Goal: Task Accomplishment & Management: Manage account settings

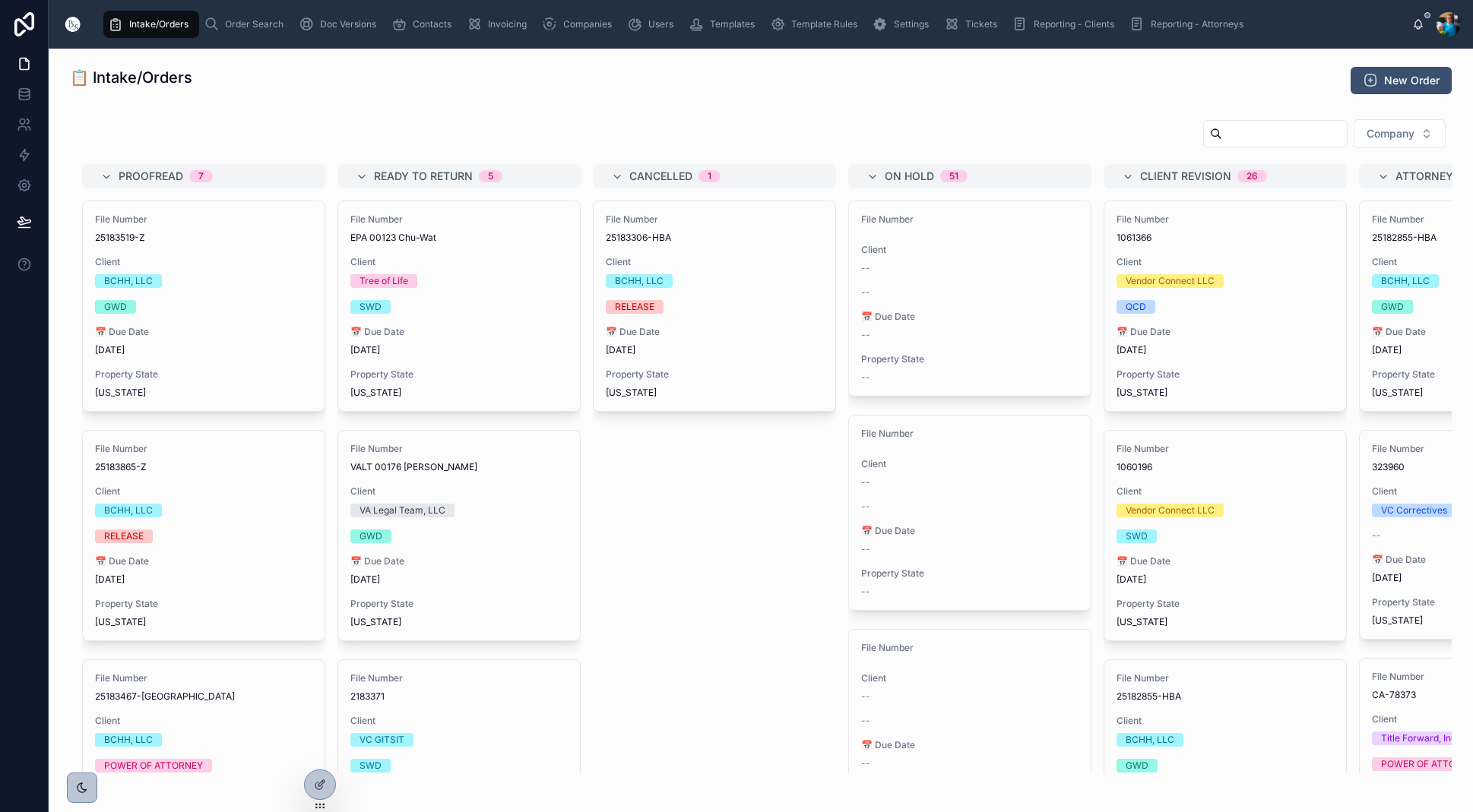
scroll to position [1, 0]
click at [258, 29] on span "Order Search" at bounding box center [254, 24] width 59 height 12
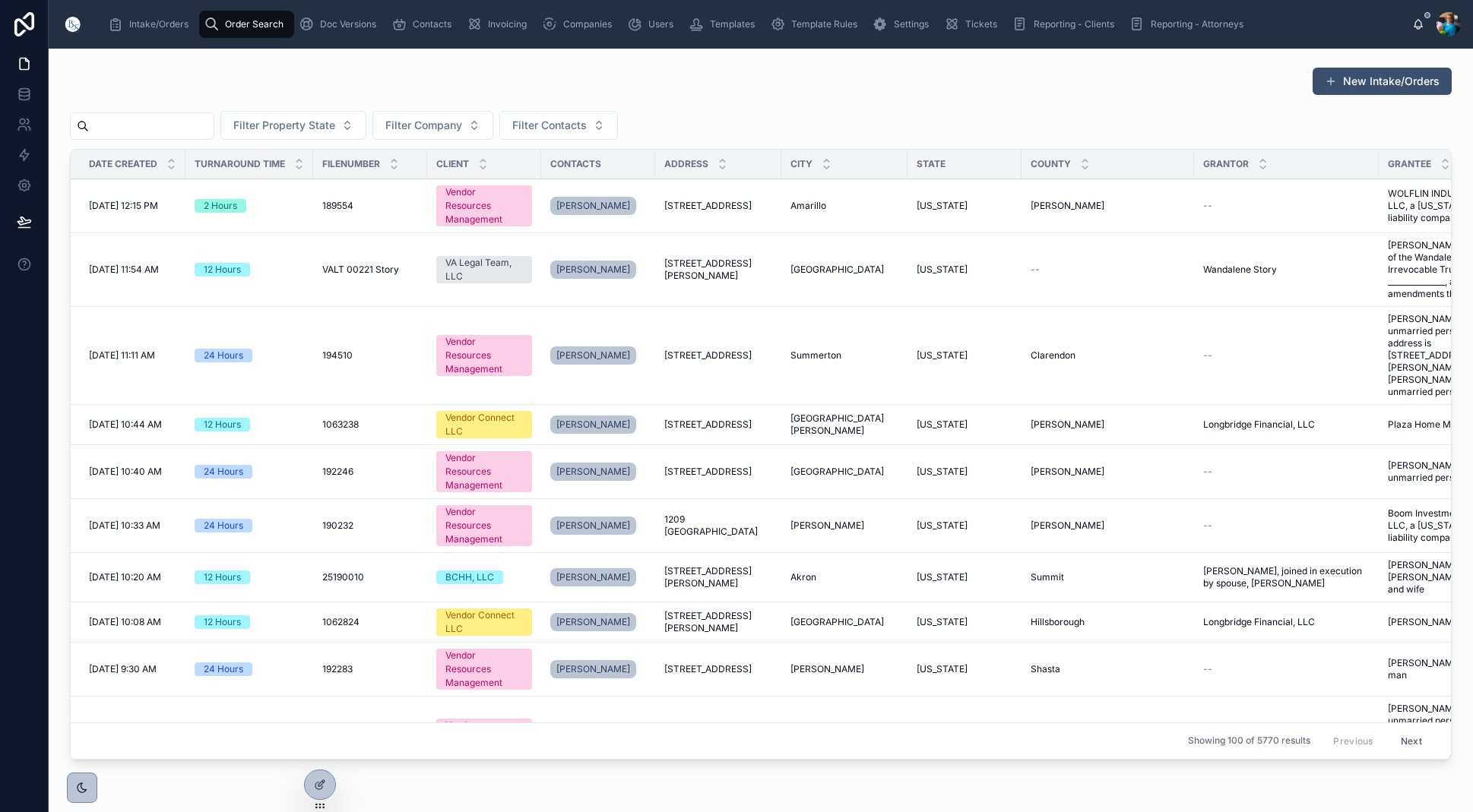
click at [163, 124] on input "text" at bounding box center [151, 126] width 125 height 21
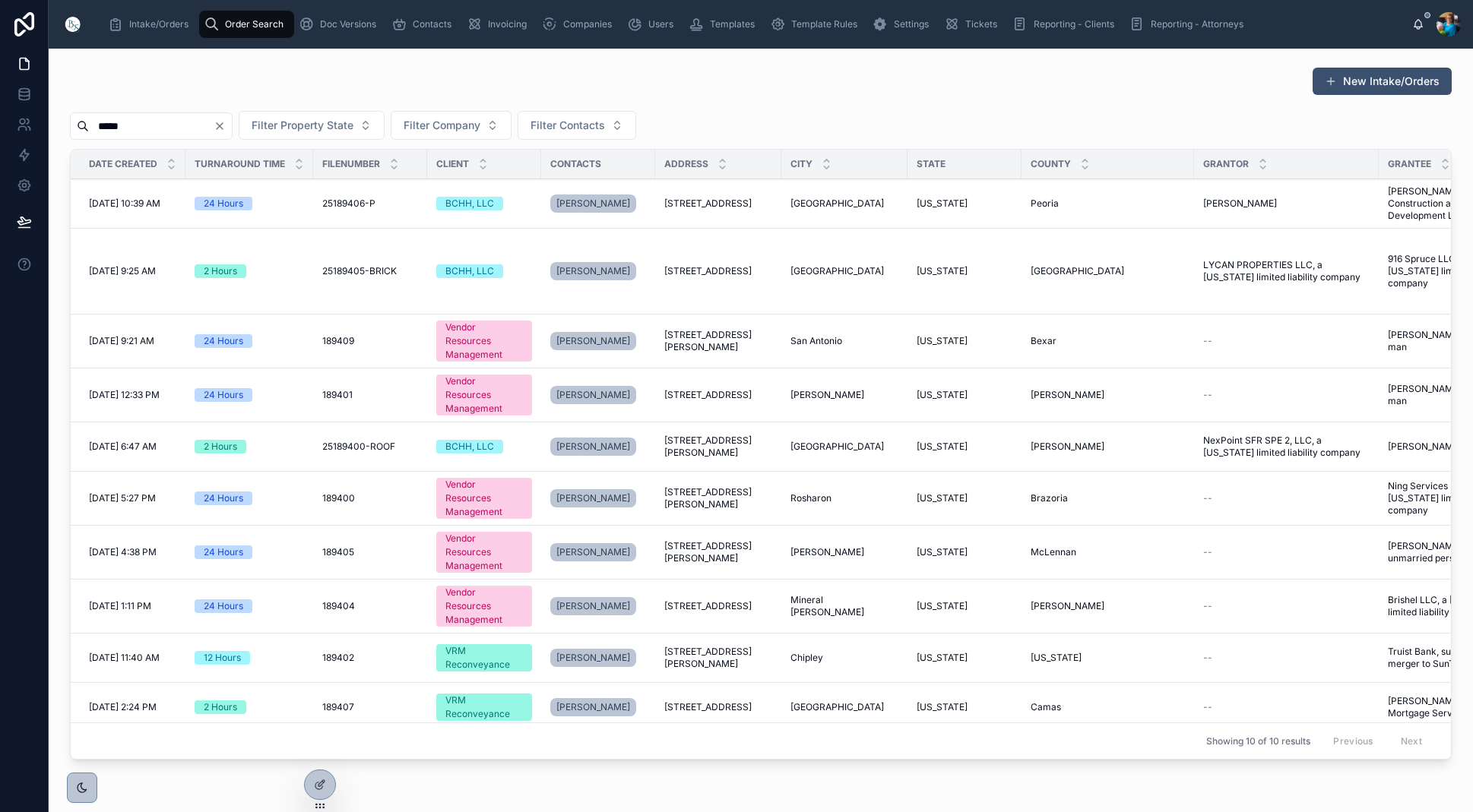
scroll to position [5, 0]
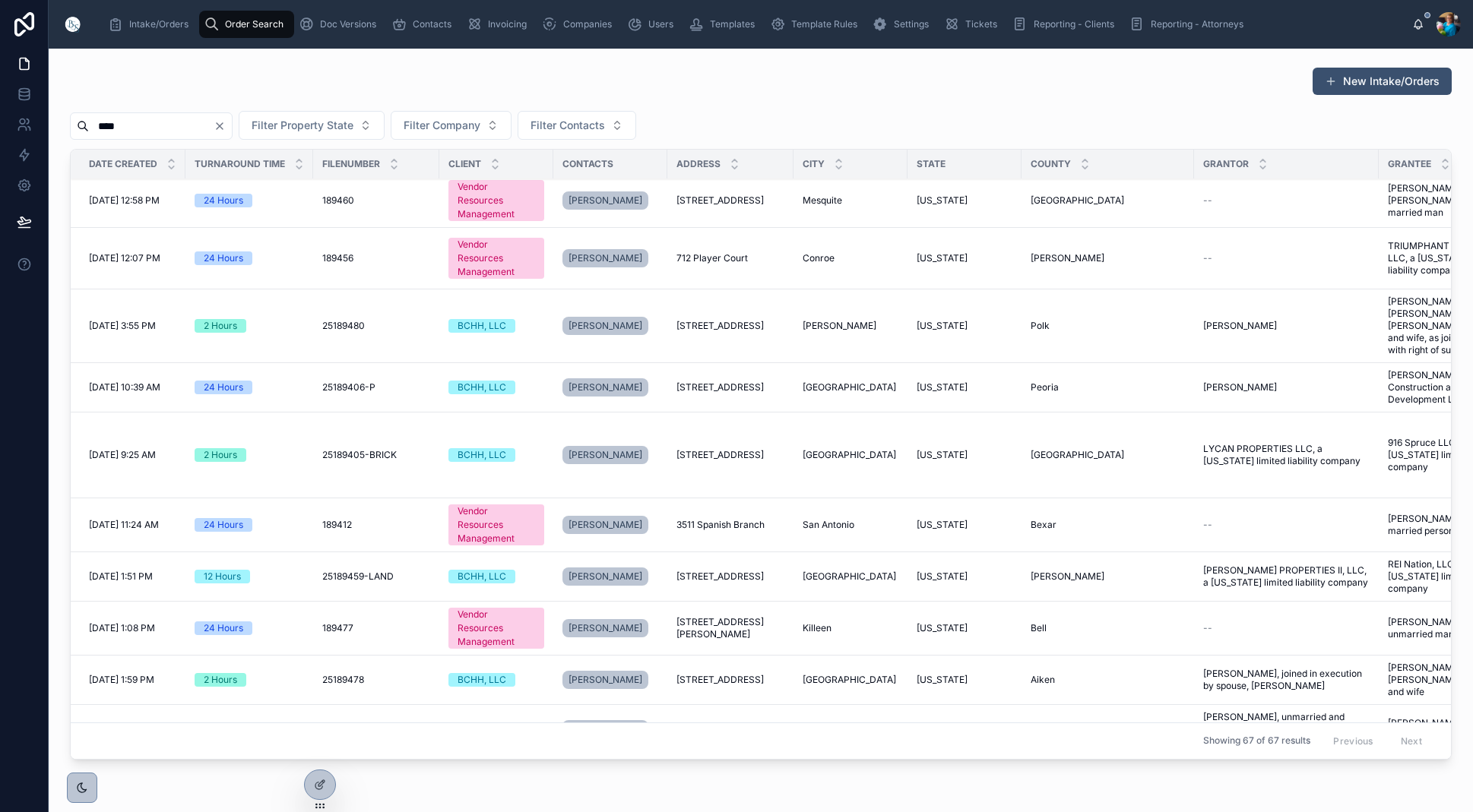
scroll to position [10, 0]
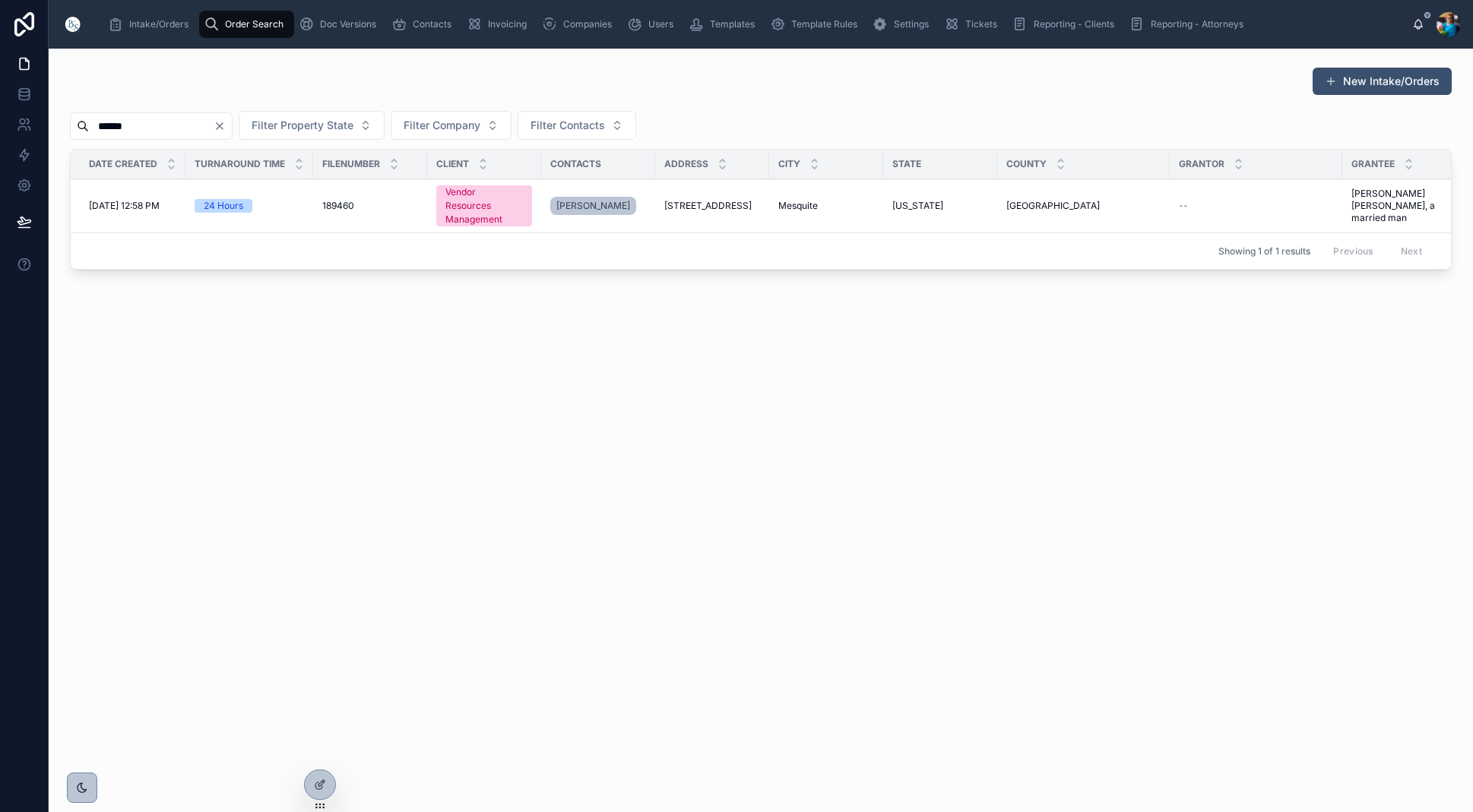
type input "******"
click at [781, 201] on span "Mesquite" at bounding box center [798, 206] width 40 height 12
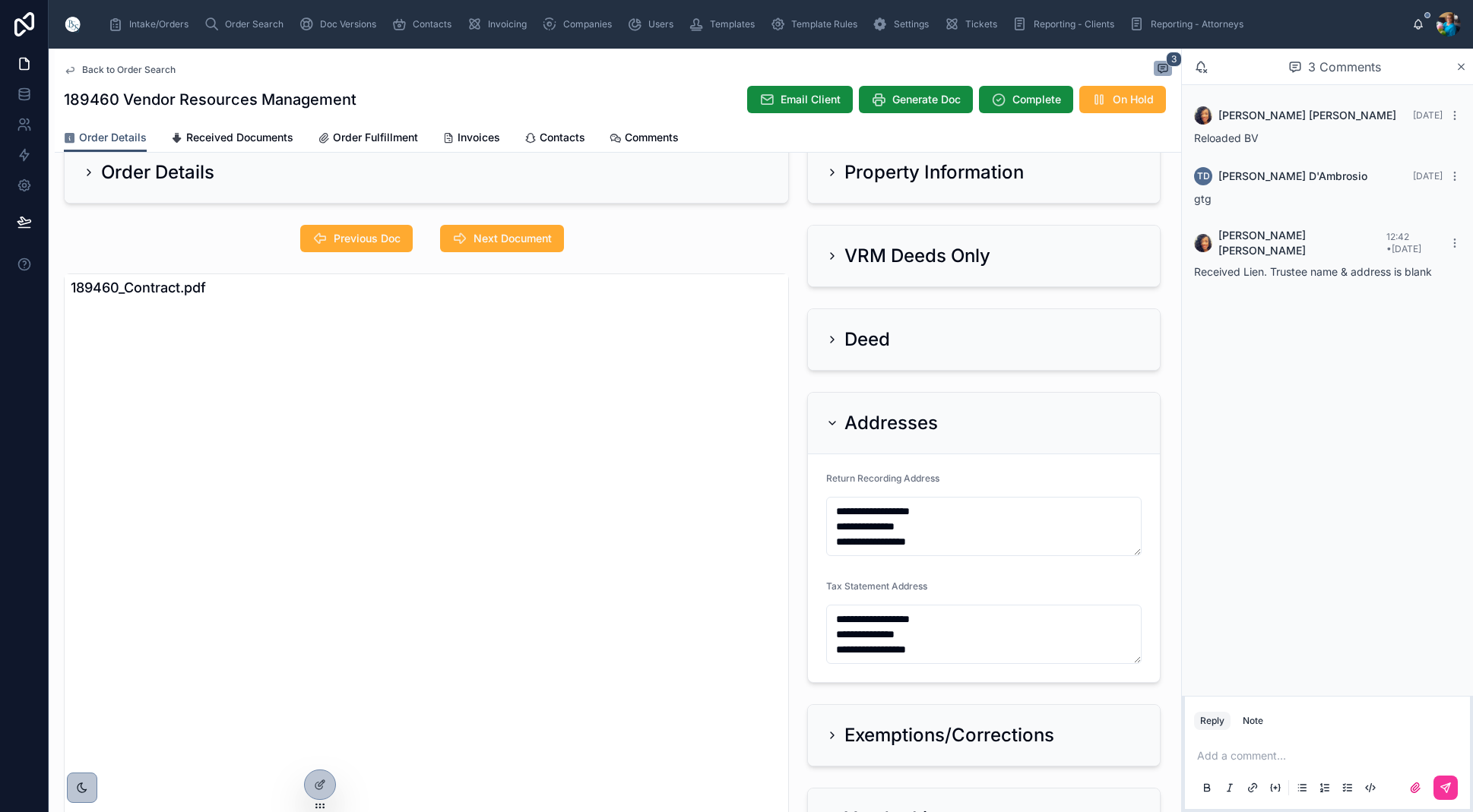
scroll to position [40, 0]
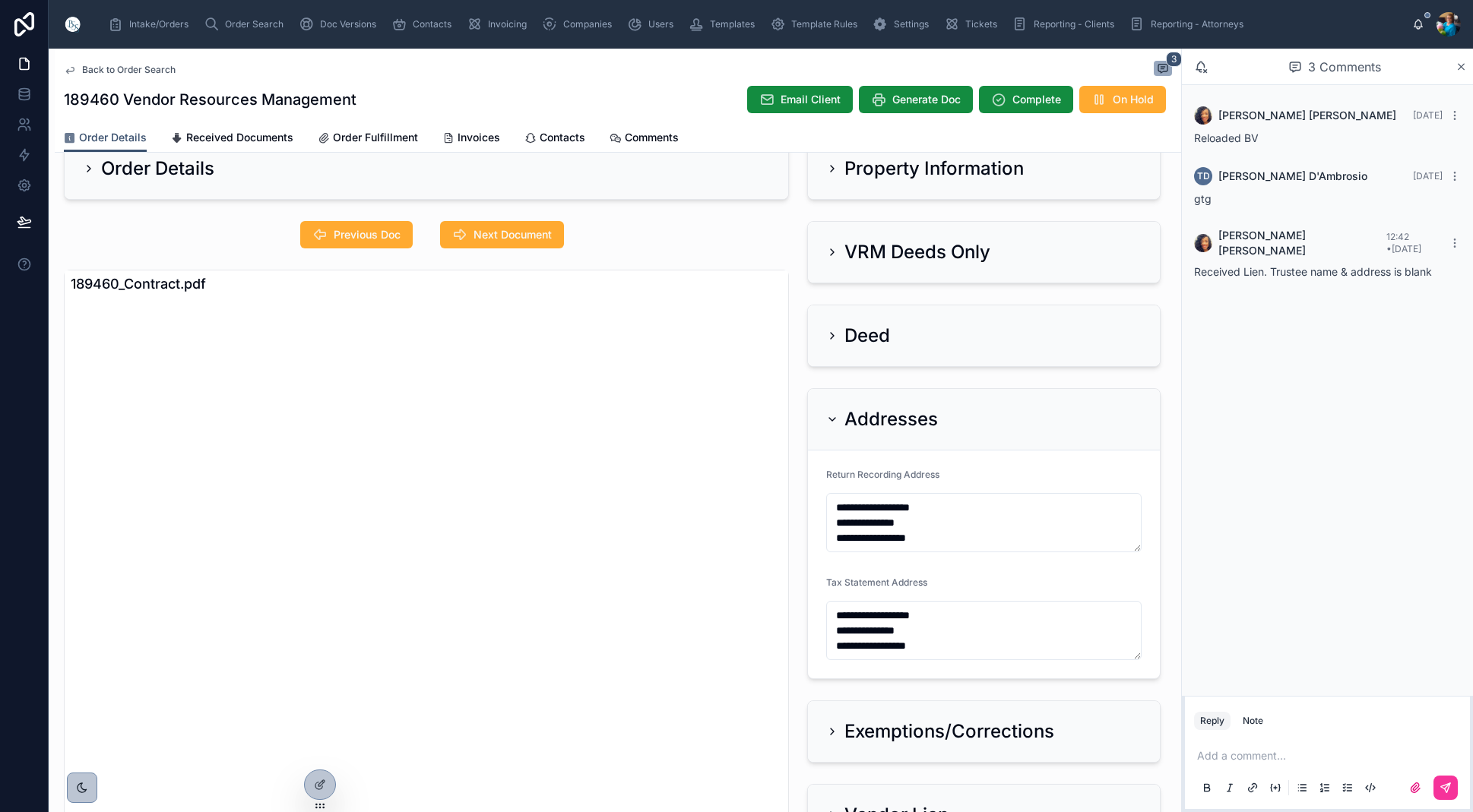
click at [253, 21] on span "Order Search" at bounding box center [254, 24] width 59 height 12
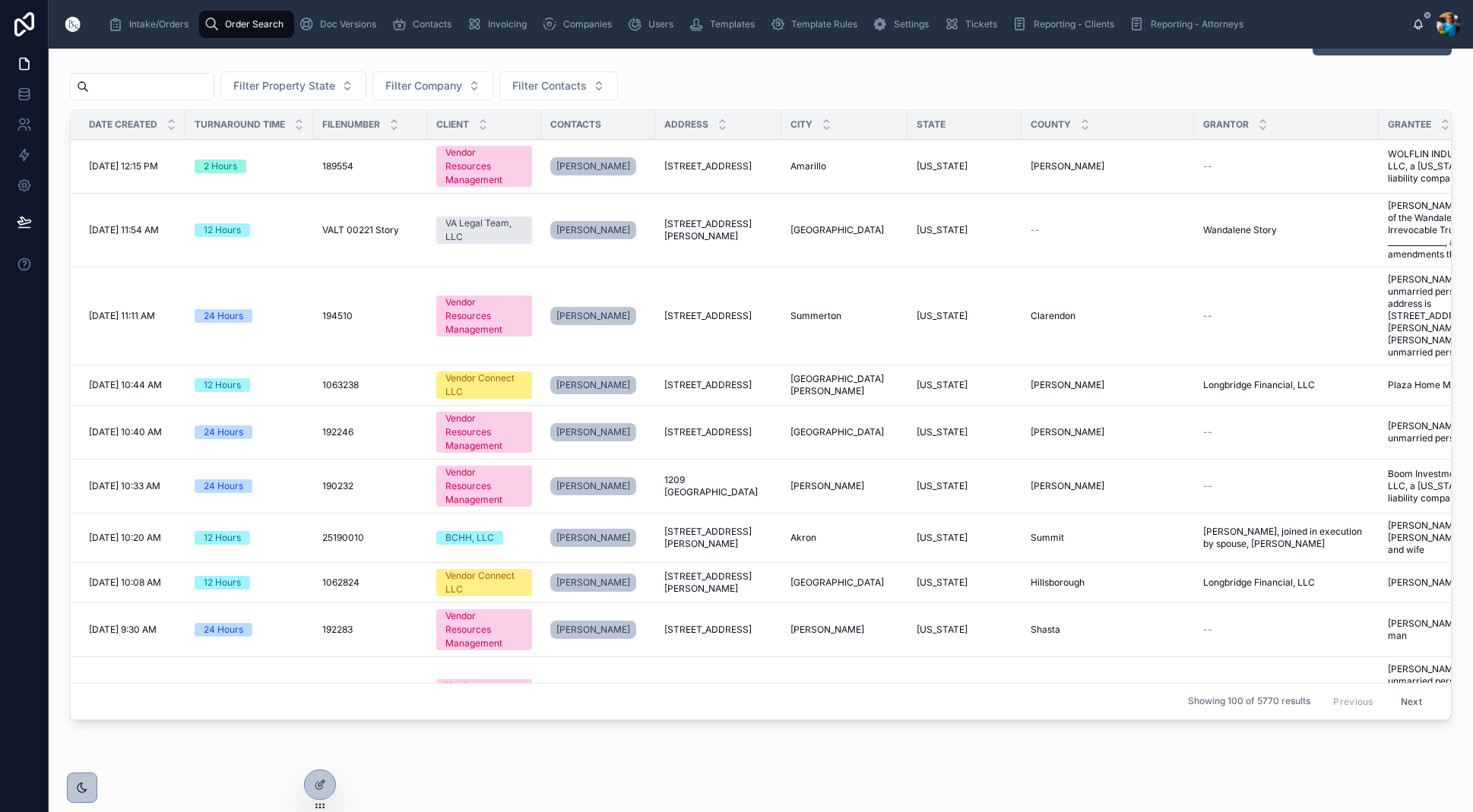
click at [176, 90] on input "text" at bounding box center [151, 87] width 125 height 21
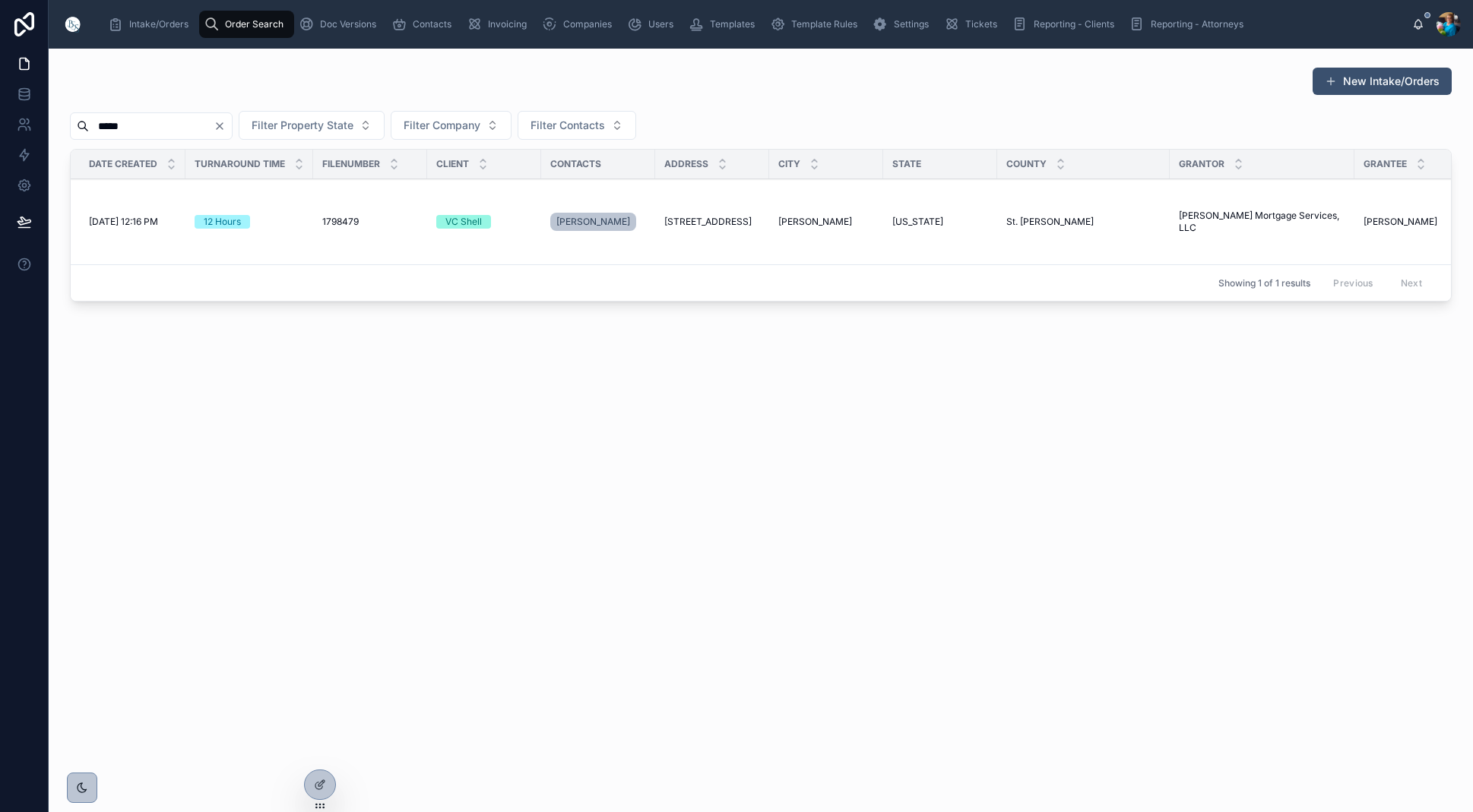
type input "*****"
drag, startPoint x: 275, startPoint y: 126, endPoint x: 258, endPoint y: 124, distance: 17.1
click at [226, 126] on icon "Clear" at bounding box center [220, 126] width 12 height 12
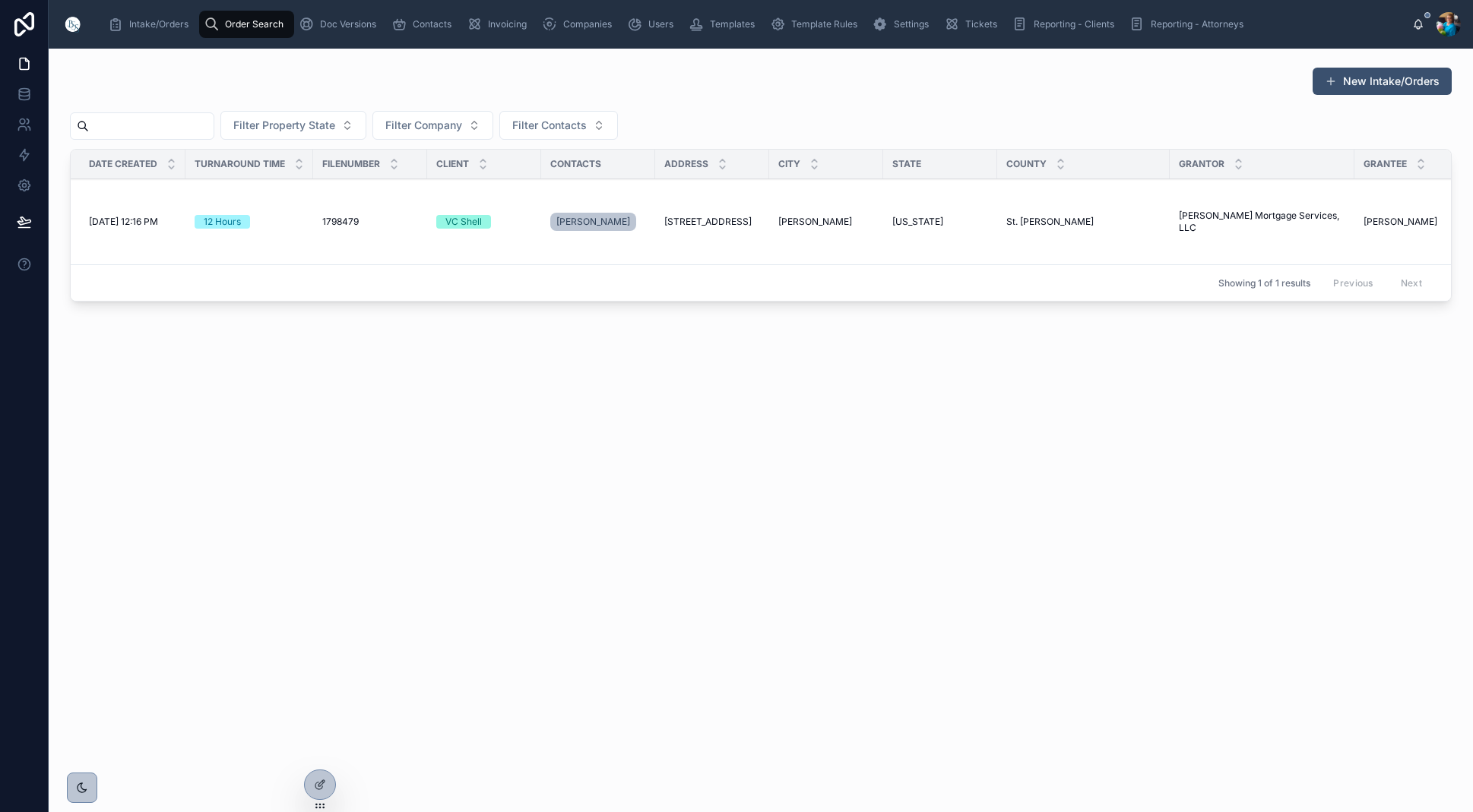
click at [214, 124] on input "text" at bounding box center [151, 126] width 125 height 21
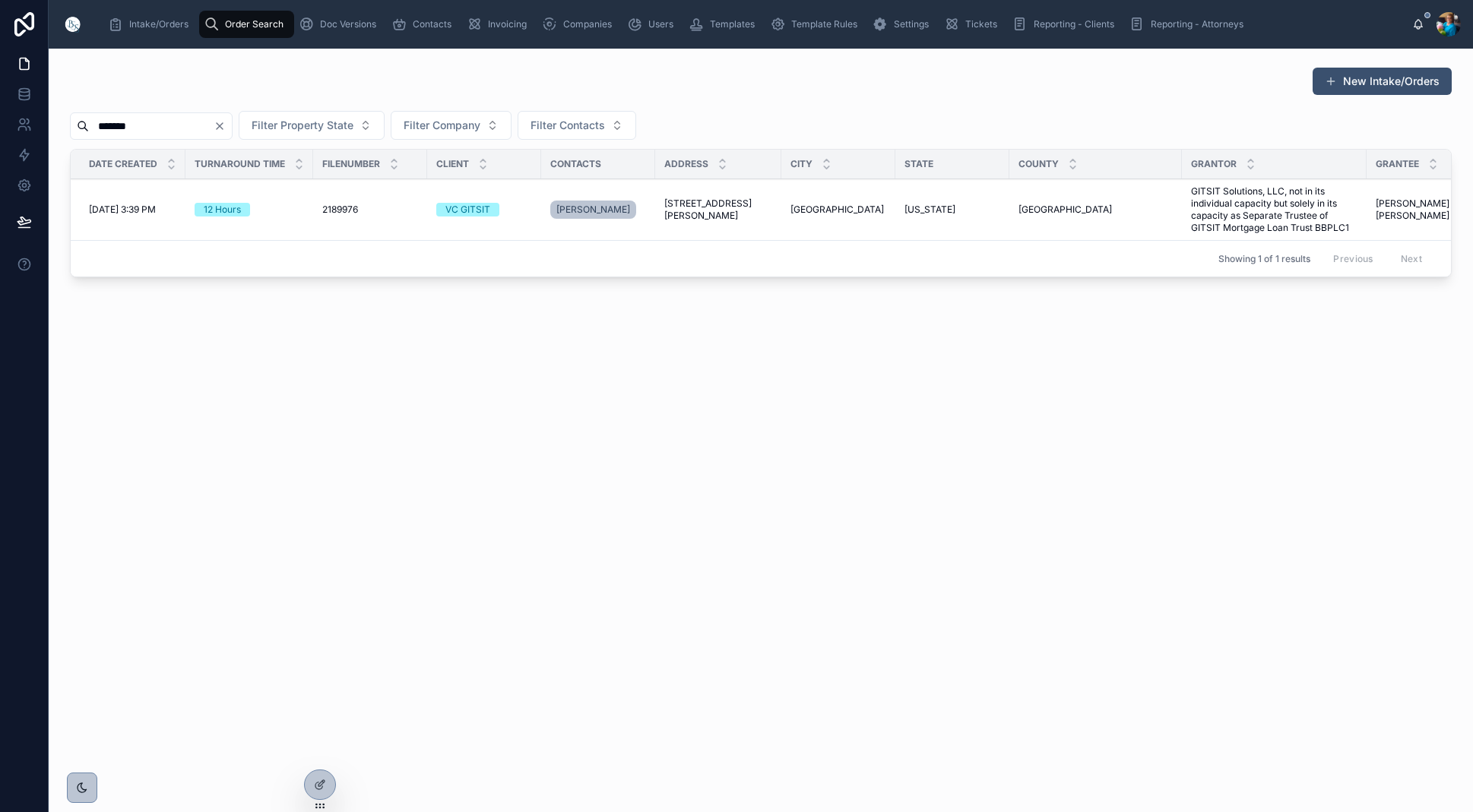
scroll to position [0, 1]
click at [214, 125] on input "*******" at bounding box center [151, 126] width 125 height 21
type input "*******"
click at [226, 125] on icon "Clear" at bounding box center [220, 126] width 12 height 12
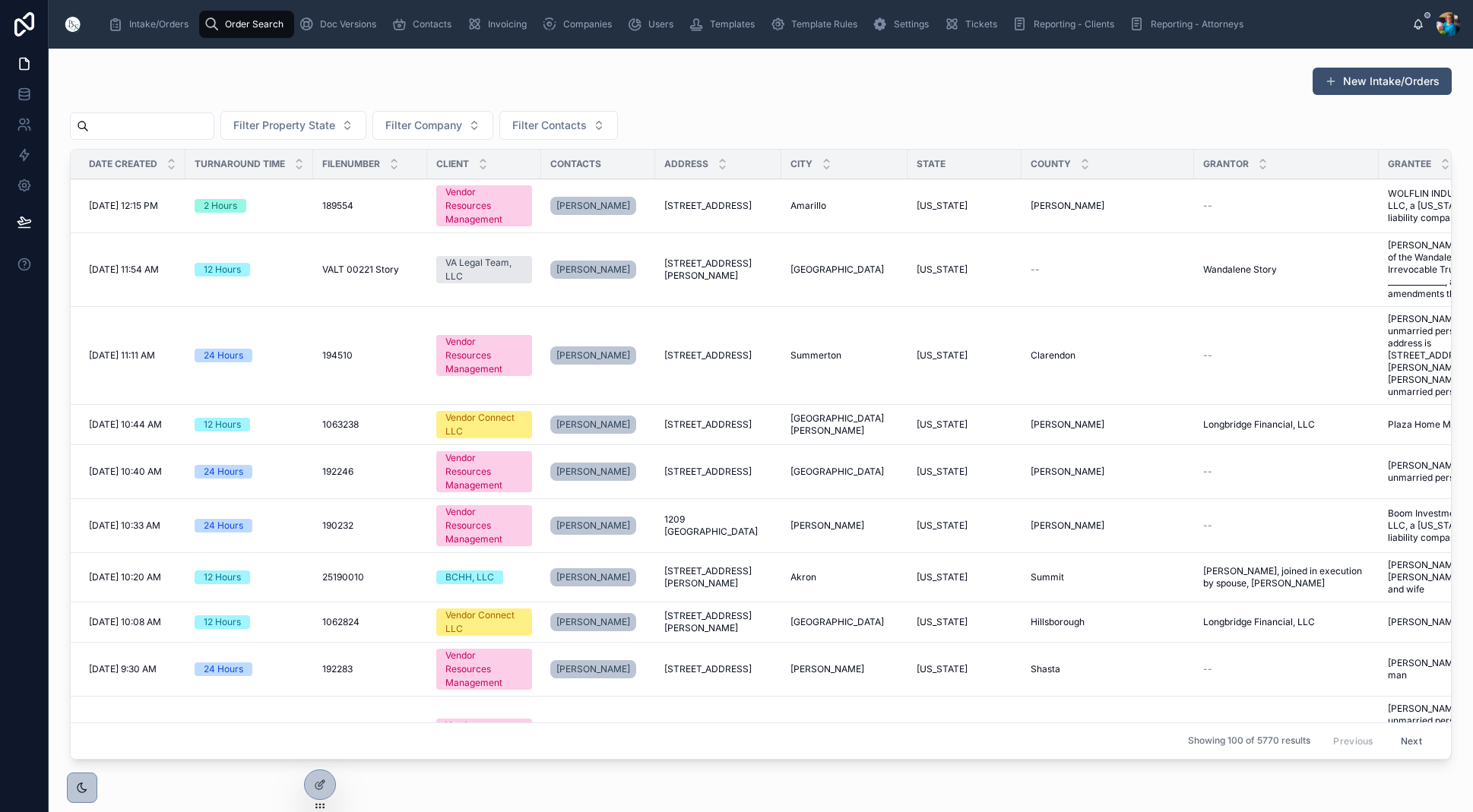
click at [214, 128] on input "text" at bounding box center [151, 126] width 125 height 21
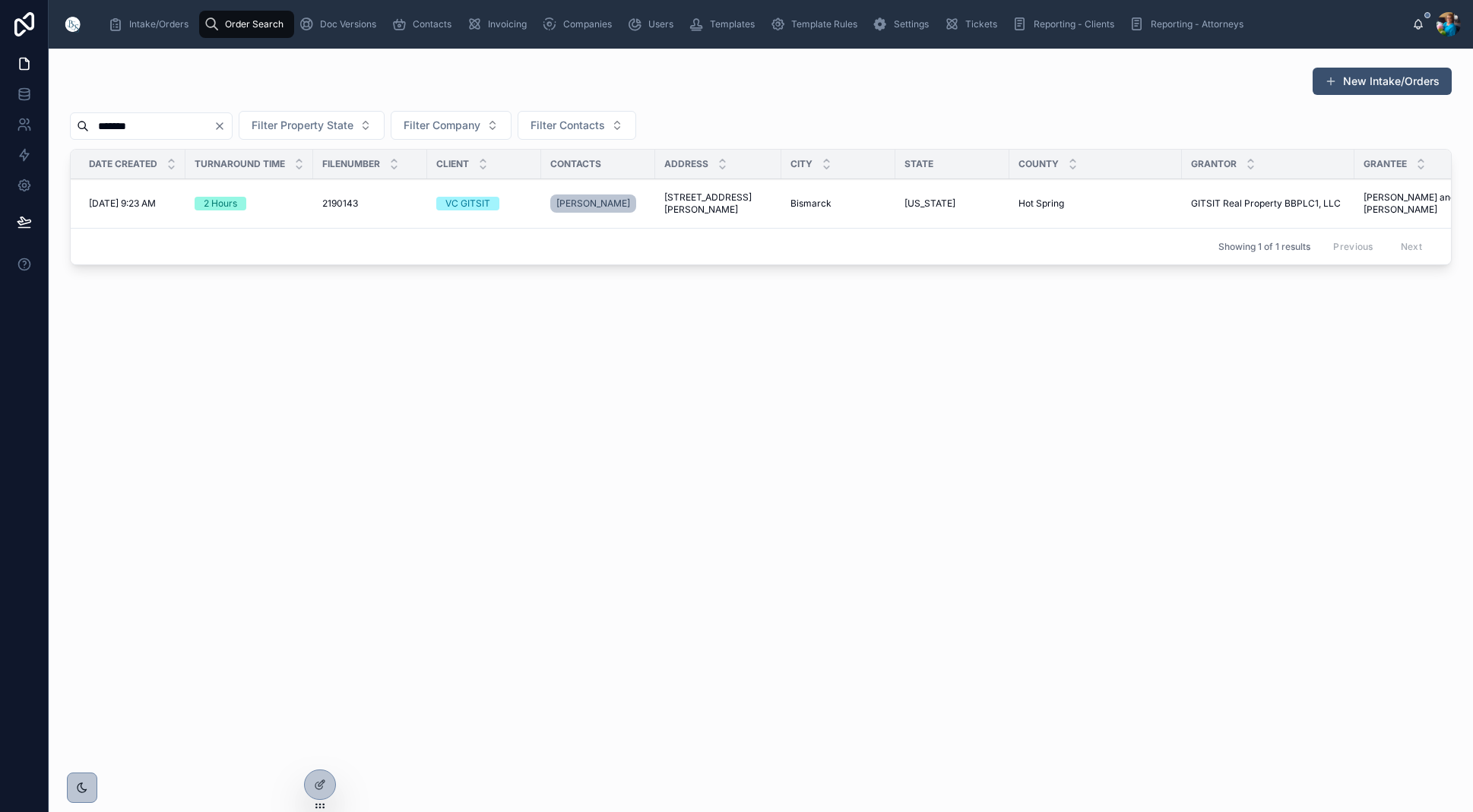
scroll to position [1, 0]
type input "*******"
click at [226, 129] on icon "Clear" at bounding box center [220, 126] width 12 height 12
click at [214, 127] on input "text" at bounding box center [151, 126] width 125 height 21
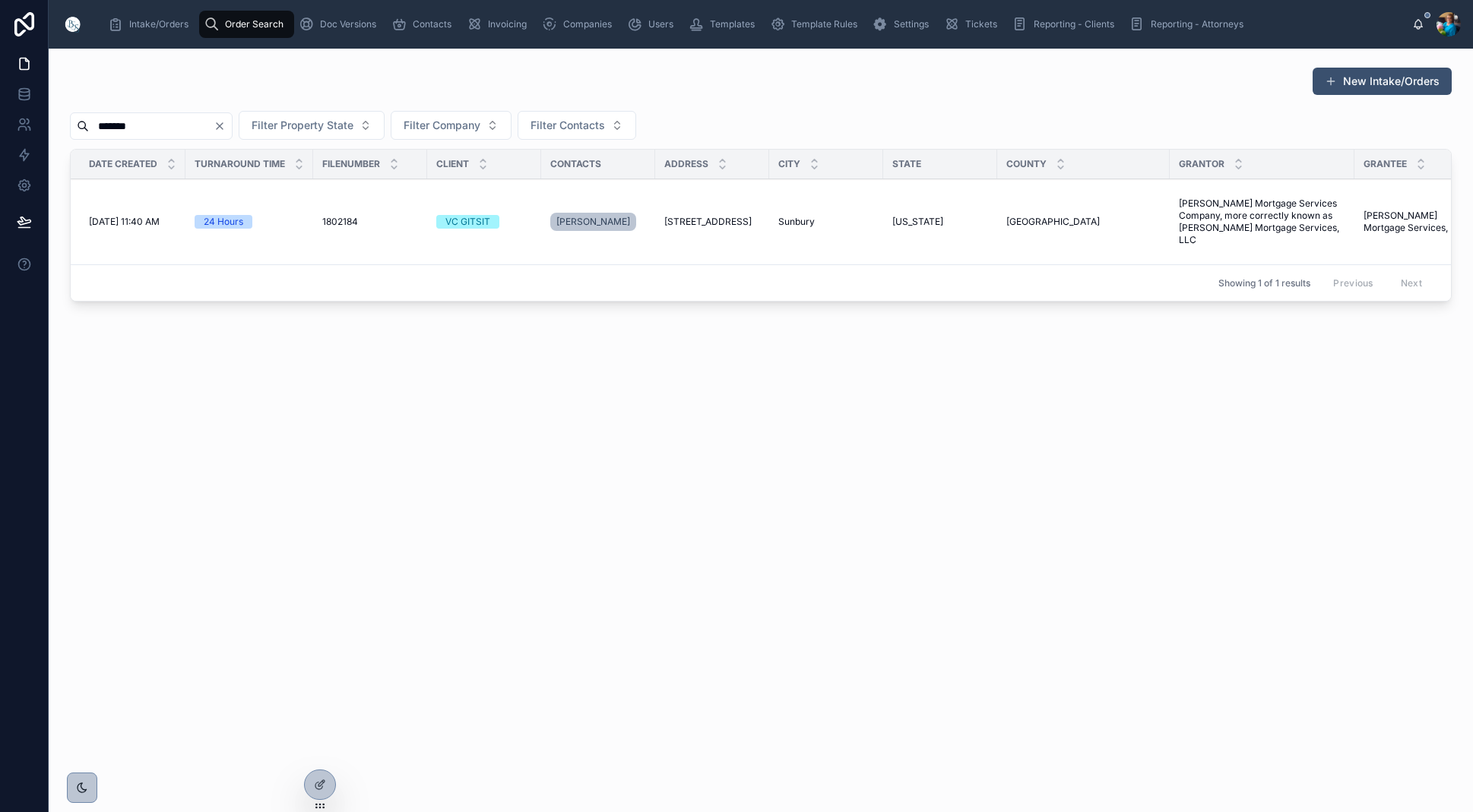
type input "*******"
click at [226, 125] on icon "Clear" at bounding box center [220, 126] width 12 height 12
click at [214, 128] on input "text" at bounding box center [151, 126] width 125 height 21
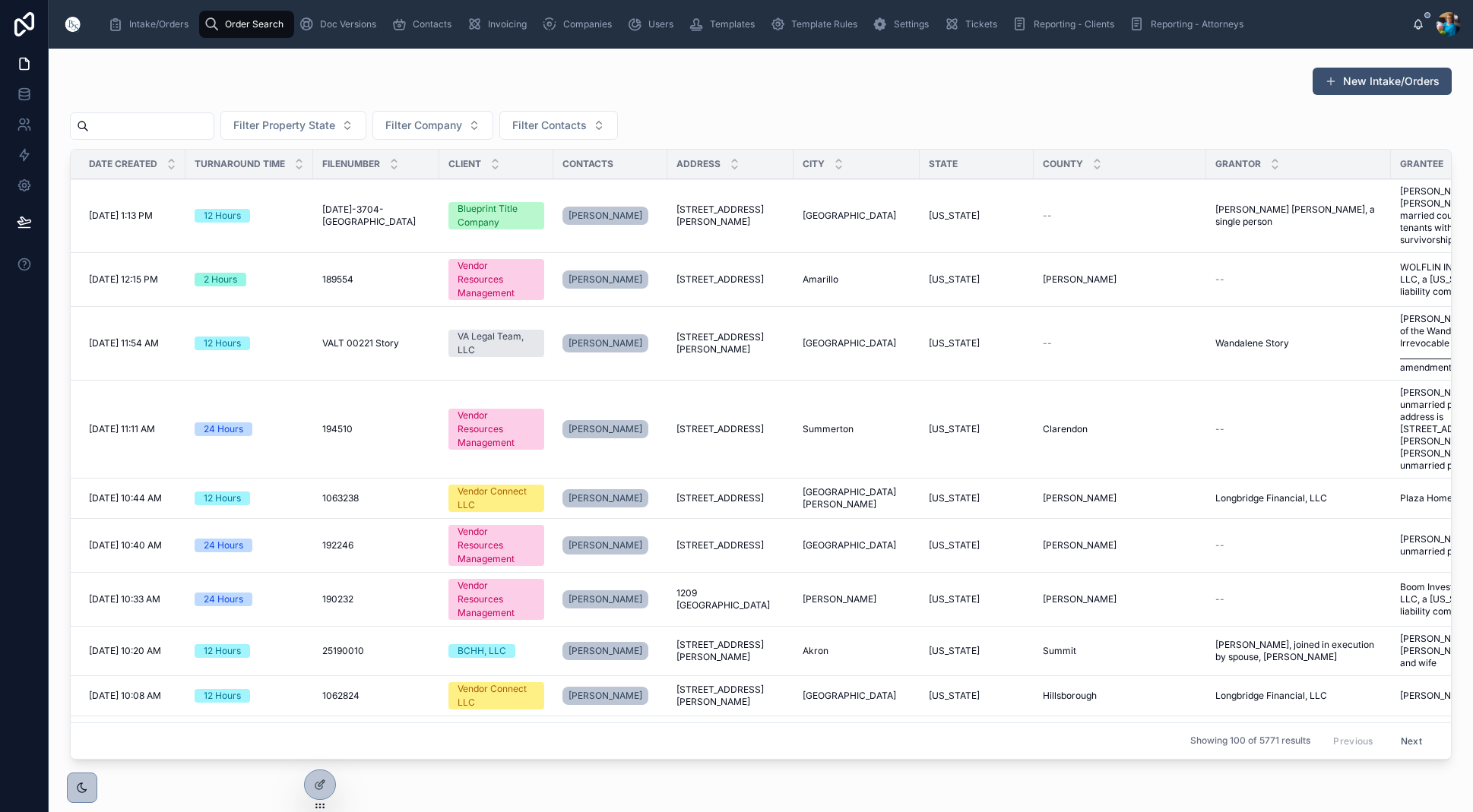
click at [214, 130] on input "text" at bounding box center [151, 126] width 125 height 21
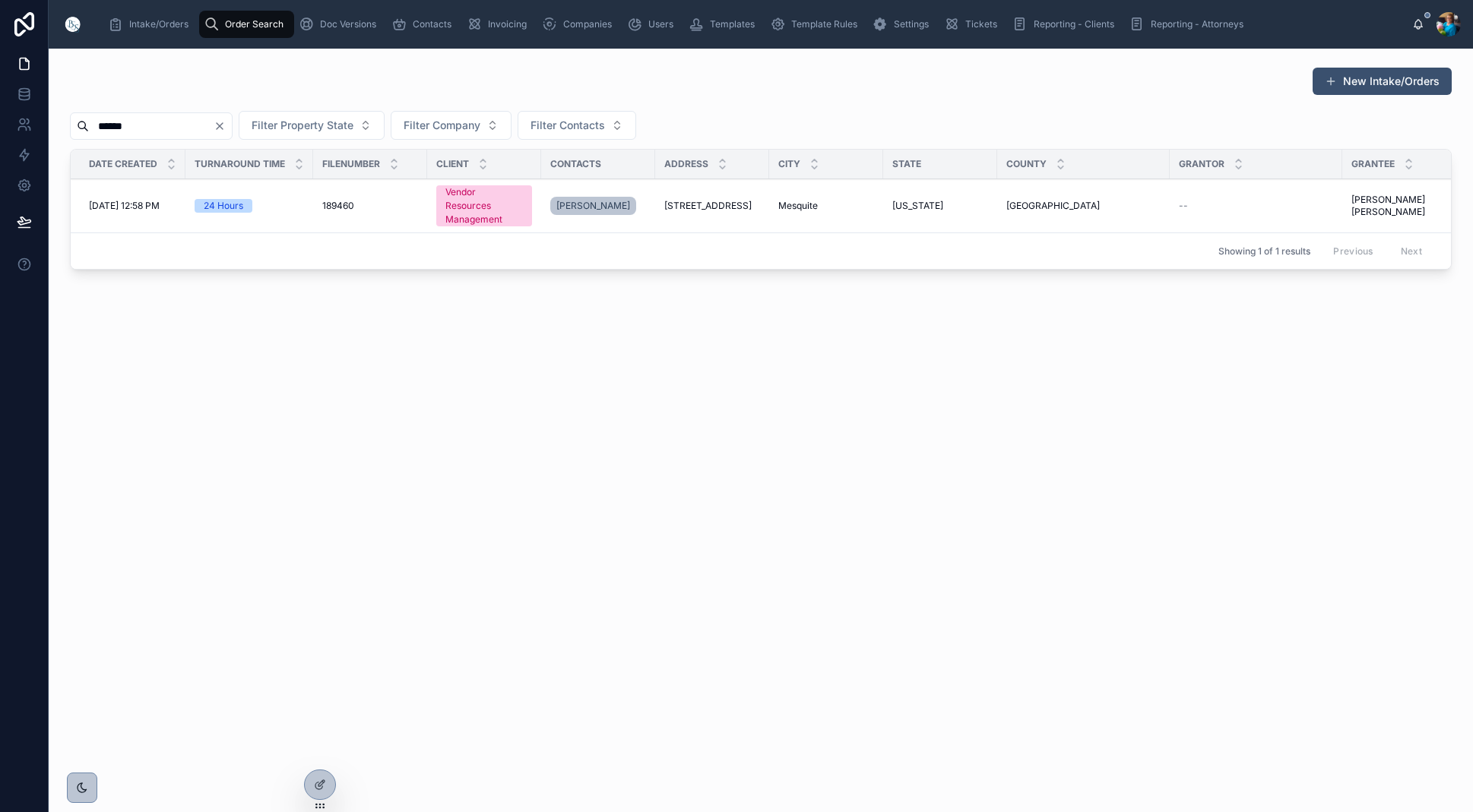
scroll to position [1, 0]
type input "******"
click at [815, 205] on span "Mesquite" at bounding box center [798, 206] width 40 height 12
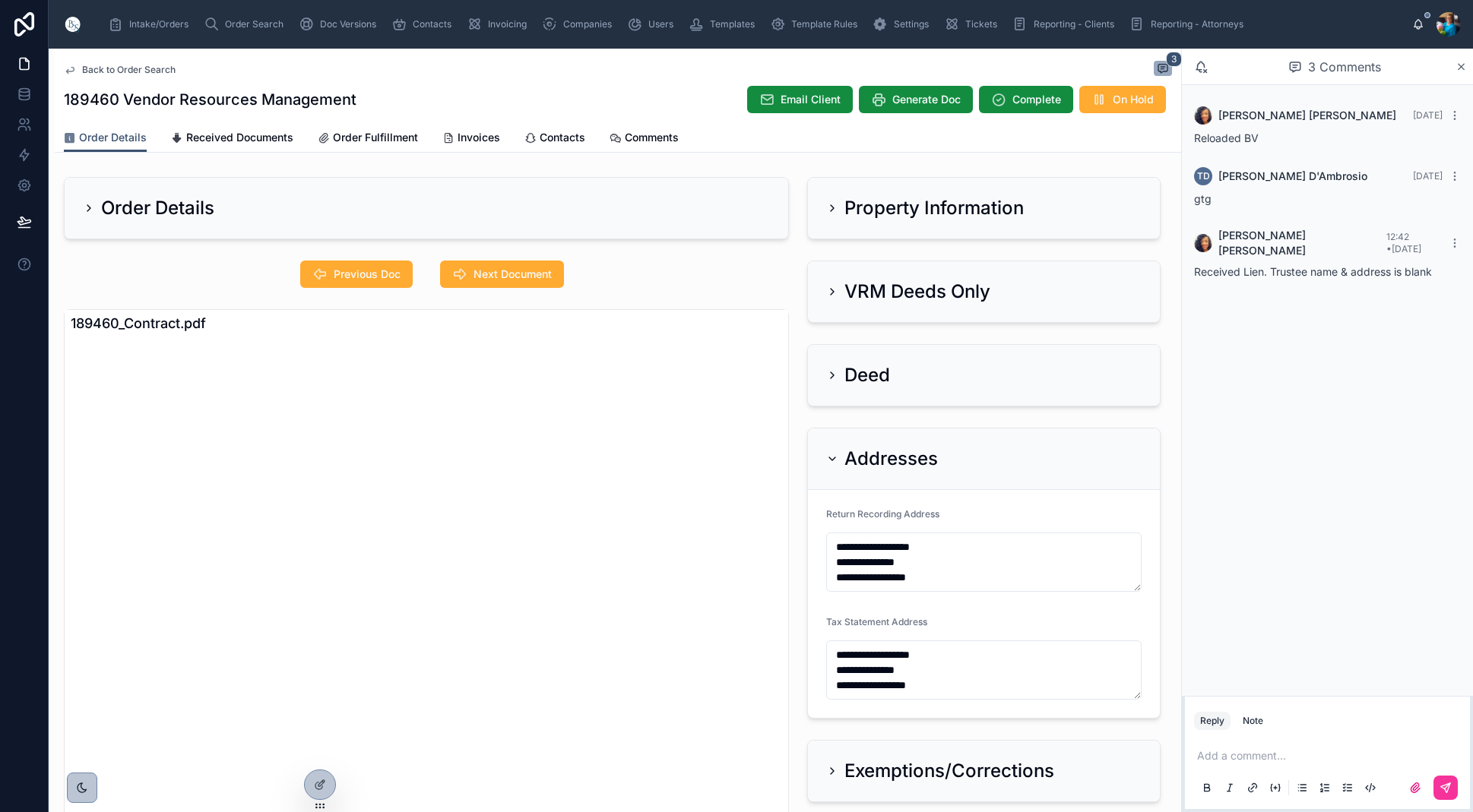
type textarea "**********"
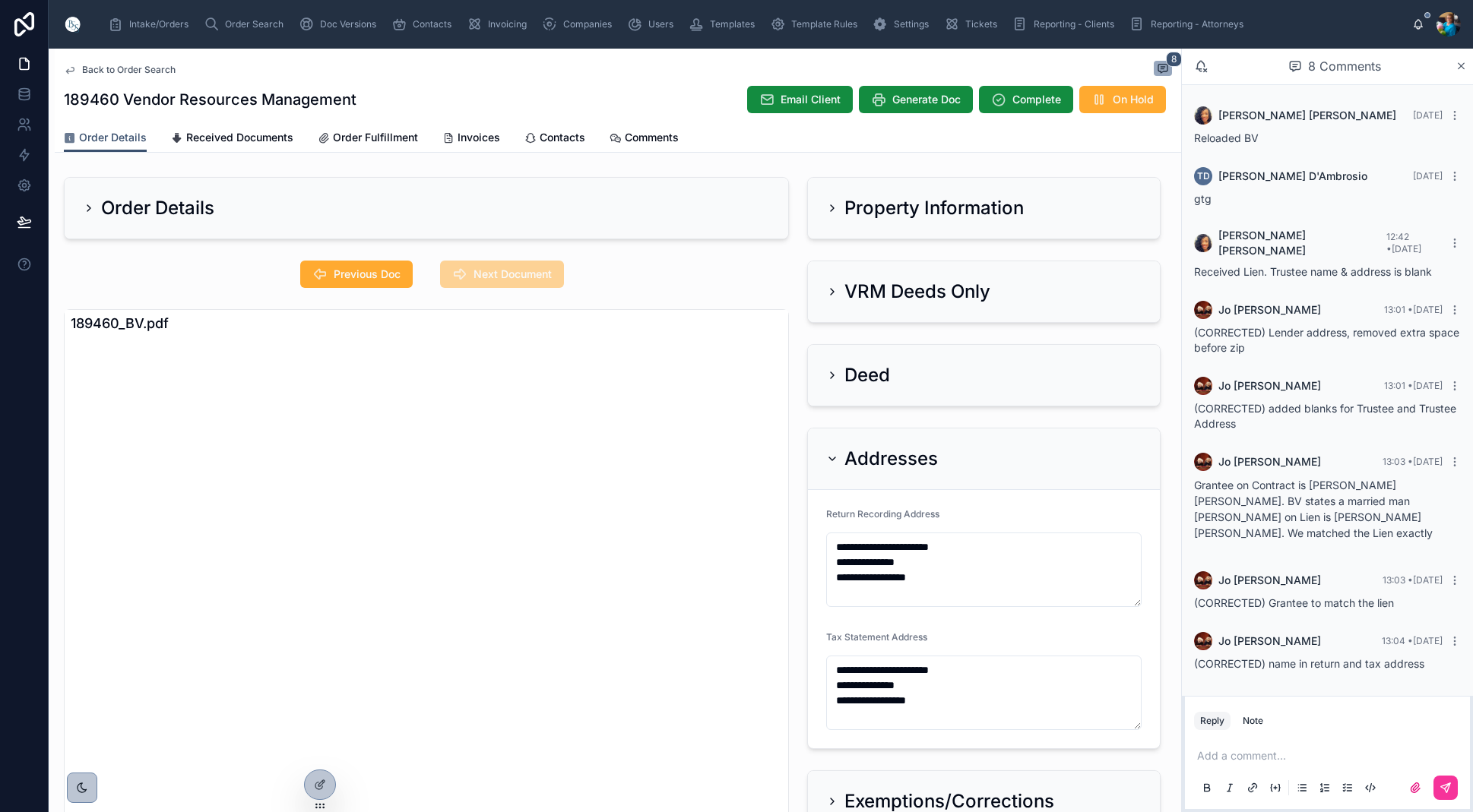
click at [389, 278] on span "Previous Doc" at bounding box center [367, 274] width 67 height 15
click at [389, 278] on span "Previous Doc" at bounding box center [358, 274] width 110 height 27
click at [828, 202] on icon at bounding box center [832, 208] width 12 height 12
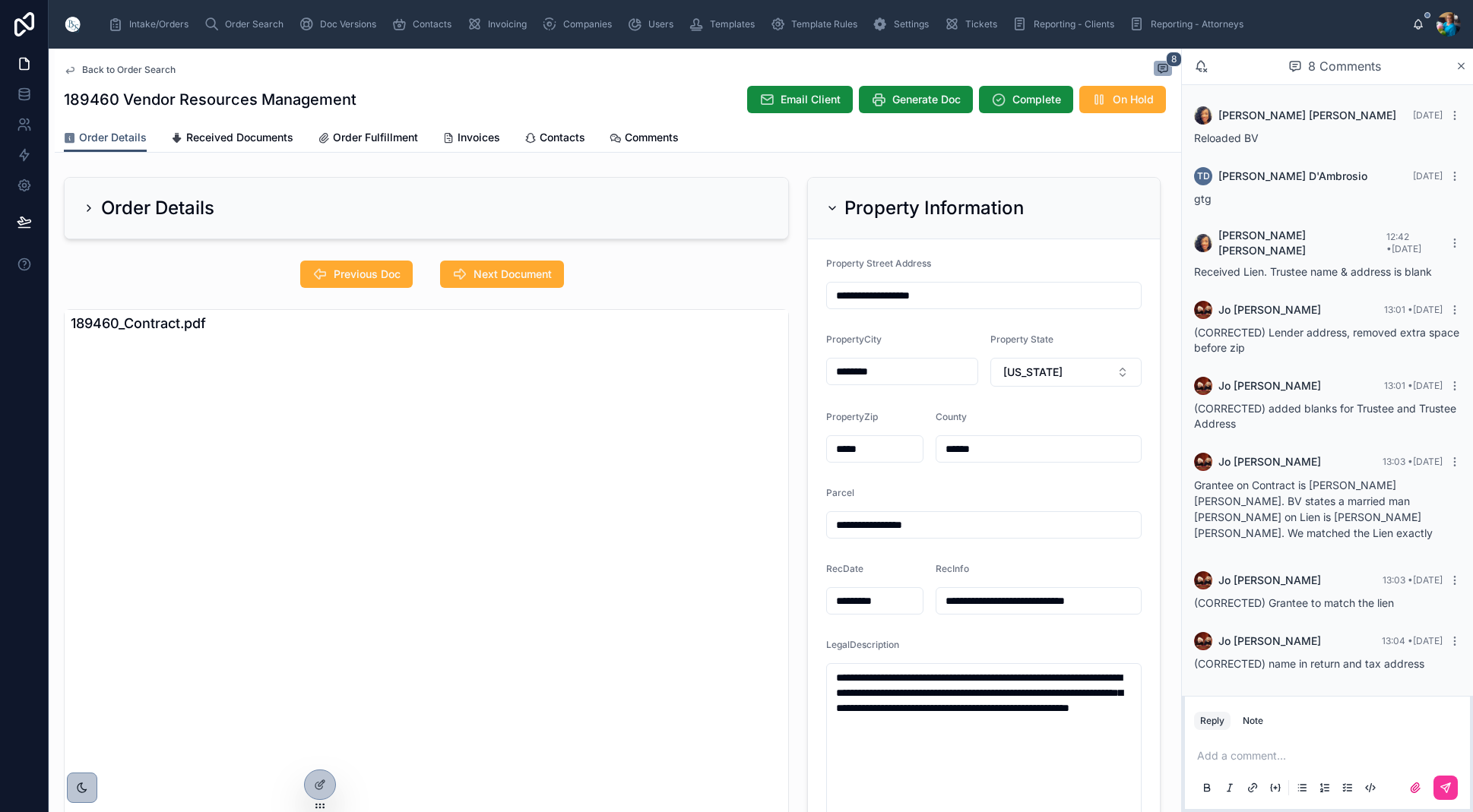
click at [234, 23] on span "Order Search" at bounding box center [254, 24] width 59 height 12
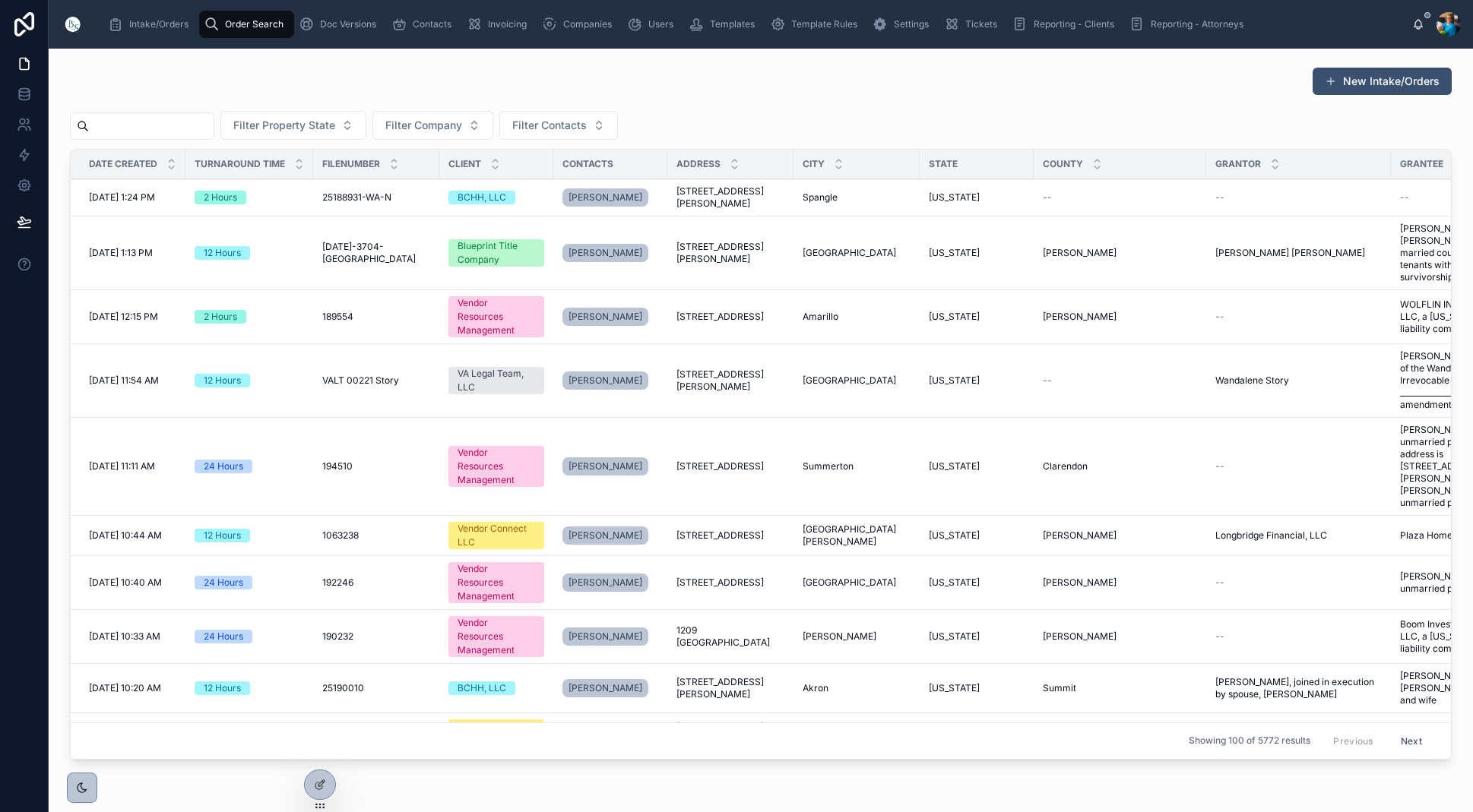
click at [195, 121] on input "text" at bounding box center [151, 126] width 125 height 21
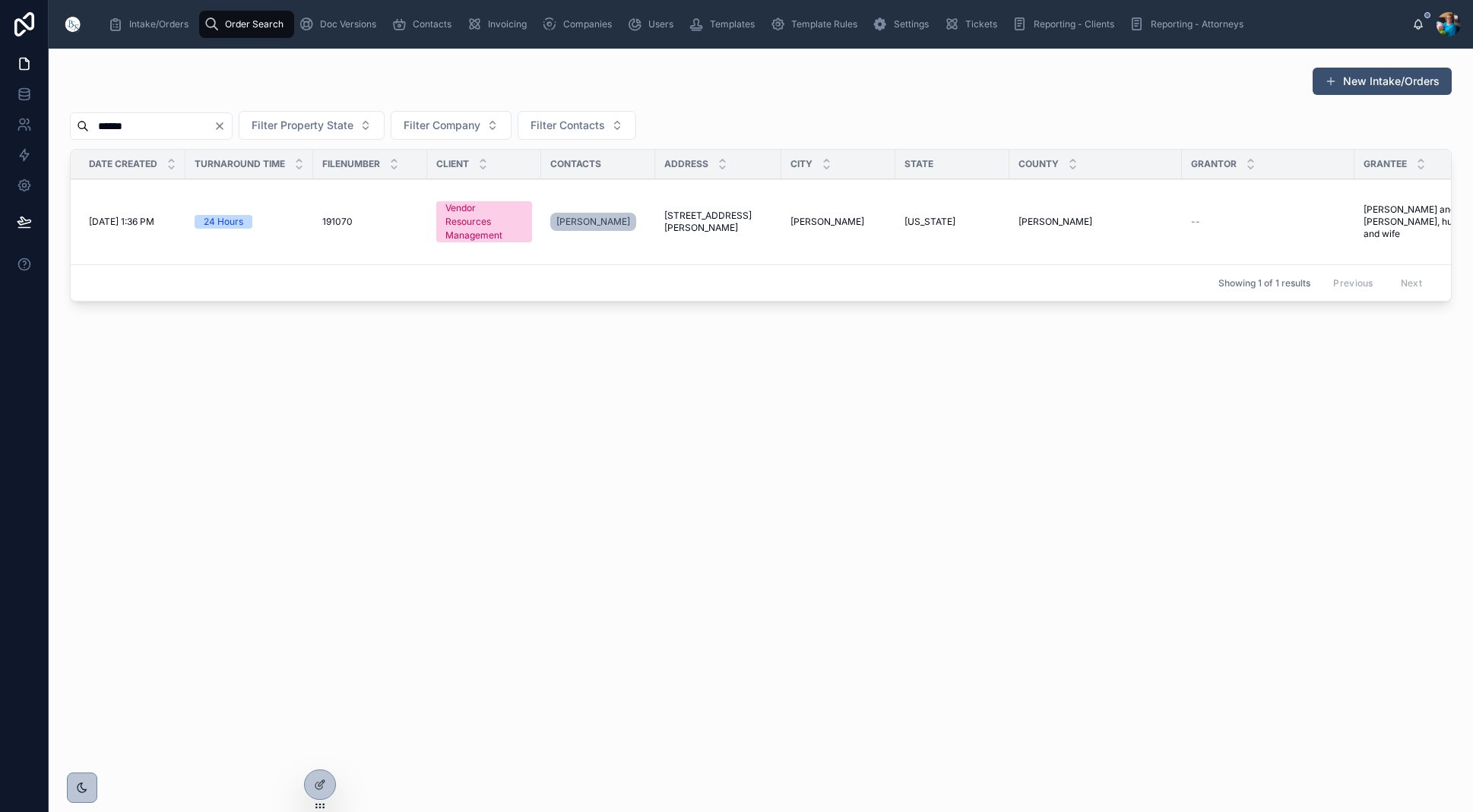
type input "******"
click at [715, 220] on span "[STREET_ADDRESS][PERSON_NAME]" at bounding box center [719, 222] width 108 height 24
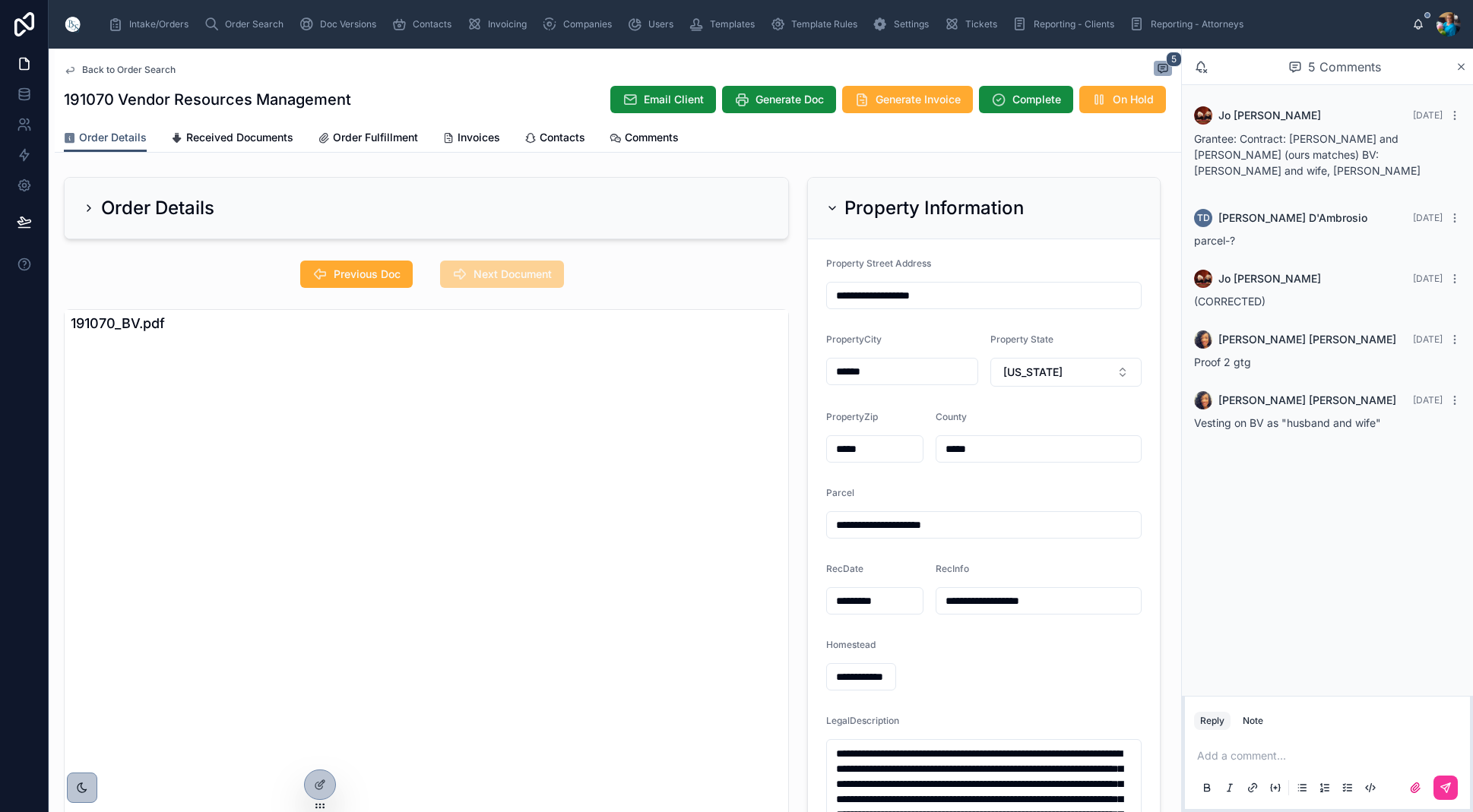
scroll to position [11, 0]
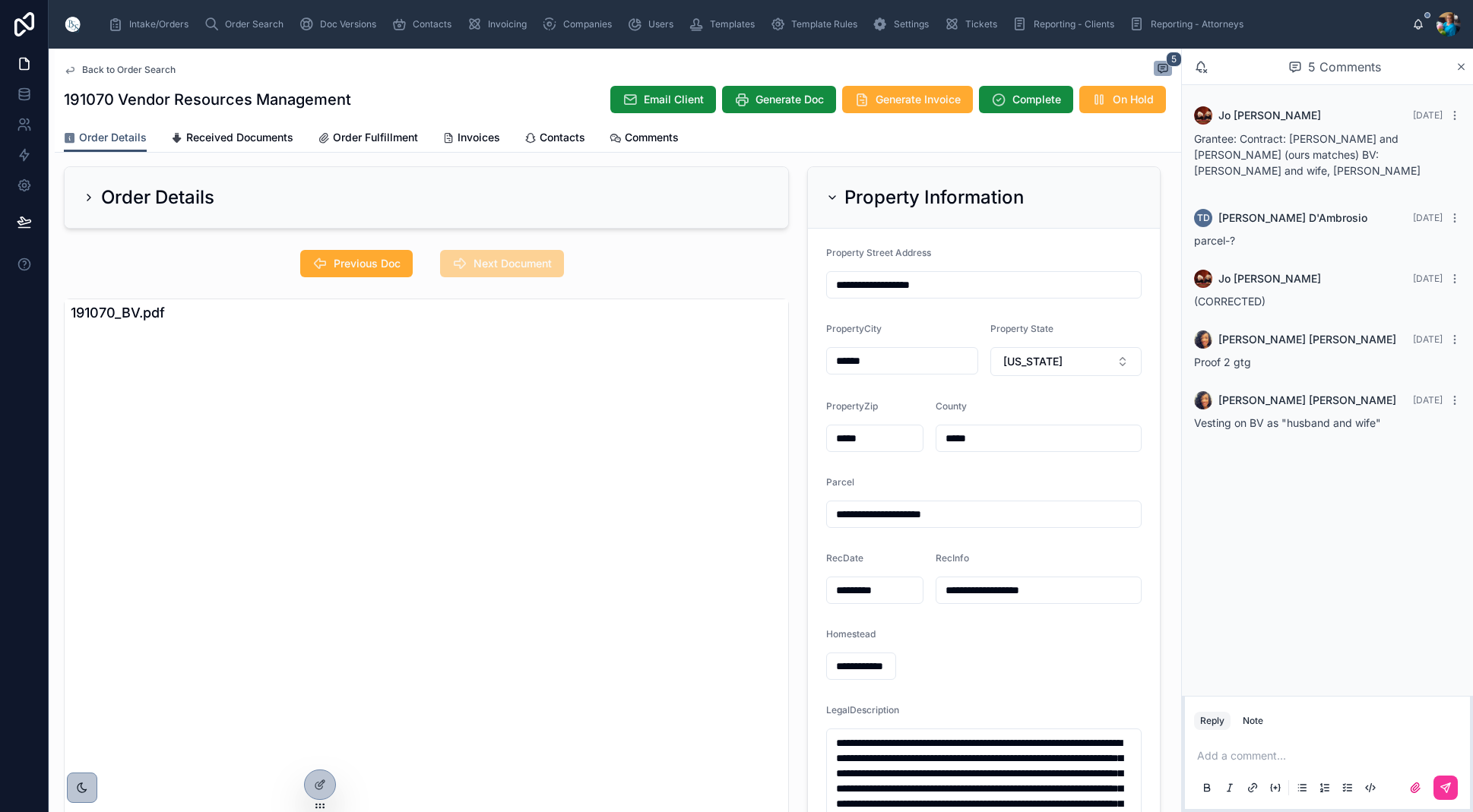
click at [246, 24] on span "Order Search" at bounding box center [254, 24] width 59 height 12
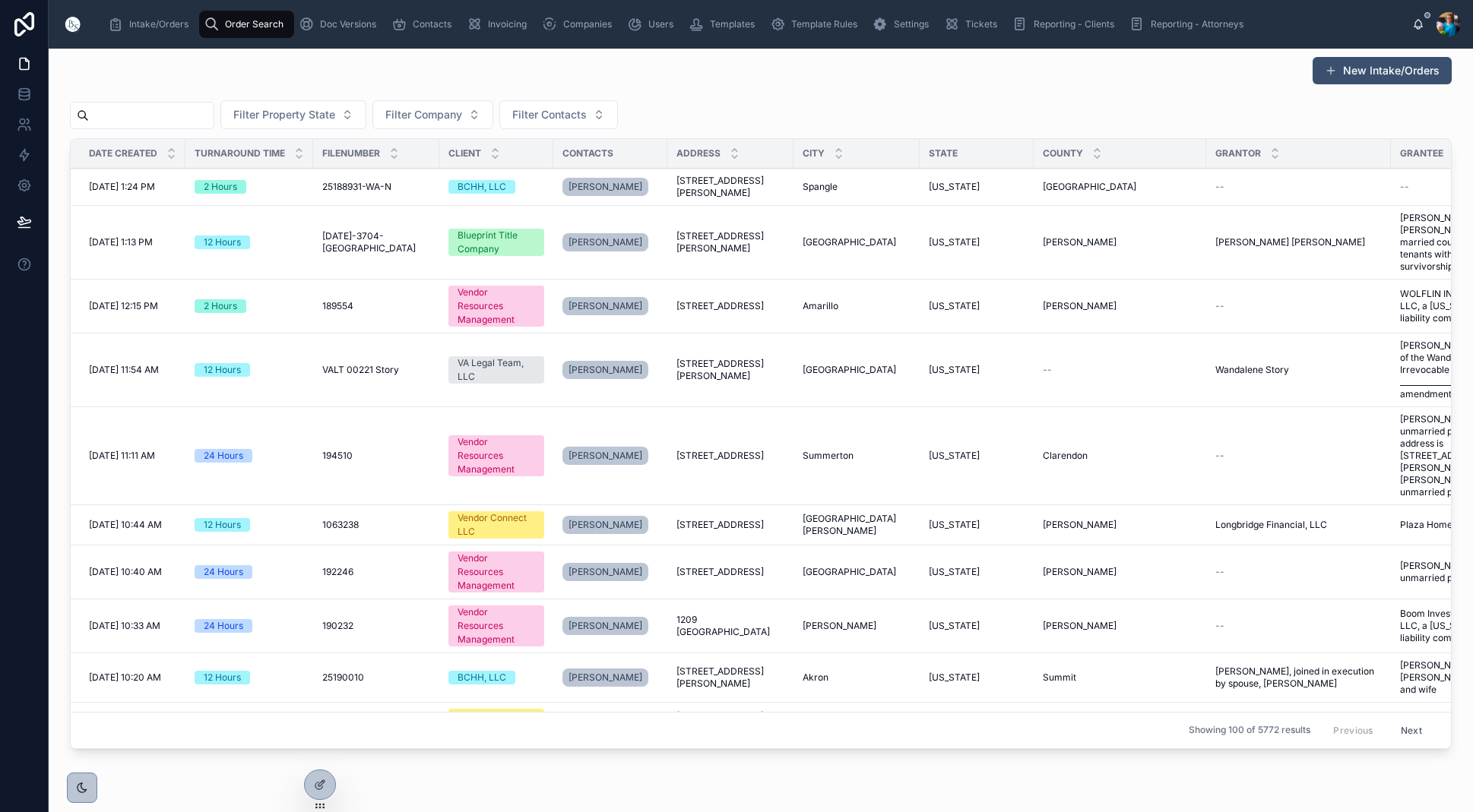
click at [214, 116] on input "text" at bounding box center [151, 116] width 125 height 21
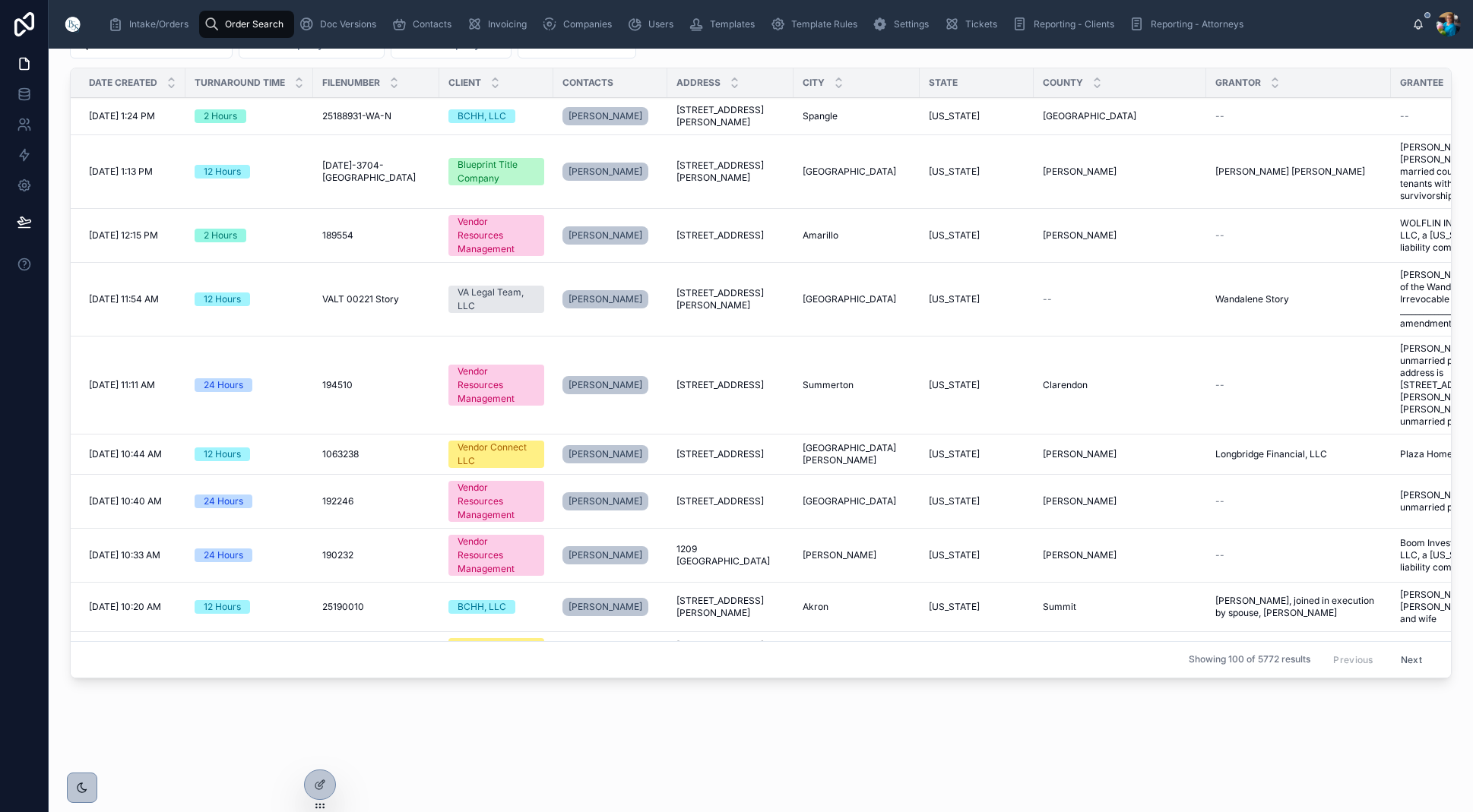
scroll to position [71, 0]
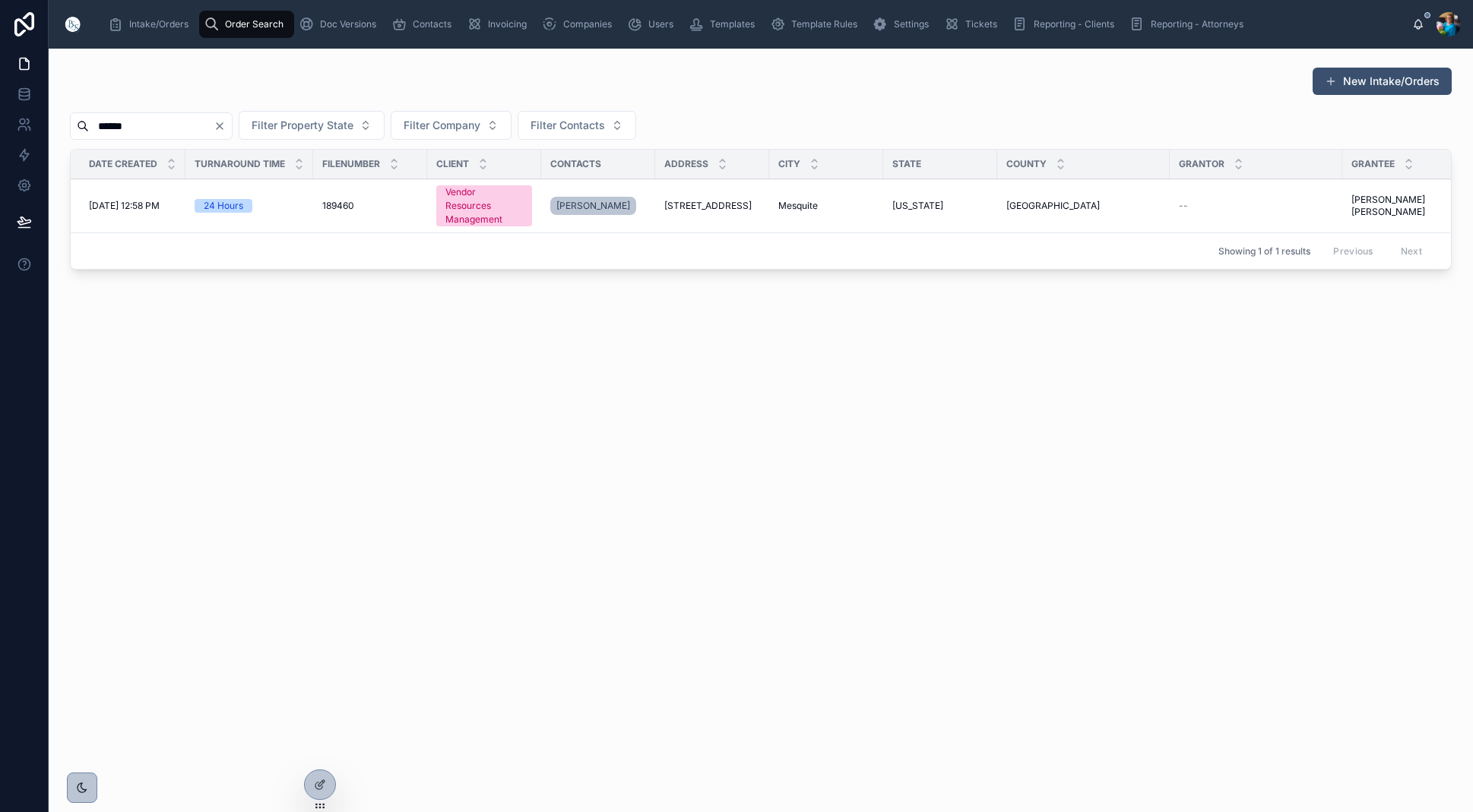
type input "******"
click at [802, 205] on span "Mesquite" at bounding box center [798, 206] width 40 height 12
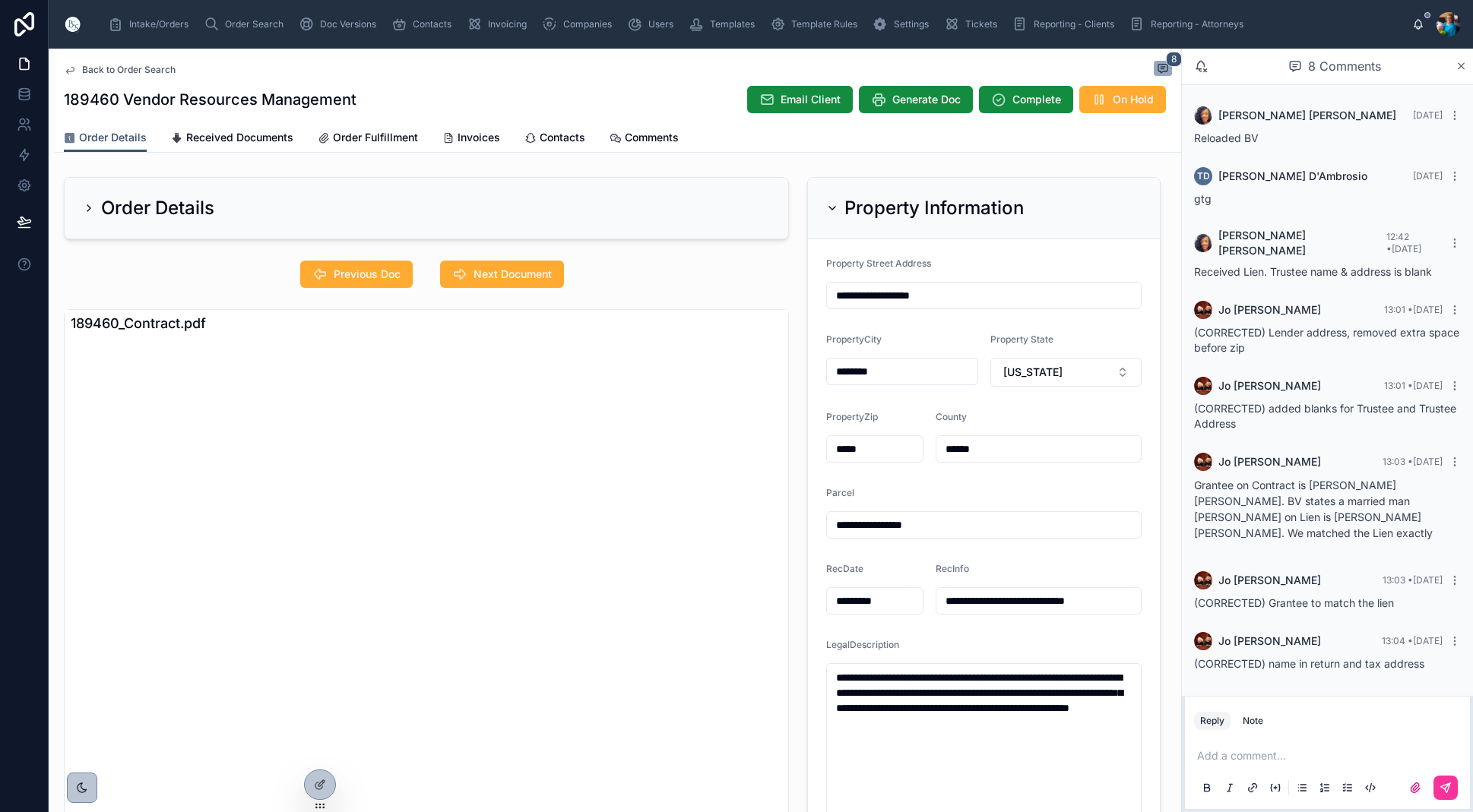
click at [353, 265] on button "Previous Doc" at bounding box center [357, 274] width 113 height 27
drag, startPoint x: 1125, startPoint y: 604, endPoint x: 1056, endPoint y: 601, distance: 69.1
click at [1056, 601] on input "**********" at bounding box center [1038, 601] width 205 height 21
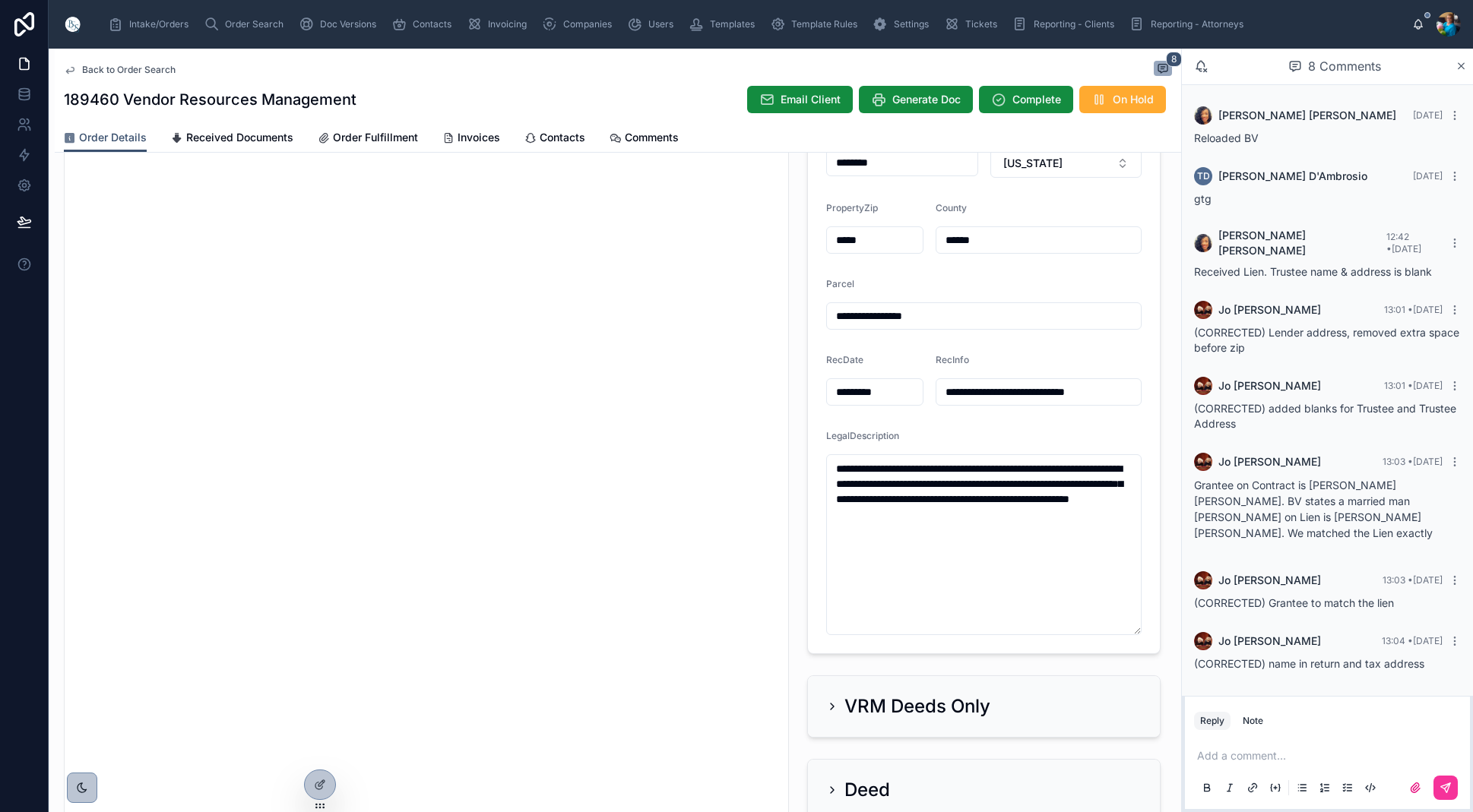
scroll to position [0, 0]
drag, startPoint x: 1033, startPoint y: 526, endPoint x: 818, endPoint y: 467, distance: 222.9
click at [818, 467] on form "**********" at bounding box center [983, 342] width 352 height 623
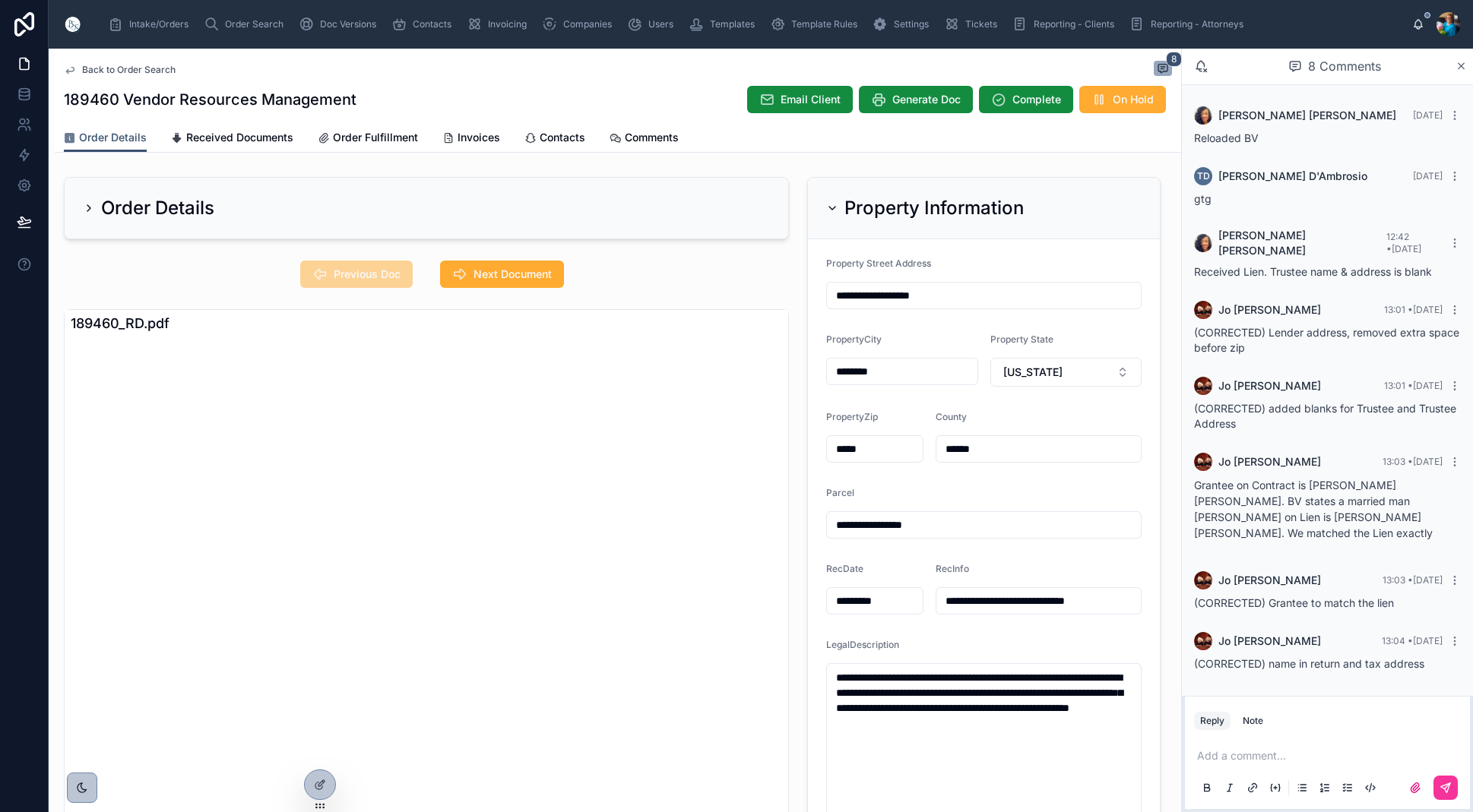
drag, startPoint x: 833, startPoint y: 206, endPoint x: 827, endPoint y: 224, distance: 19.0
click at [833, 207] on icon at bounding box center [832, 208] width 12 height 12
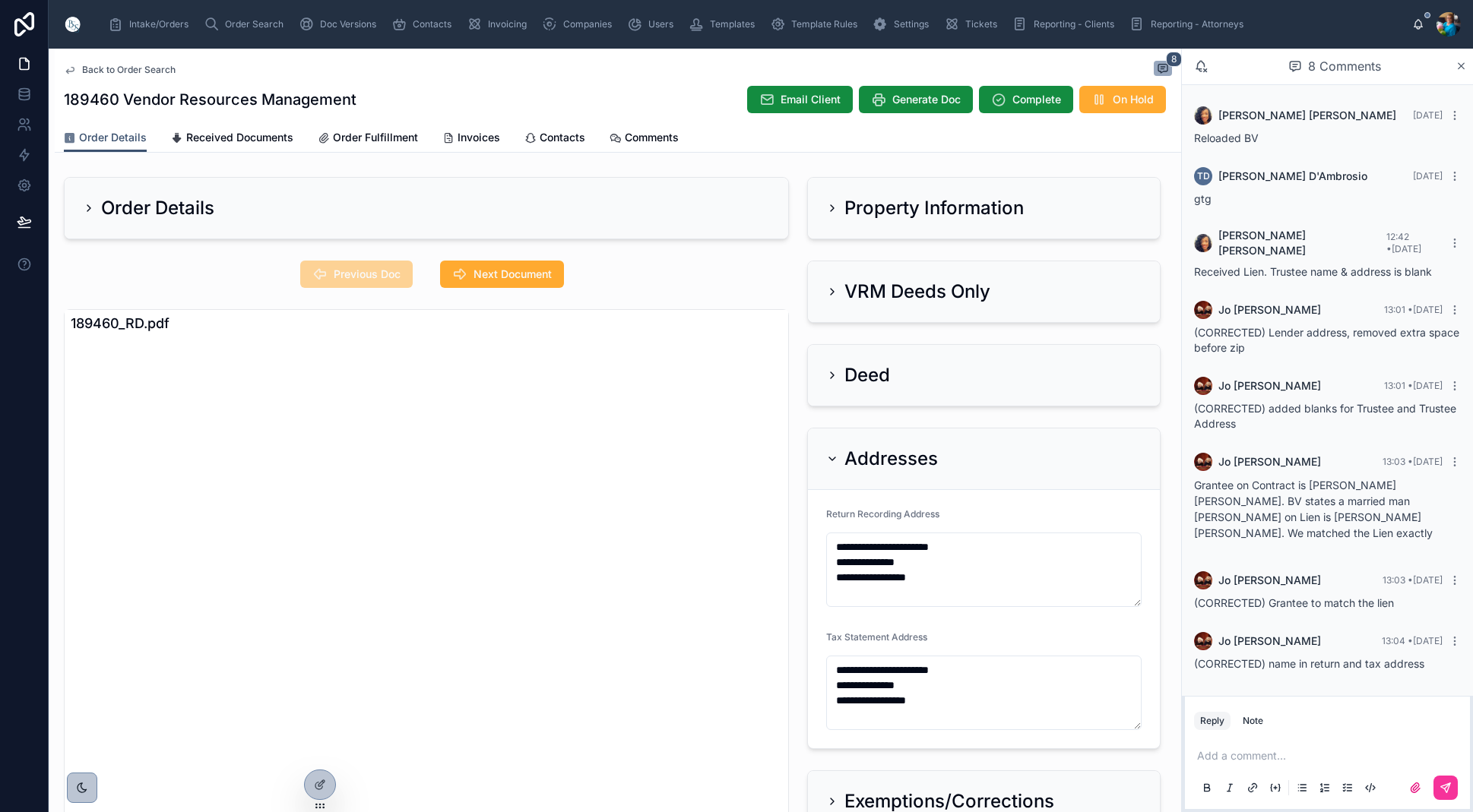
click at [830, 287] on icon at bounding box center [832, 292] width 12 height 12
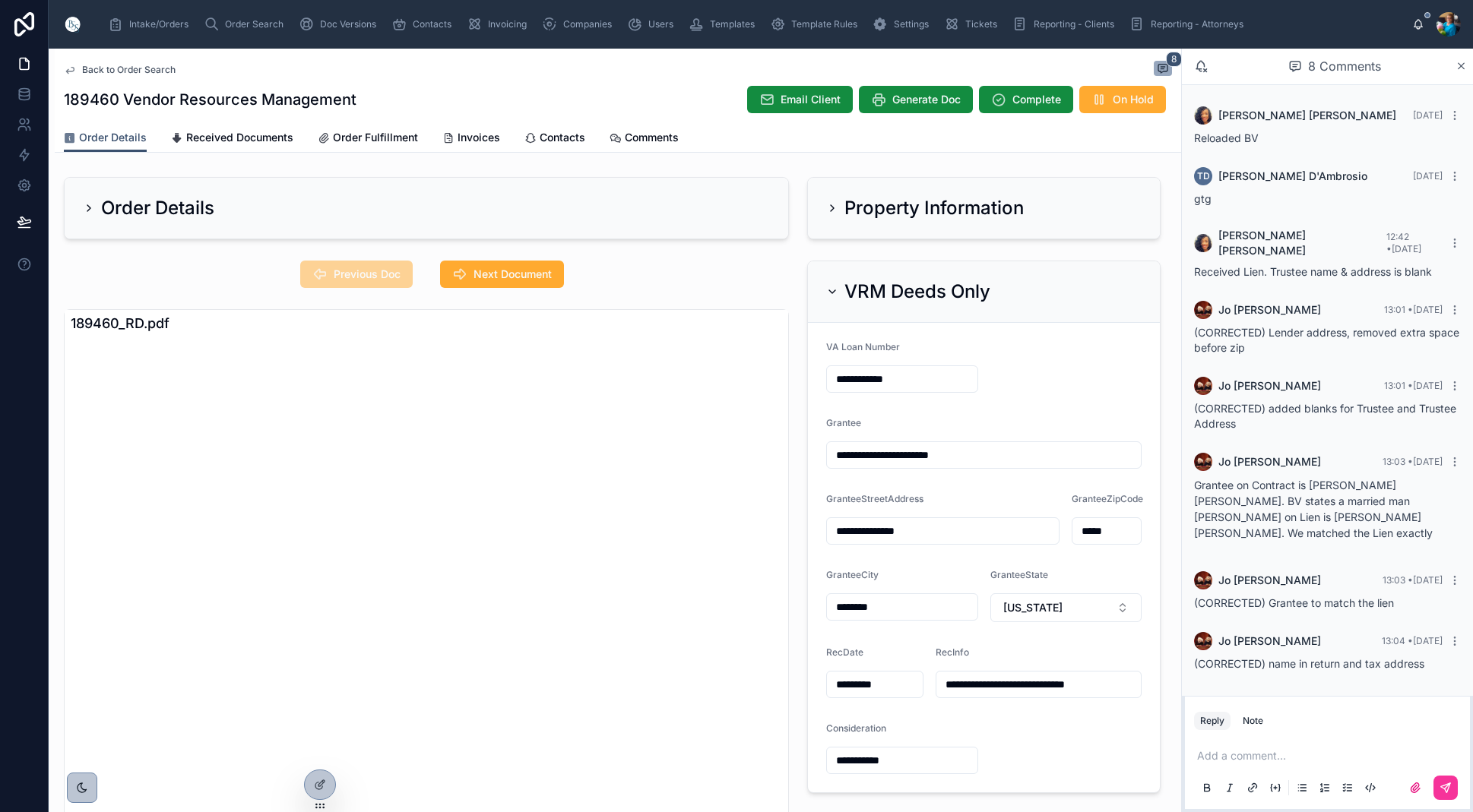
click at [485, 276] on span "Next Document" at bounding box center [513, 274] width 78 height 15
drag, startPoint x: 833, startPoint y: 284, endPoint x: 837, endPoint y: 237, distance: 47.2
click at [835, 279] on div "VRM Deeds Only" at bounding box center [983, 292] width 352 height 62
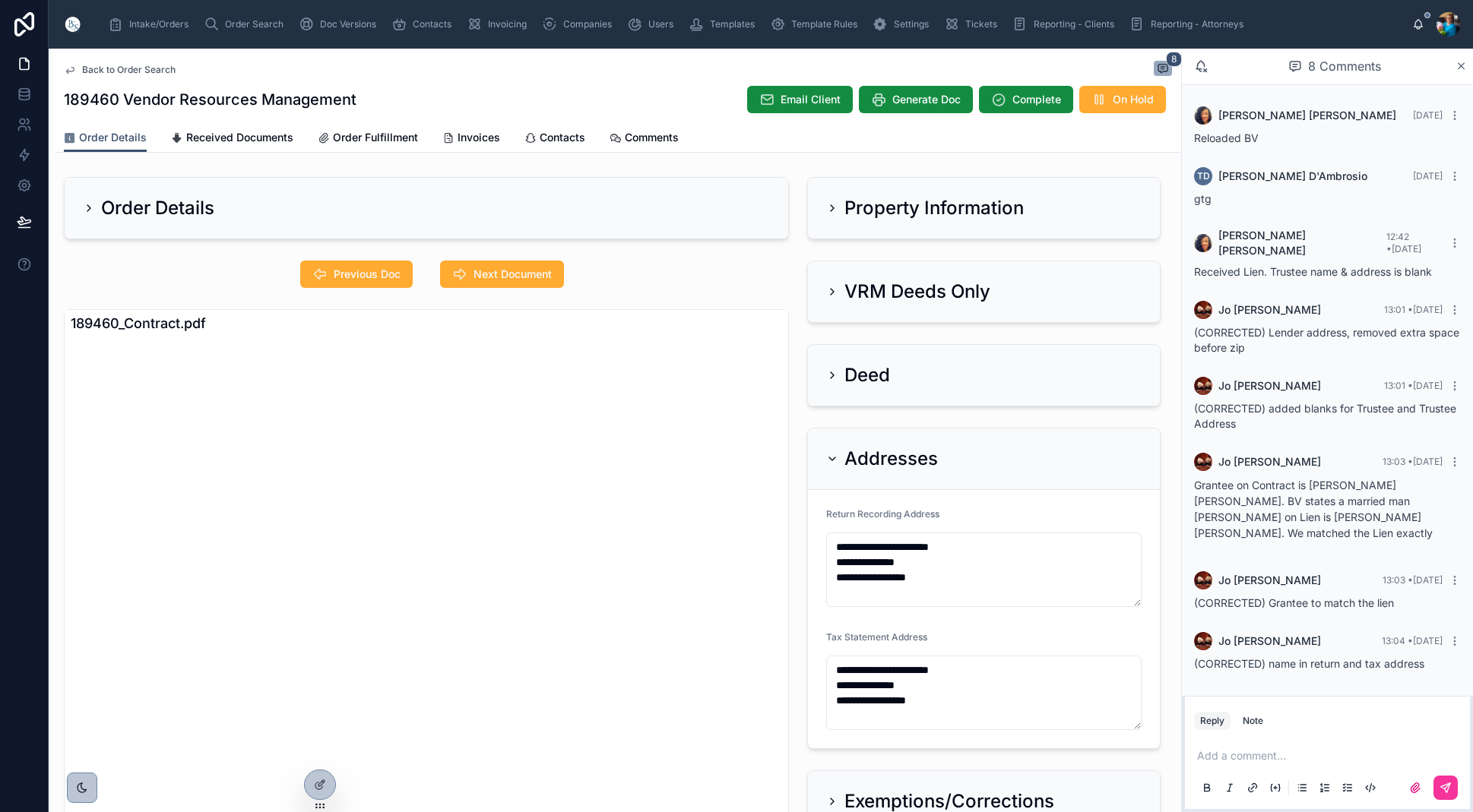
click at [830, 198] on div "Property Information" at bounding box center [925, 208] width 198 height 24
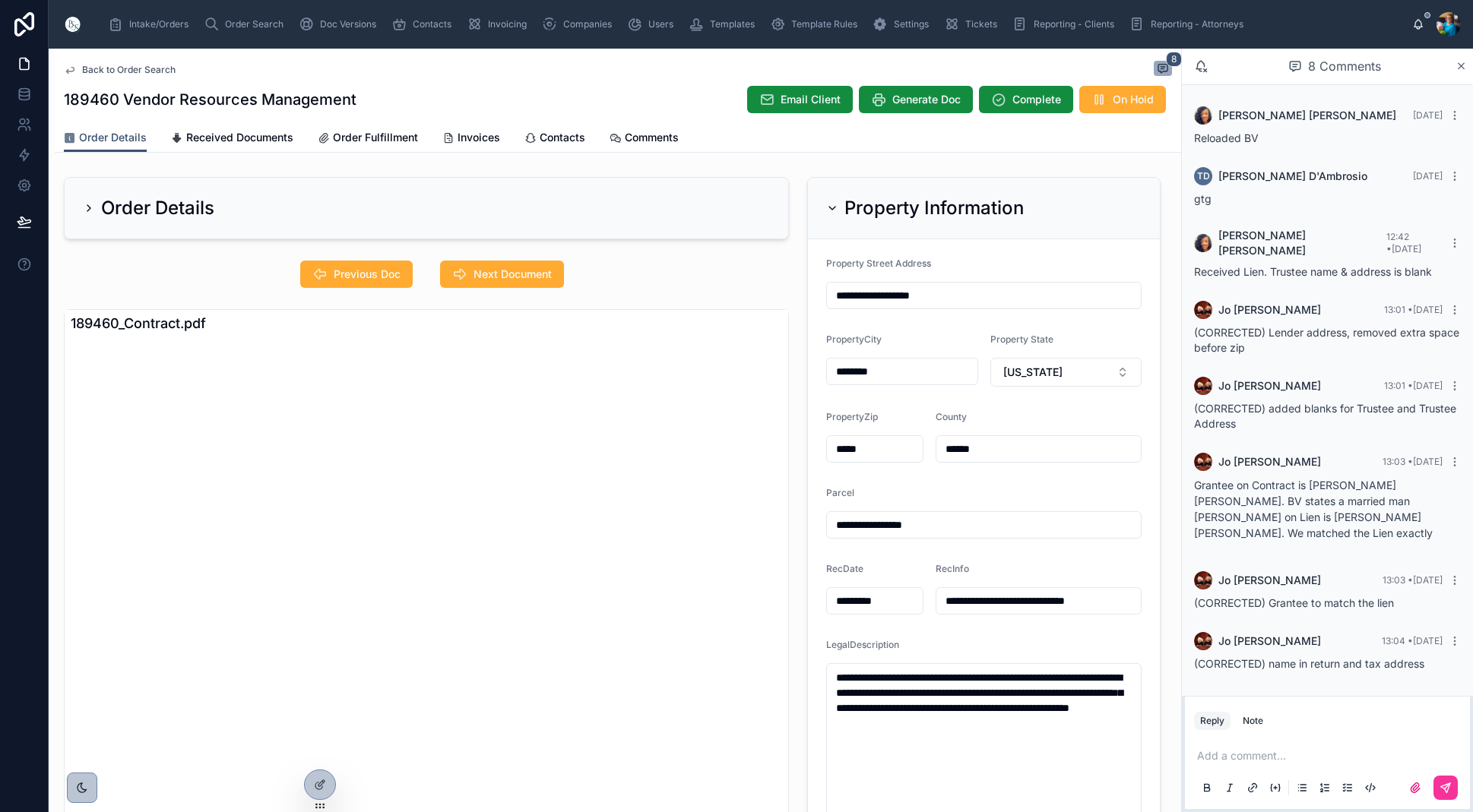
scroll to position [0, 1]
click at [830, 527] on input "**********" at bounding box center [983, 525] width 314 height 21
drag, startPoint x: 943, startPoint y: 525, endPoint x: 811, endPoint y: 536, distance: 132.5
click at [827, 525] on input "**********" at bounding box center [983, 525] width 314 height 21
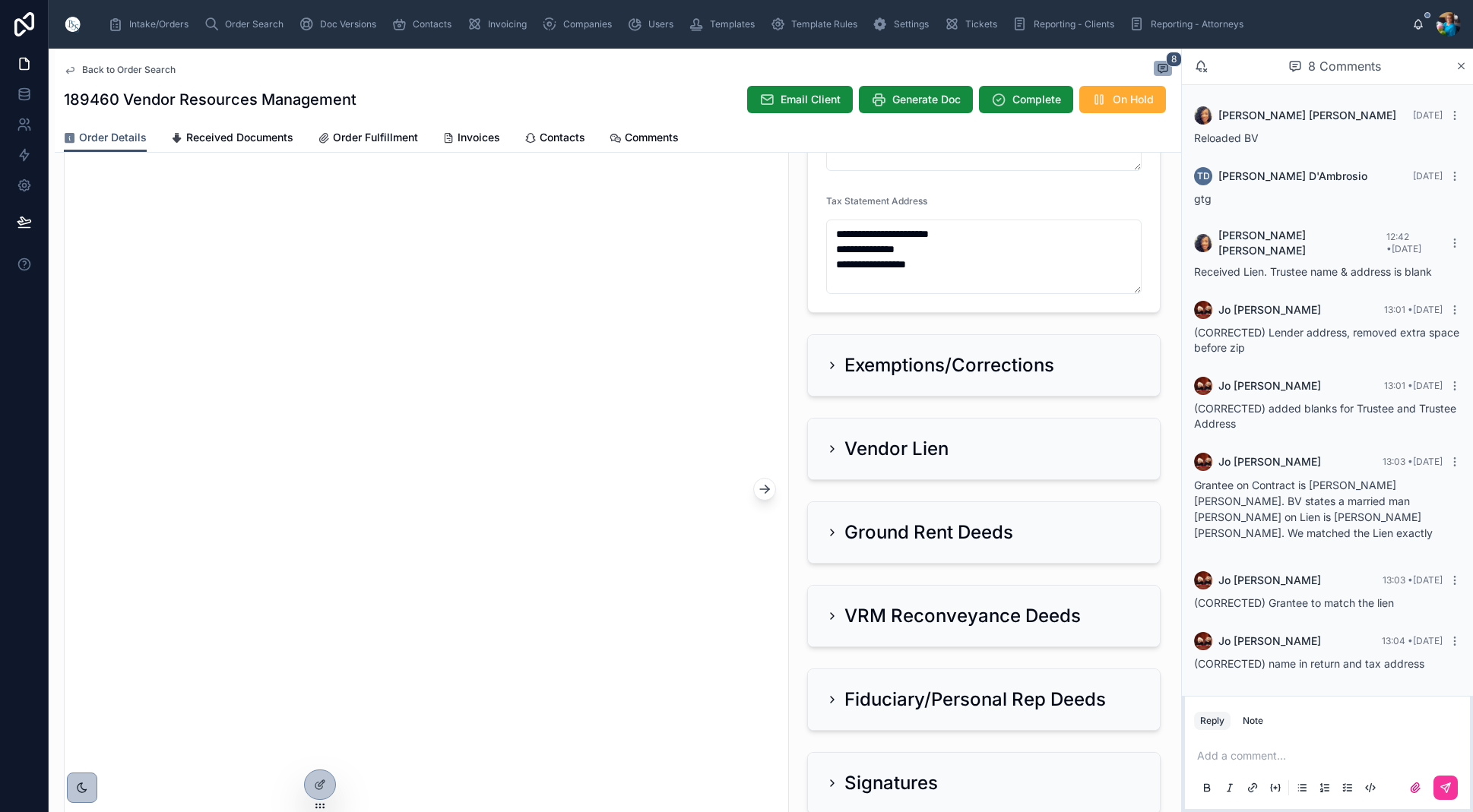
scroll to position [1065, 0]
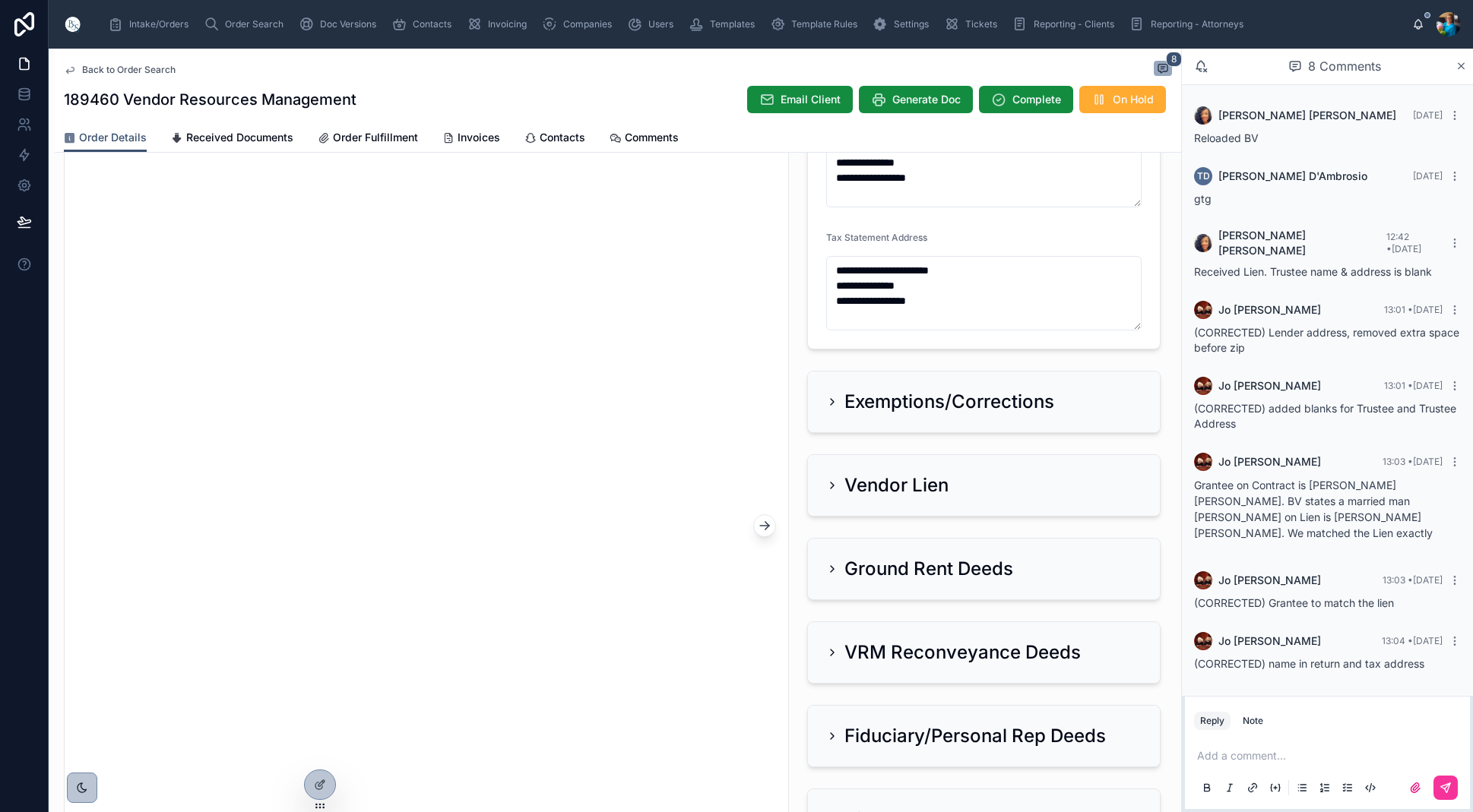
click at [826, 390] on div "Exemptions/Corrections" at bounding box center [940, 402] width 228 height 24
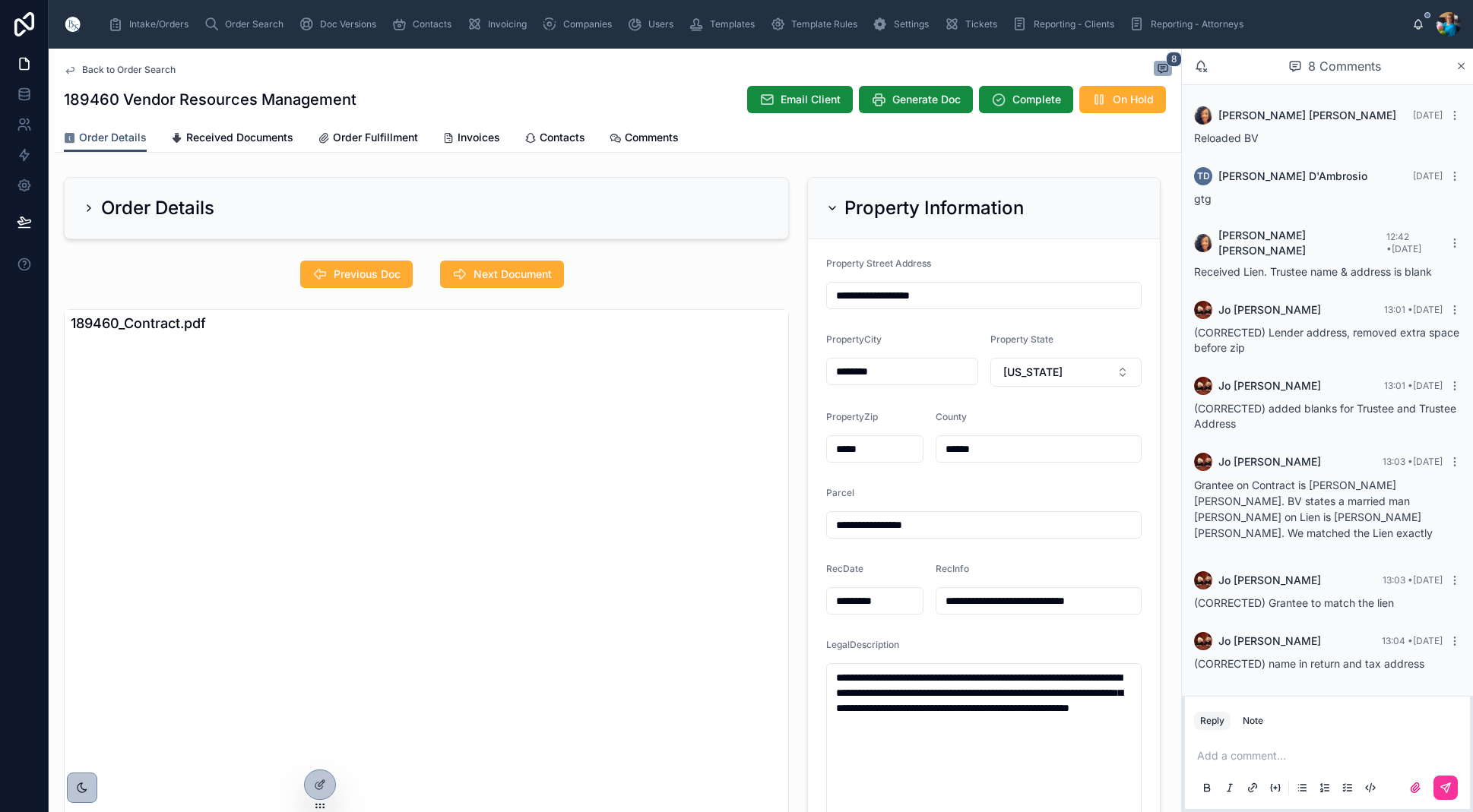
scroll to position [0, 0]
click at [951, 522] on input "**********" at bounding box center [983, 525] width 314 height 21
drag, startPoint x: 833, startPoint y: 524, endPoint x: 825, endPoint y: 542, distance: 19.7
click at [833, 525] on input "**********" at bounding box center [983, 525] width 314 height 21
drag, startPoint x: 954, startPoint y: 524, endPoint x: 816, endPoint y: 527, distance: 138.0
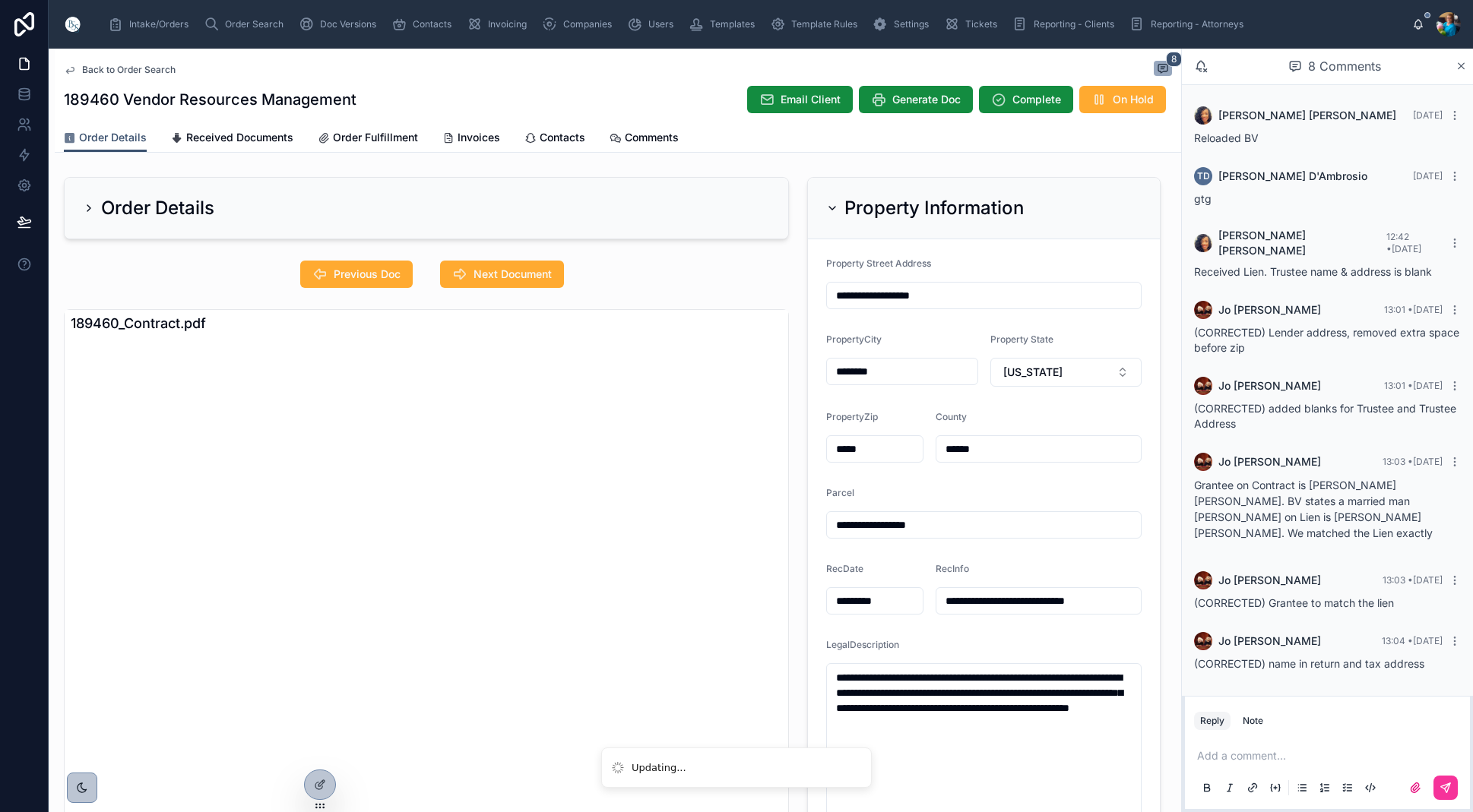
click at [816, 527] on form "**********" at bounding box center [983, 551] width 352 height 623
click at [843, 525] on input "**********" at bounding box center [983, 525] width 314 height 21
type input "**********"
drag, startPoint x: 829, startPoint y: 205, endPoint x: 824, endPoint y: 222, distance: 17.7
click at [829, 206] on icon at bounding box center [832, 208] width 12 height 12
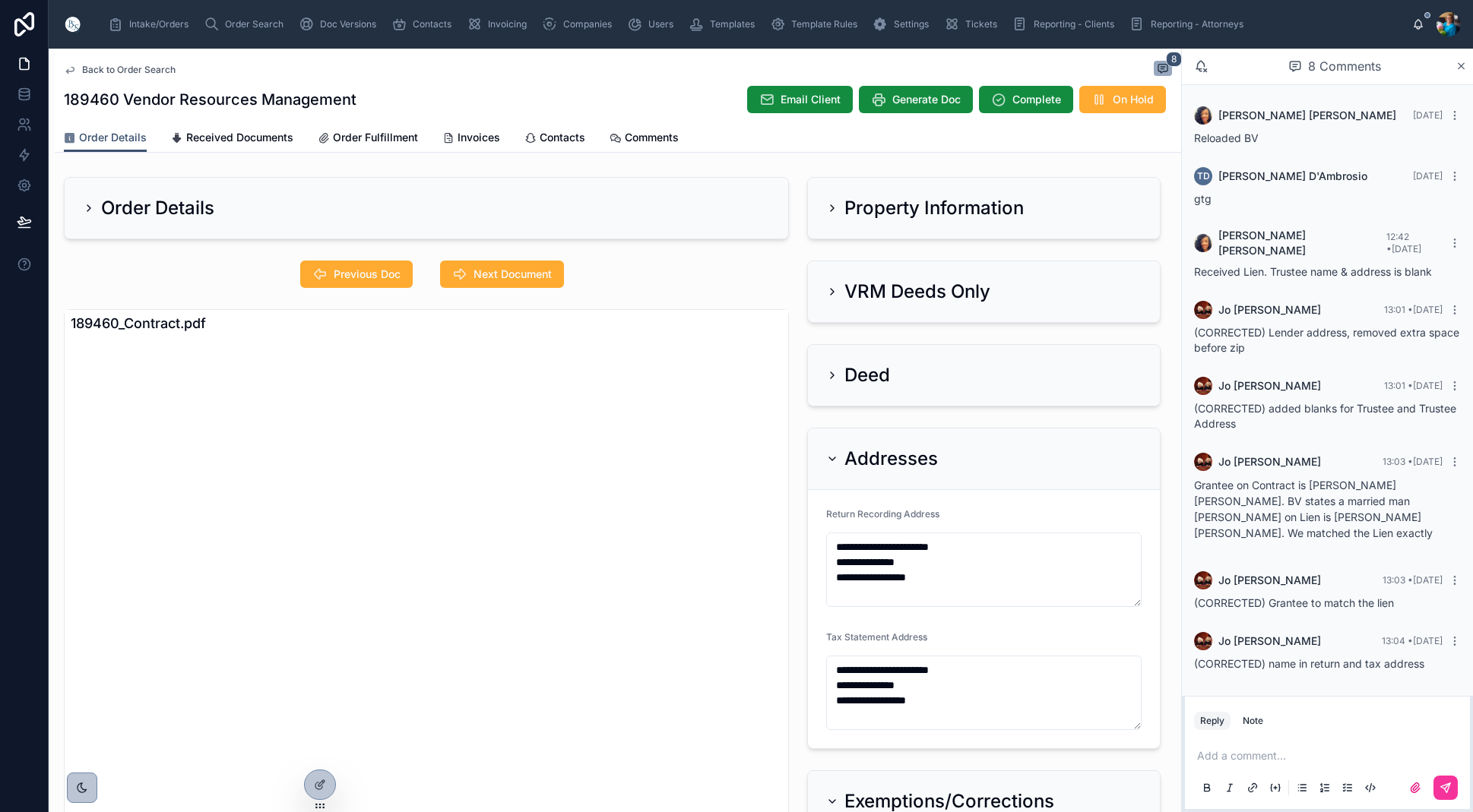
click at [497, 268] on span "Next Document" at bounding box center [513, 274] width 78 height 15
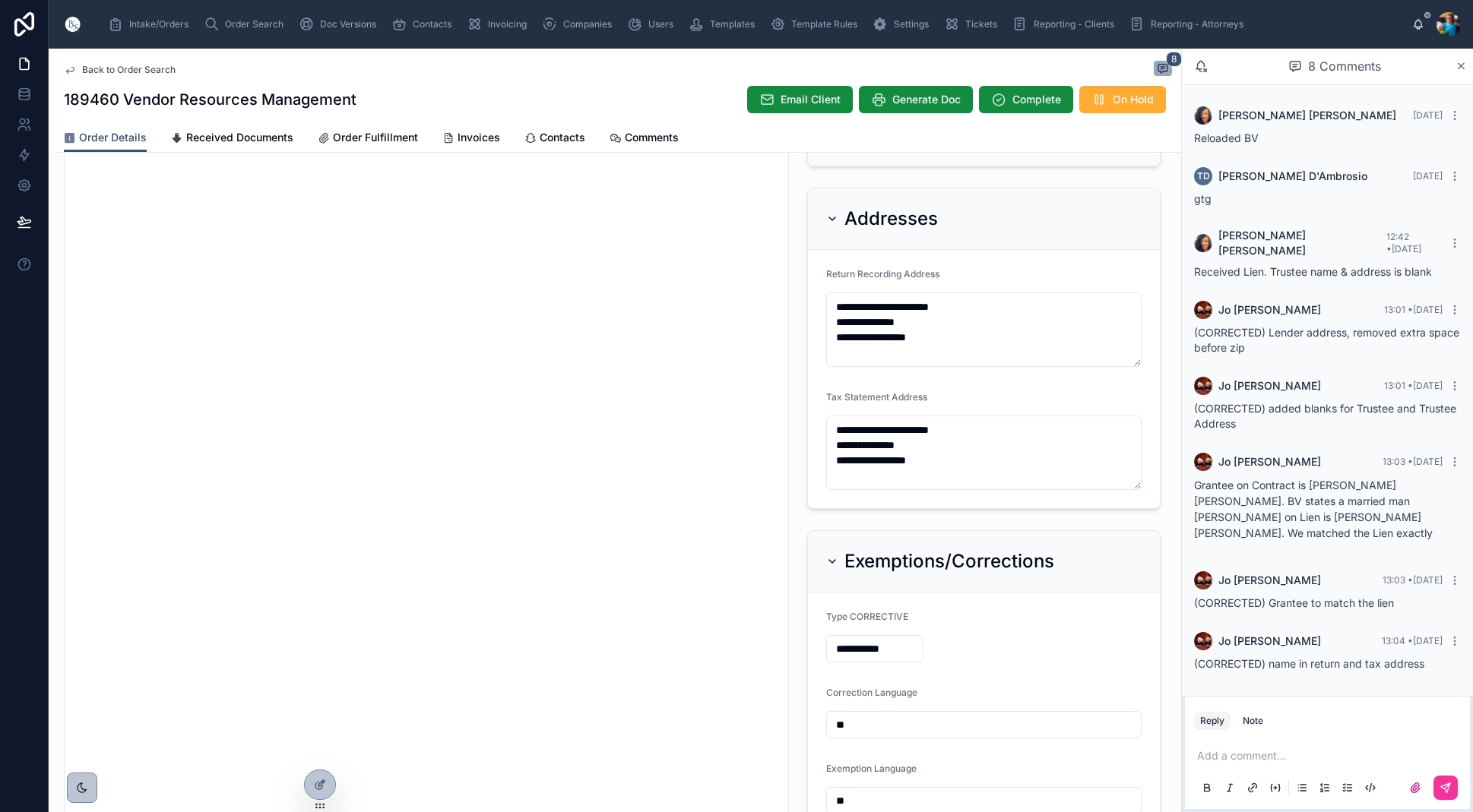
scroll to position [239, 0]
click at [834, 219] on icon at bounding box center [832, 223] width 12 height 12
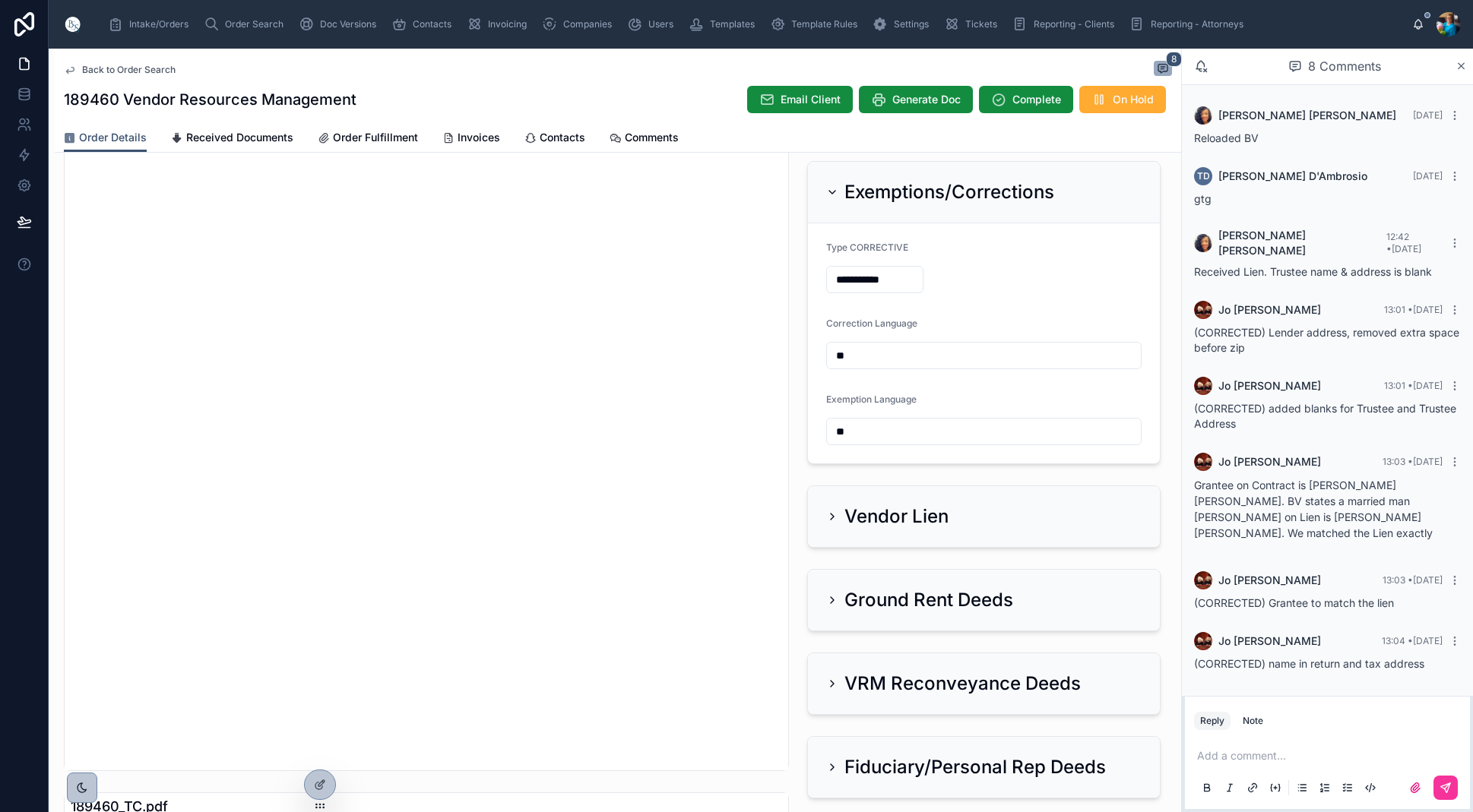
scroll to position [385, 0]
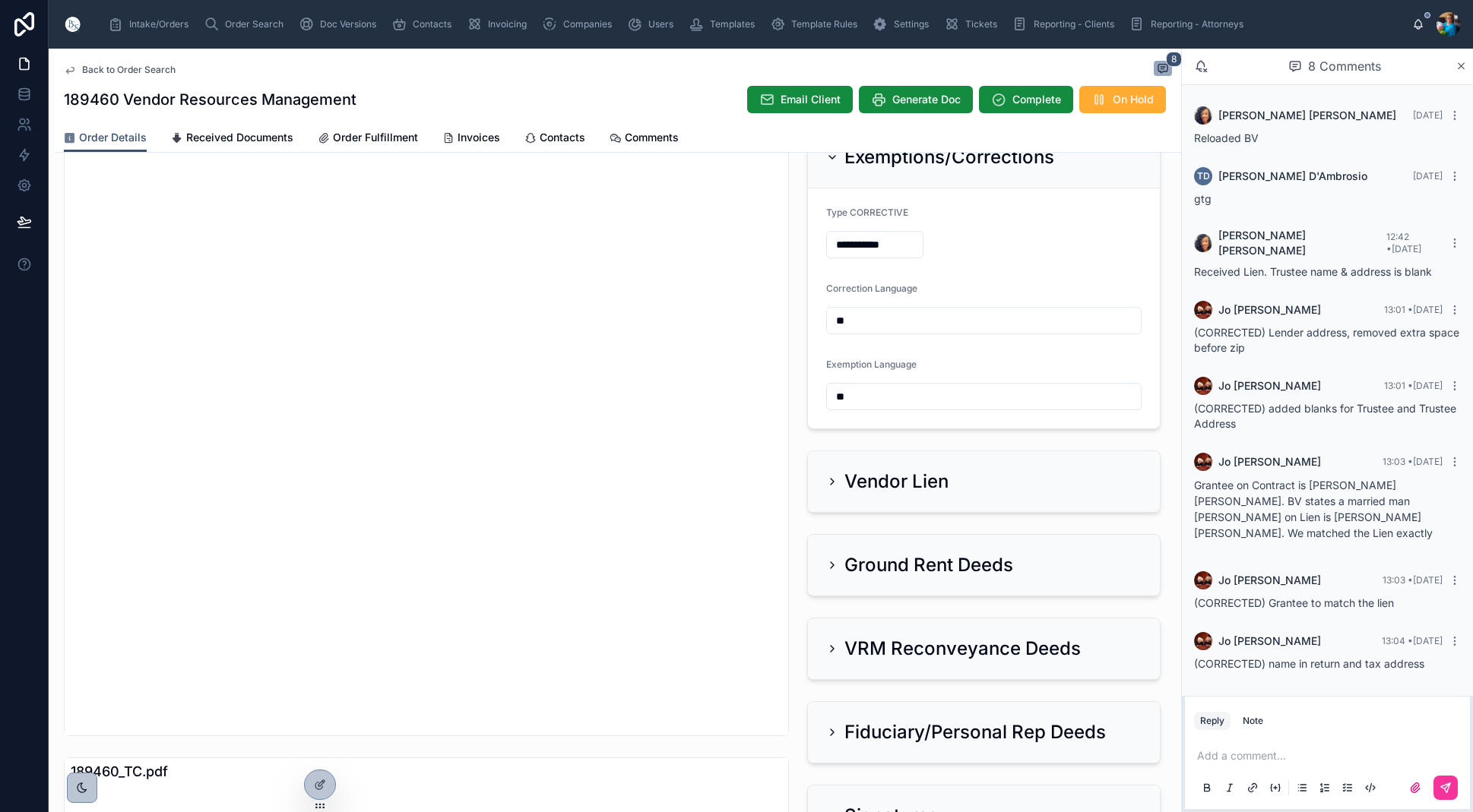
click at [829, 480] on icon at bounding box center [832, 482] width 12 height 12
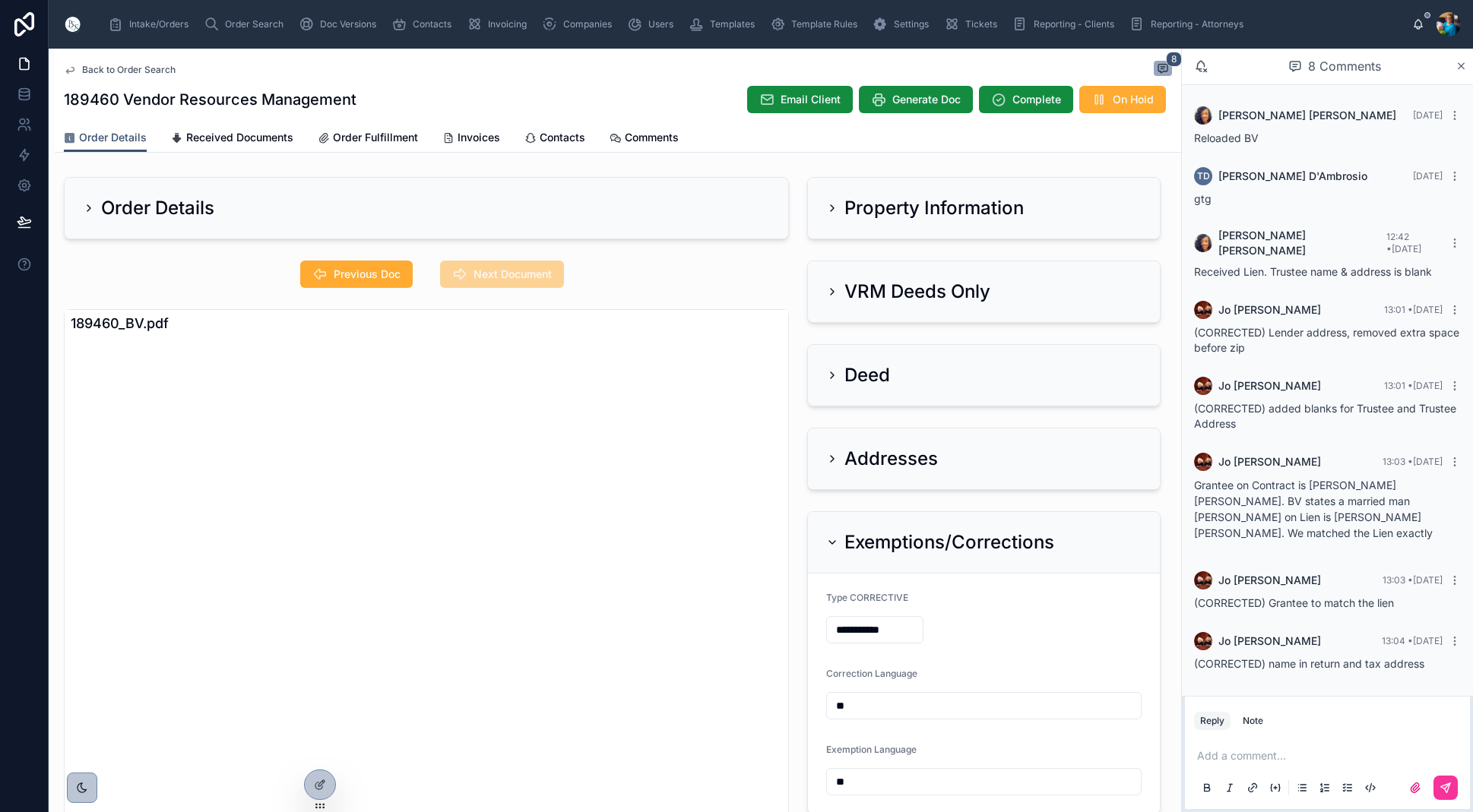
scroll to position [0, 0]
drag, startPoint x: 833, startPoint y: 290, endPoint x: 741, endPoint y: 322, distance: 97.4
click at [833, 290] on icon at bounding box center [832, 292] width 12 height 12
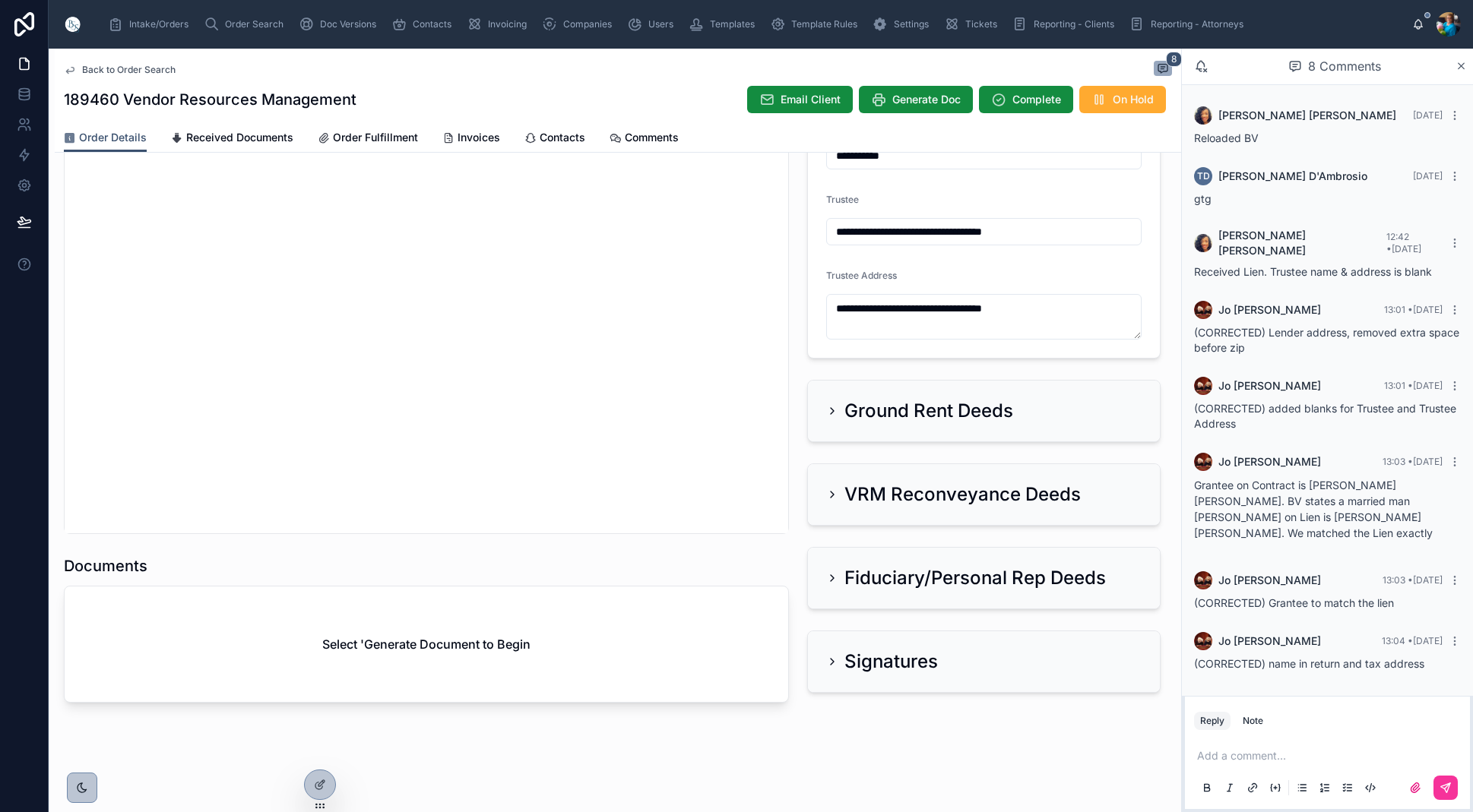
scroll to position [0, 1]
click at [929, 103] on span "Generate Doc" at bounding box center [926, 100] width 68 height 15
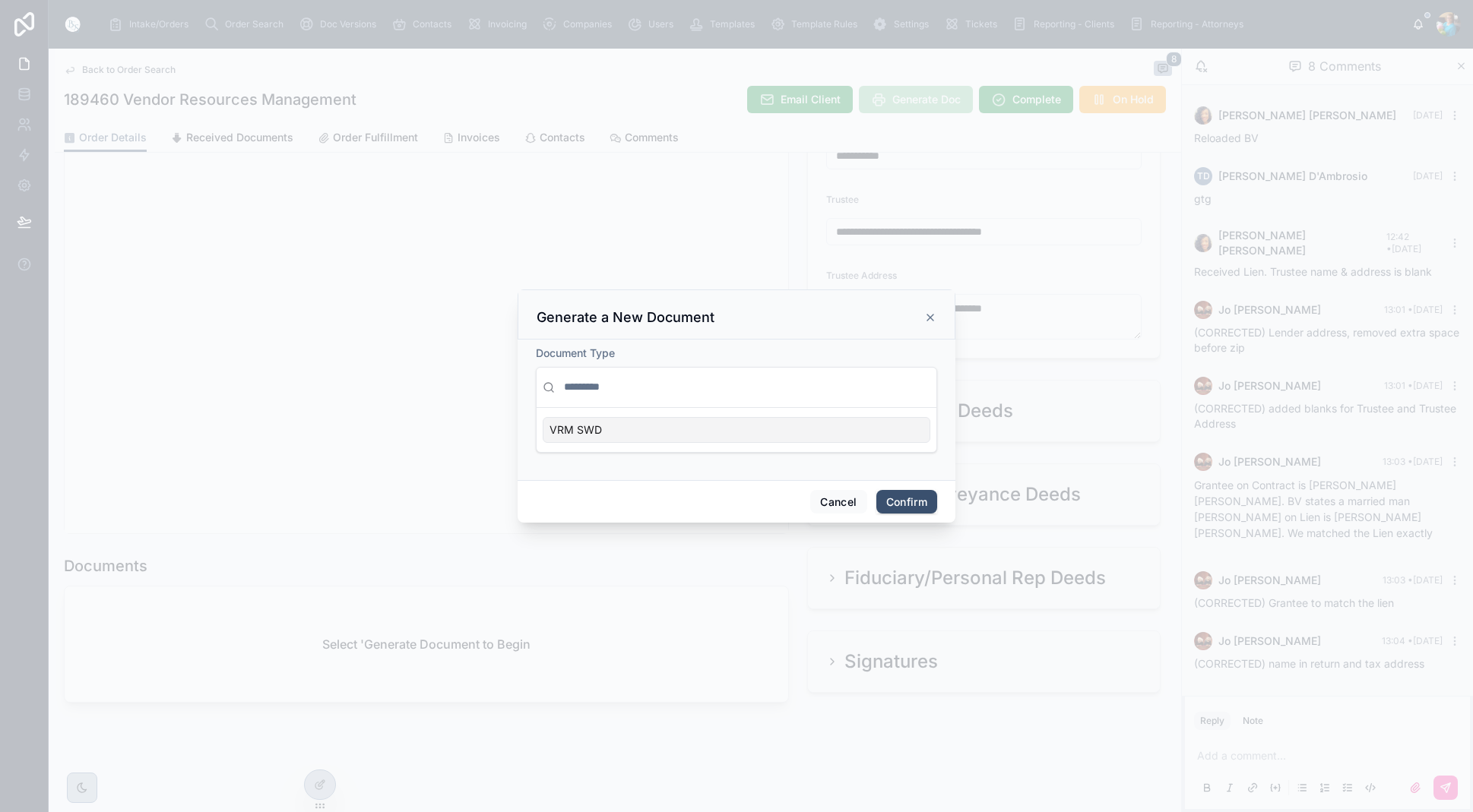
click at [888, 433] on div "VRM SWD" at bounding box center [737, 430] width 388 height 26
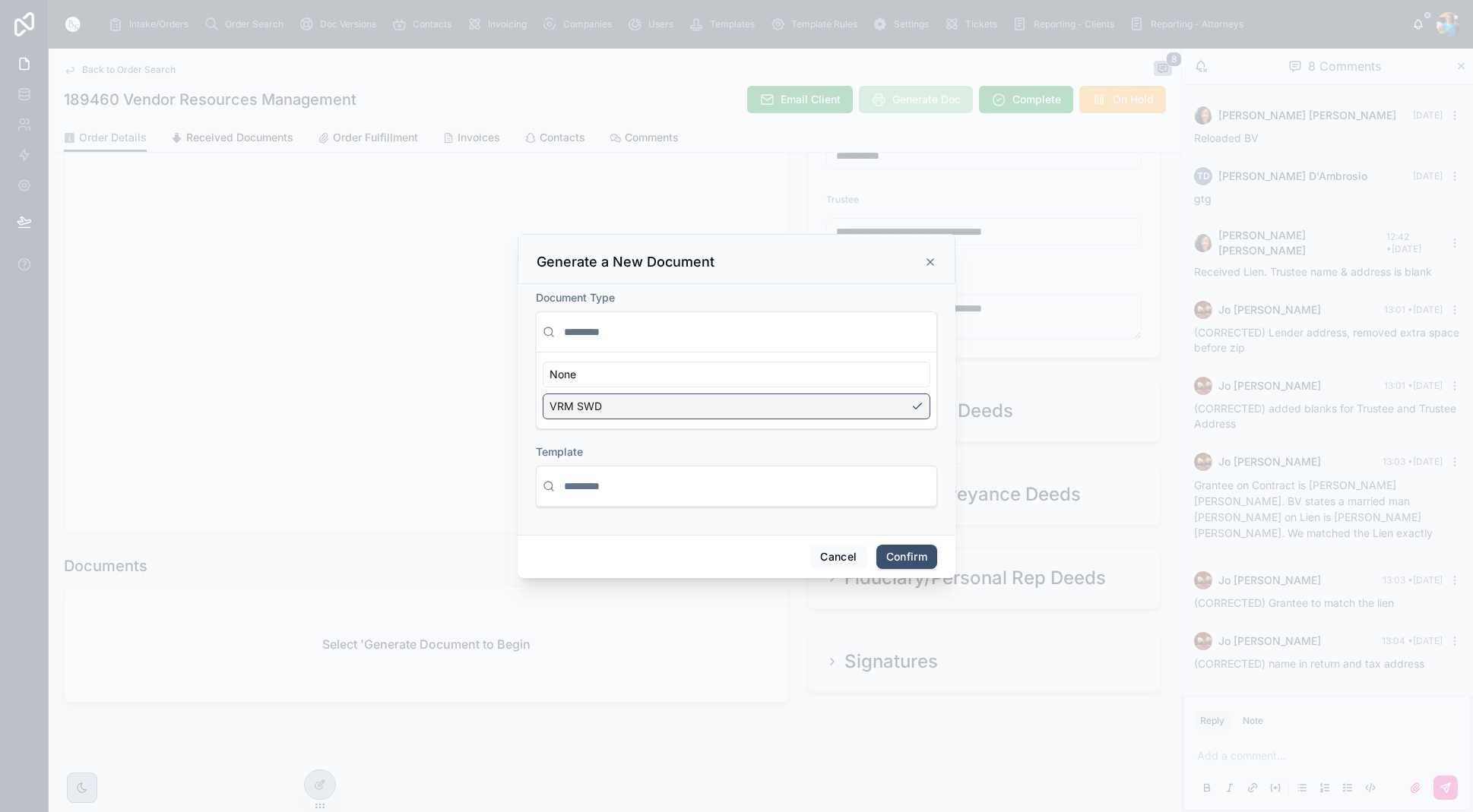
scroll to position [0, 0]
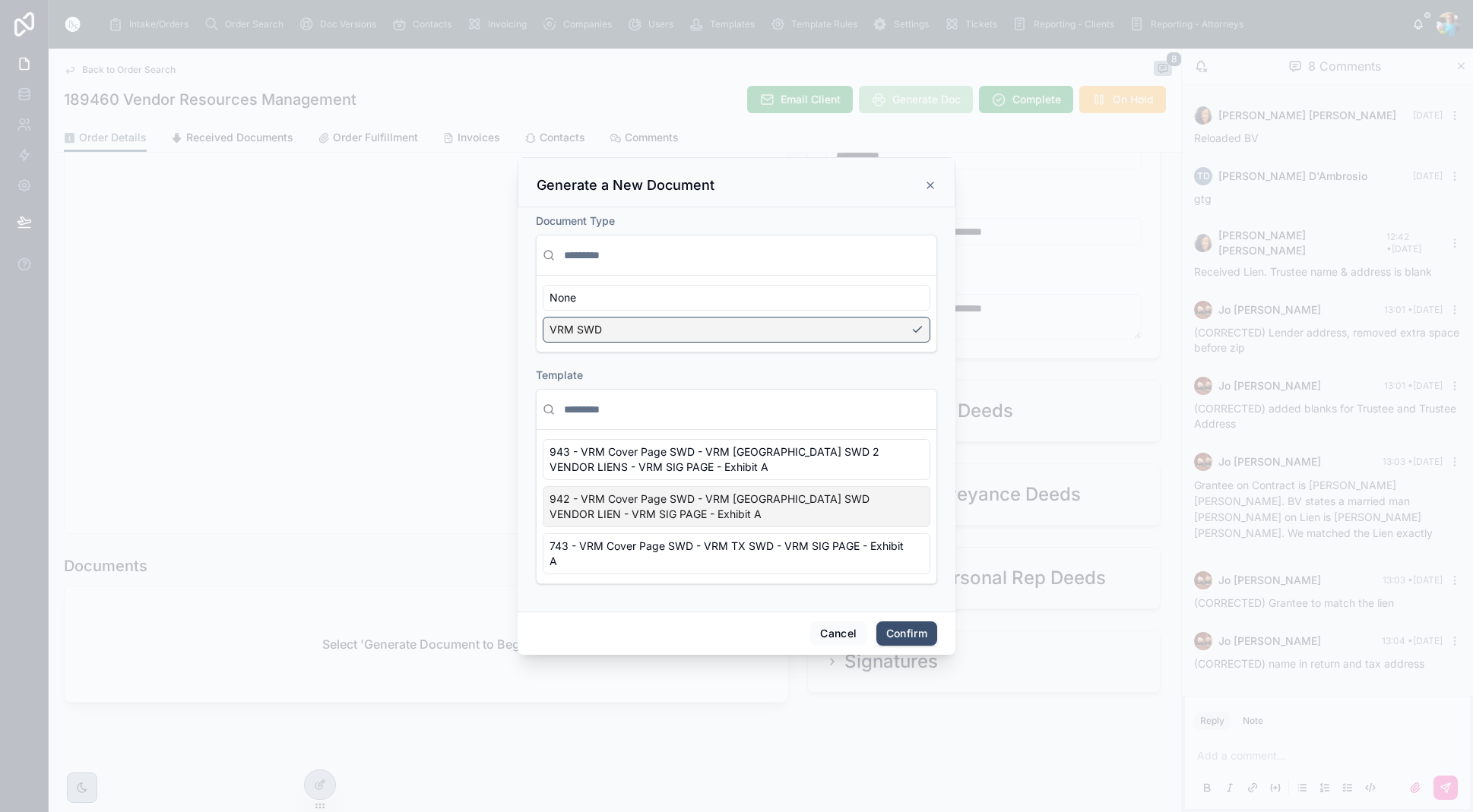
click at [915, 516] on div "942 - VRM Cover Page SWD - VRM [GEOGRAPHIC_DATA] SWD VENDOR LIEN - VRM SIG PAGE…" at bounding box center [737, 507] width 388 height 41
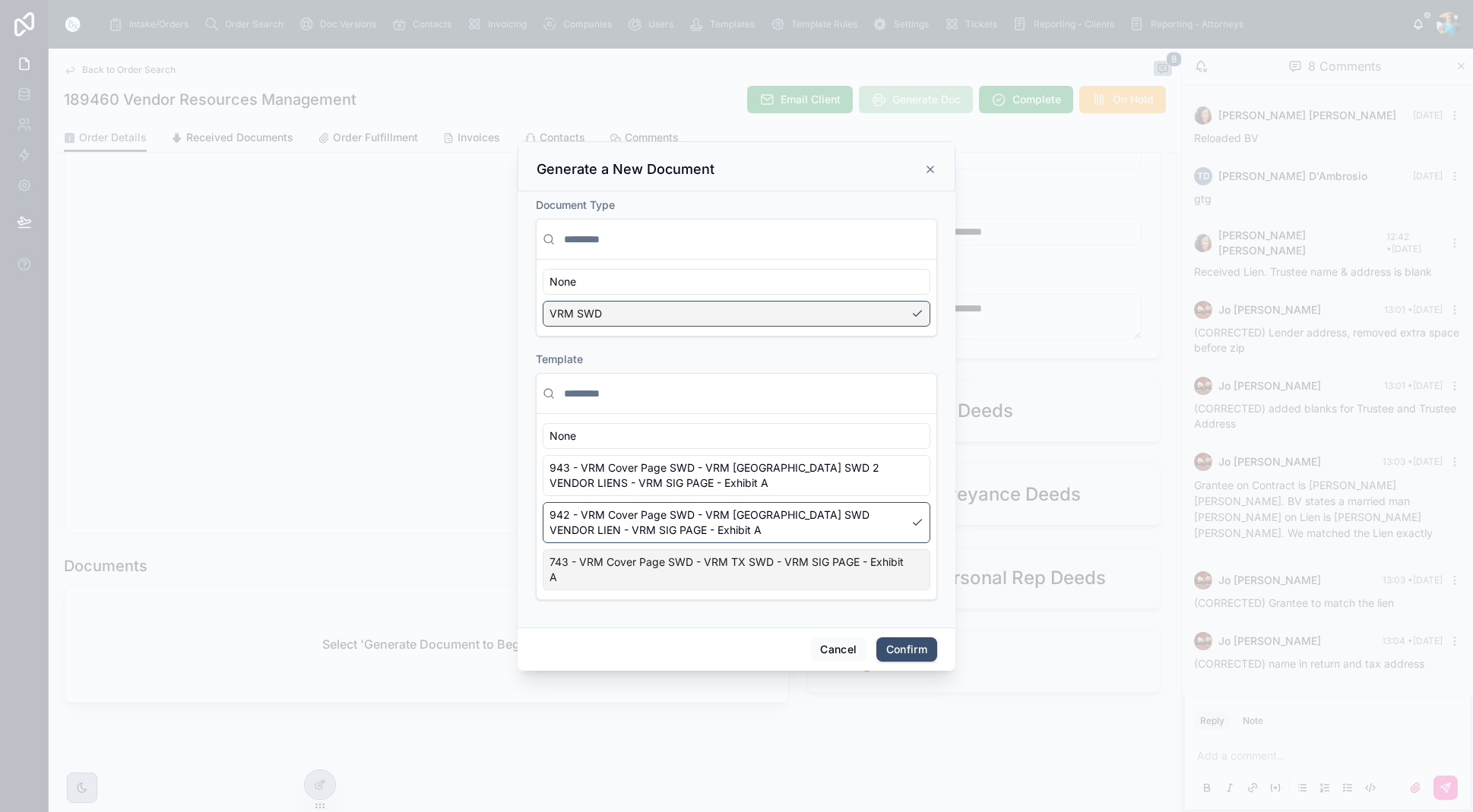
click at [913, 653] on button "Confirm" at bounding box center [906, 650] width 61 height 24
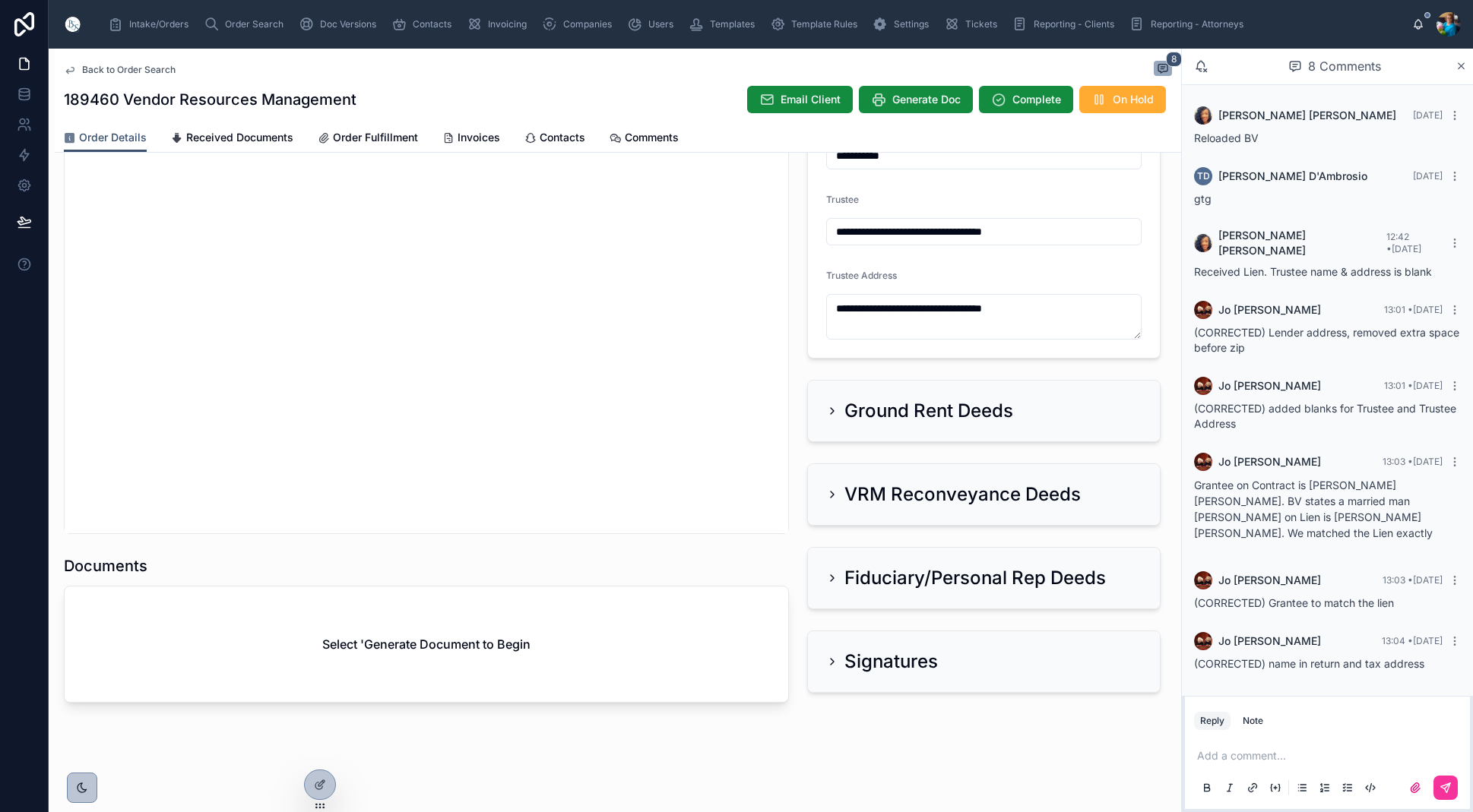
scroll to position [0, 1]
click at [1218, 760] on p at bounding box center [1330, 756] width 267 height 15
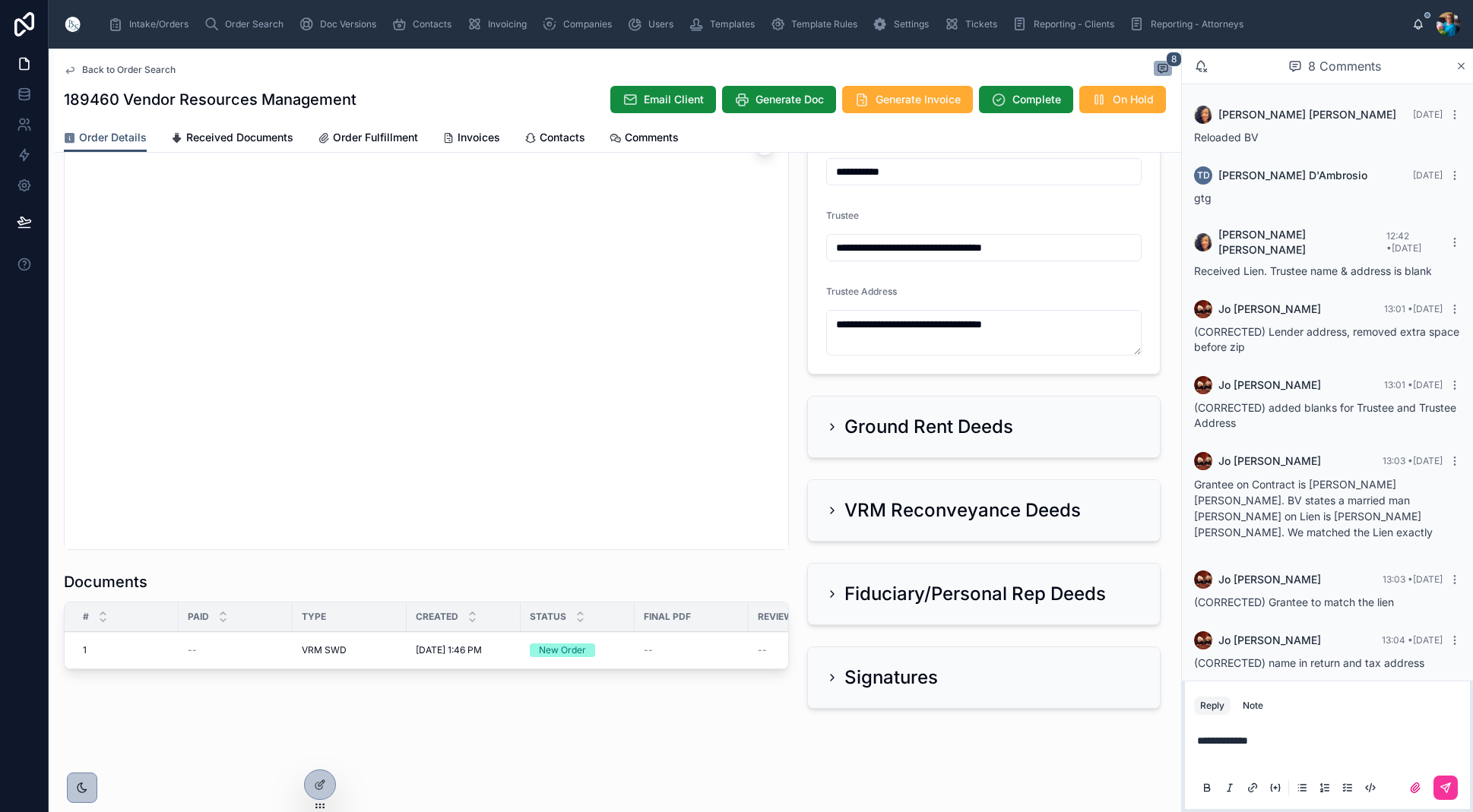
click at [1281, 738] on p "**********" at bounding box center [1330, 741] width 267 height 15
click at [1452, 788] on button at bounding box center [1446, 788] width 24 height 24
click at [1195, 474] on p "Grantee on Contract is [PERSON_NAME] [PERSON_NAME]. BV states a married man [PE…" at bounding box center [1327, 506] width 267 height 64
click at [0, 0] on icon at bounding box center [0, 0] width 0 height 0
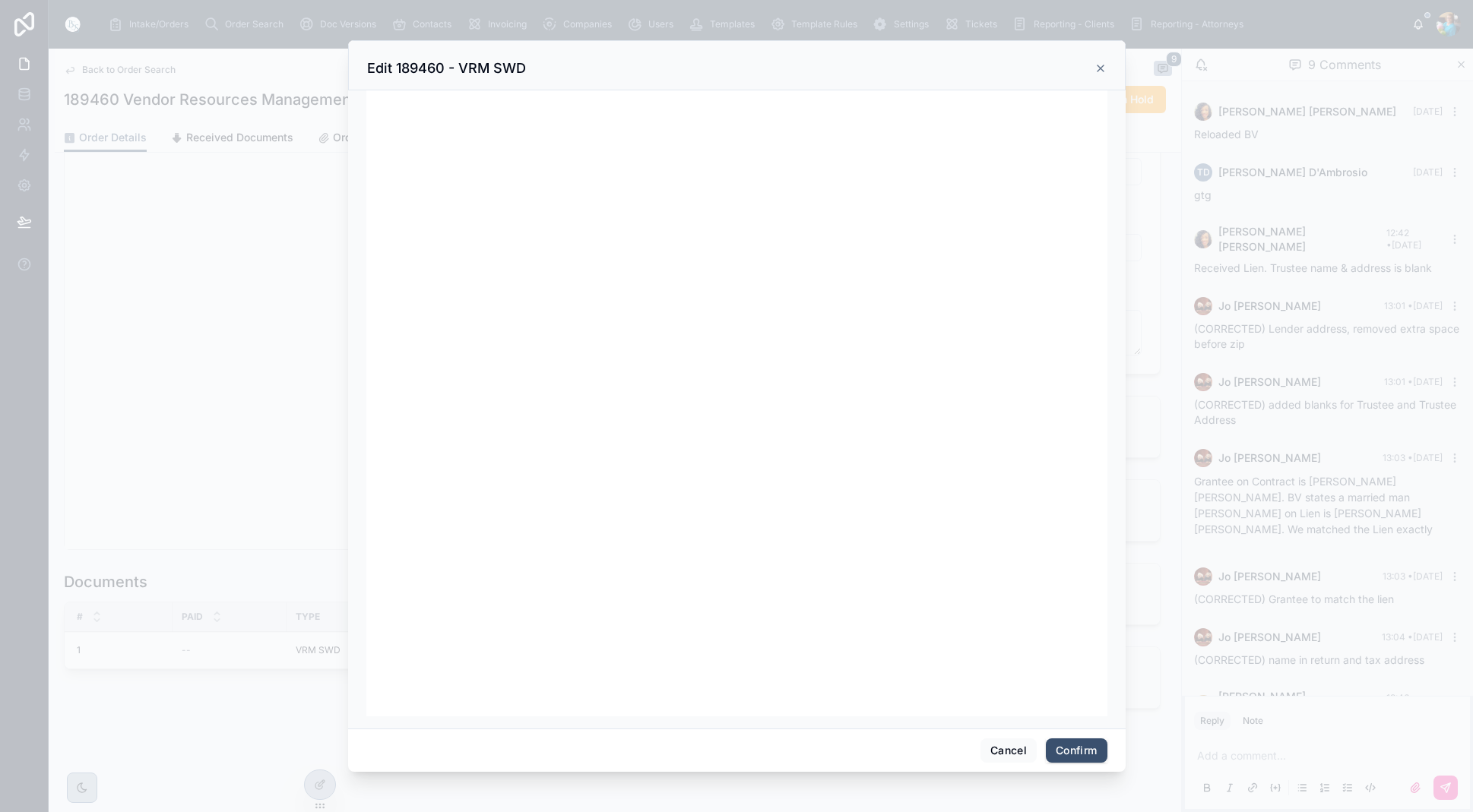
scroll to position [192, 0]
click at [1054, 747] on button "Confirm" at bounding box center [1076, 750] width 61 height 24
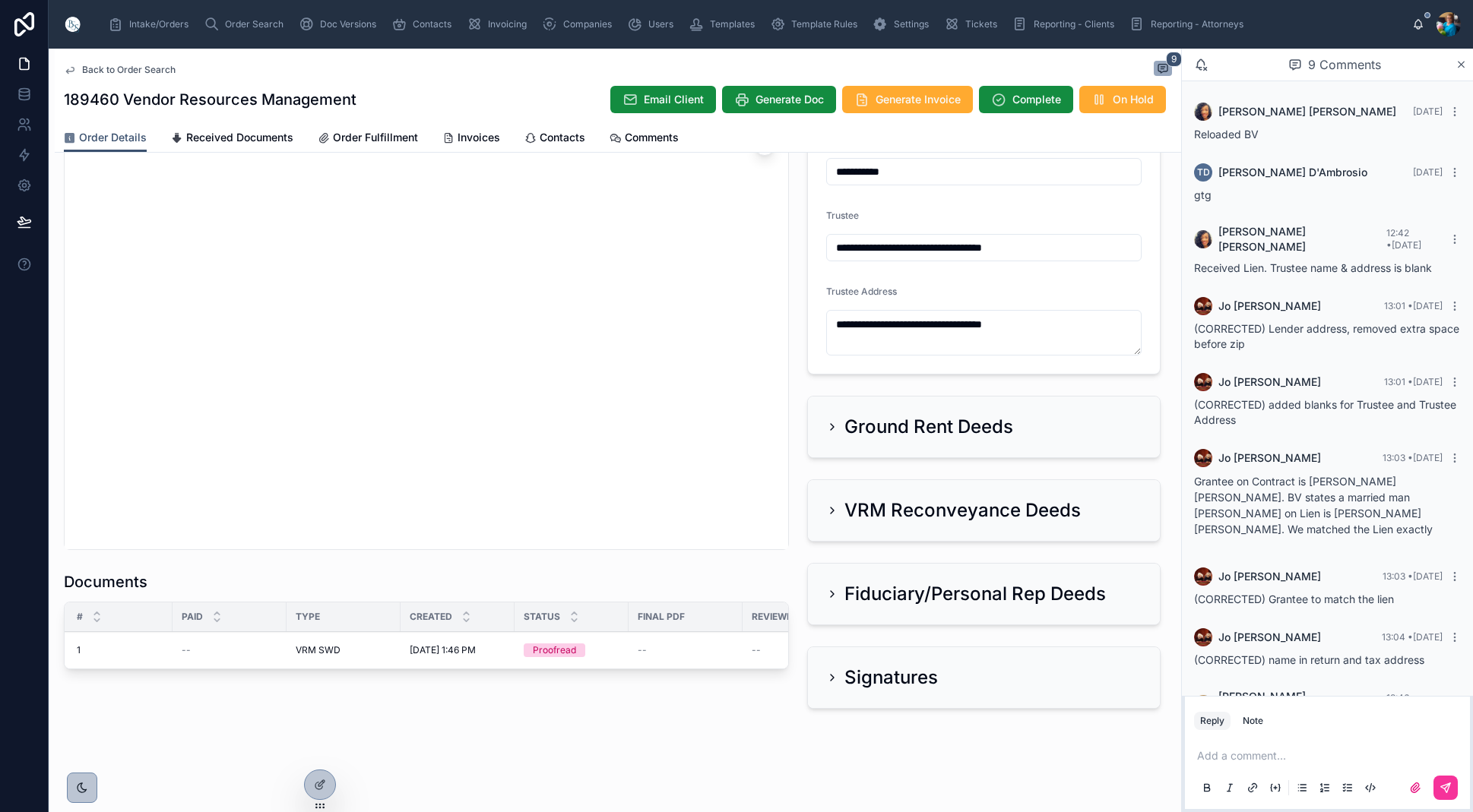
click at [0, 0] on span "Ready for QC" at bounding box center [0, 0] width 0 height 0
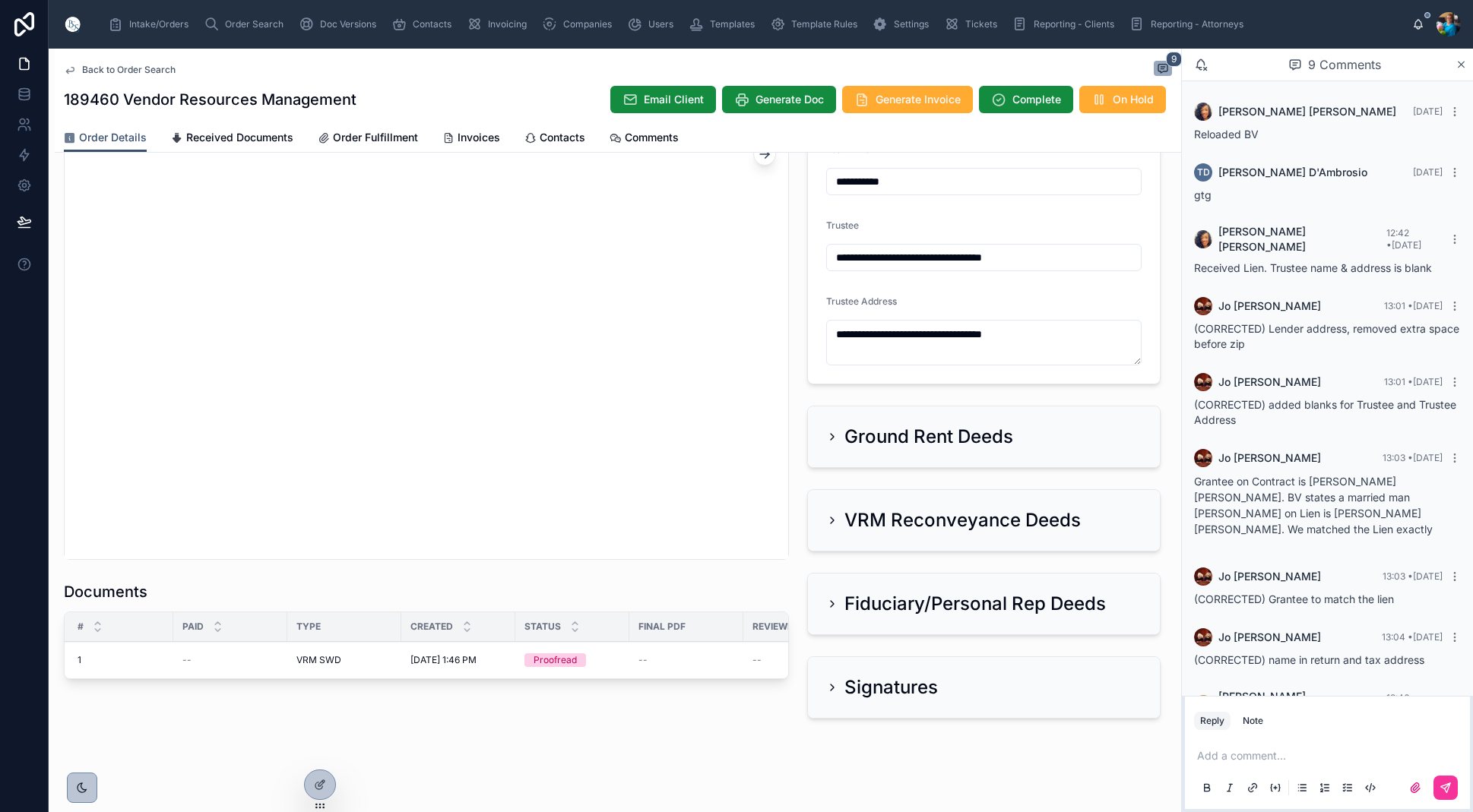
scroll to position [1394, 0]
click at [0, 0] on span "Finalize Document" at bounding box center [0, 0] width 0 height 0
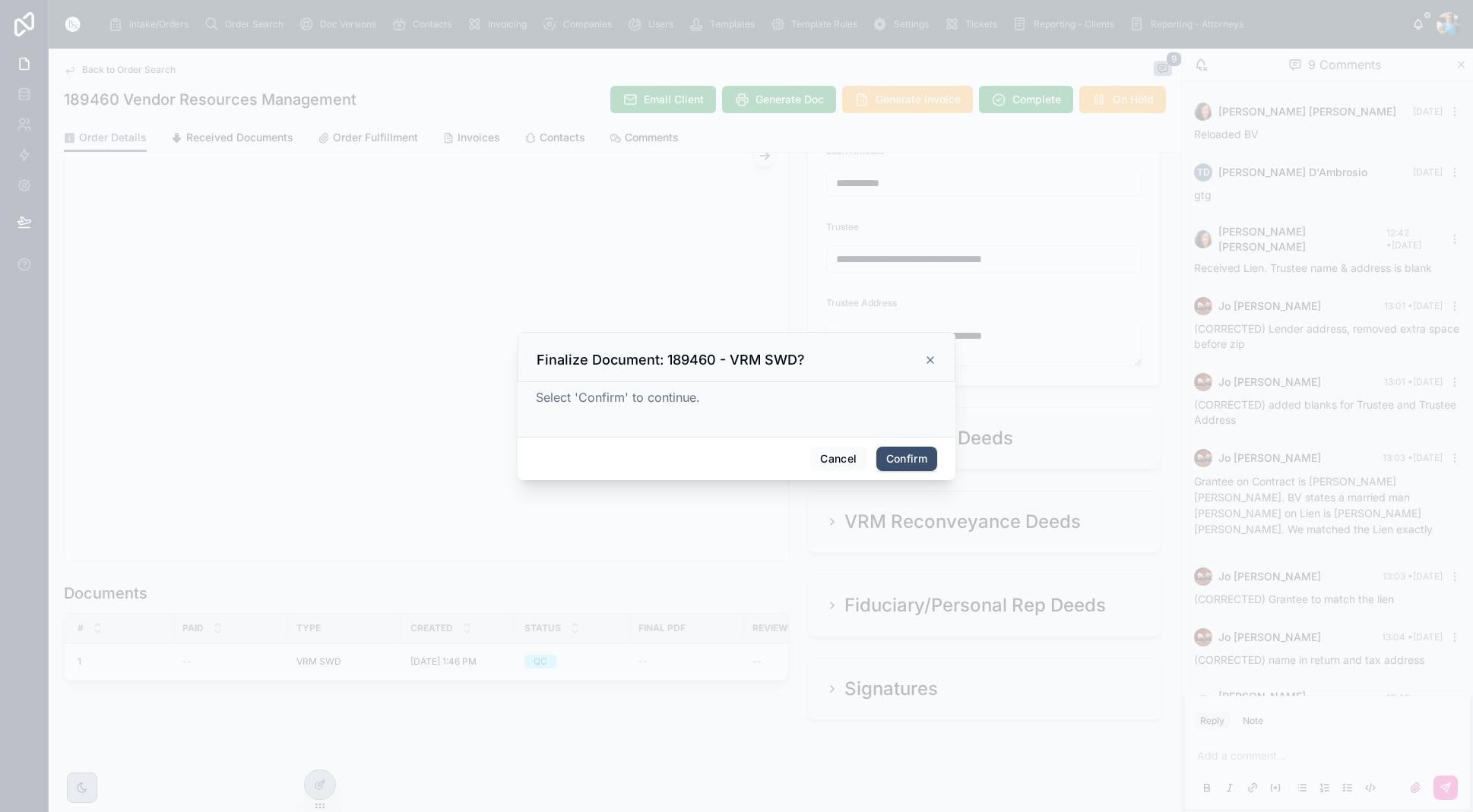
click at [904, 457] on button "Confirm" at bounding box center [906, 459] width 61 height 24
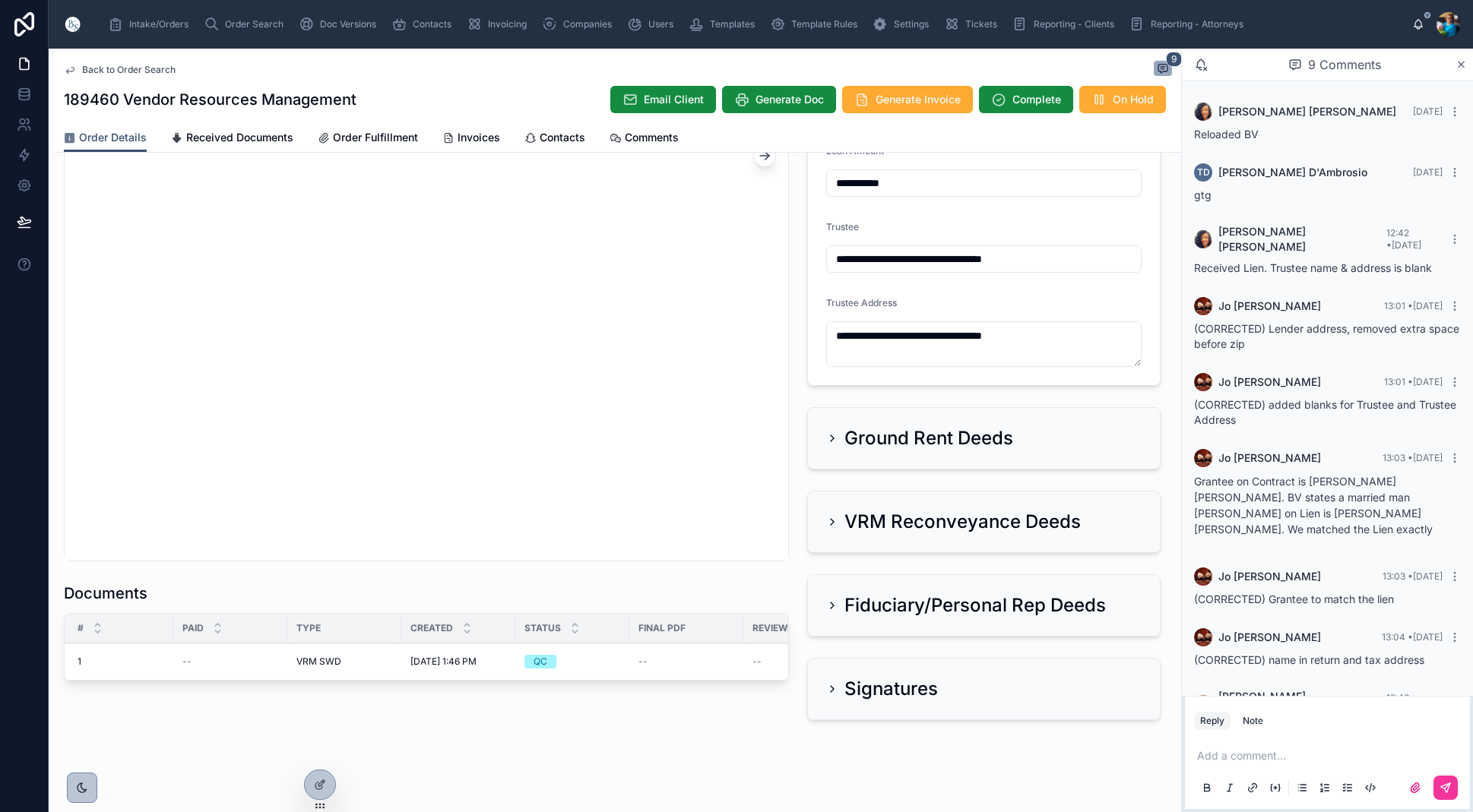
click at [230, 134] on span "Received Documents" at bounding box center [240, 138] width 107 height 15
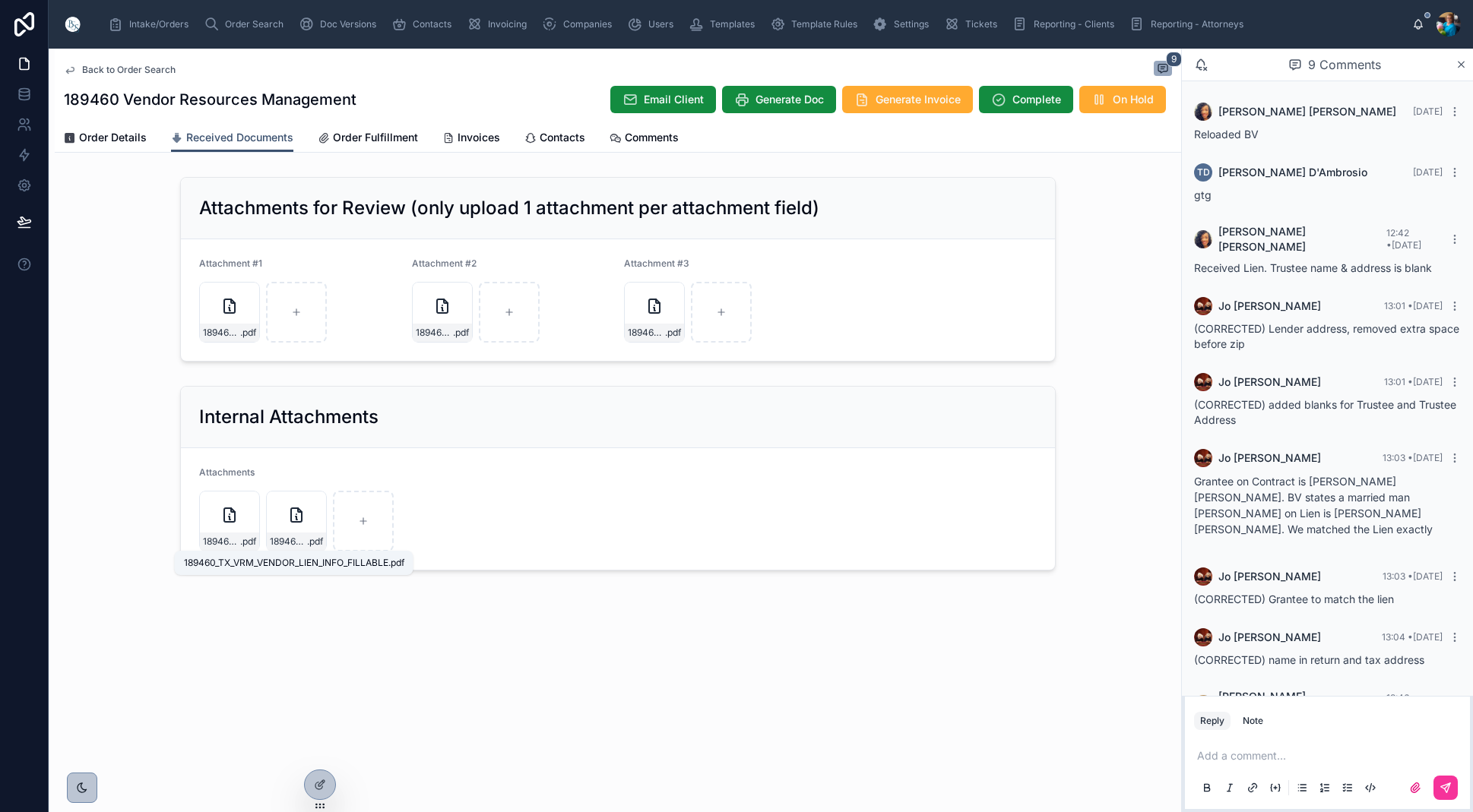
click at [283, 536] on span "189460_TX_VRM_VENDOR_LIEN_INFO_FILLABLE" at bounding box center [288, 542] width 37 height 12
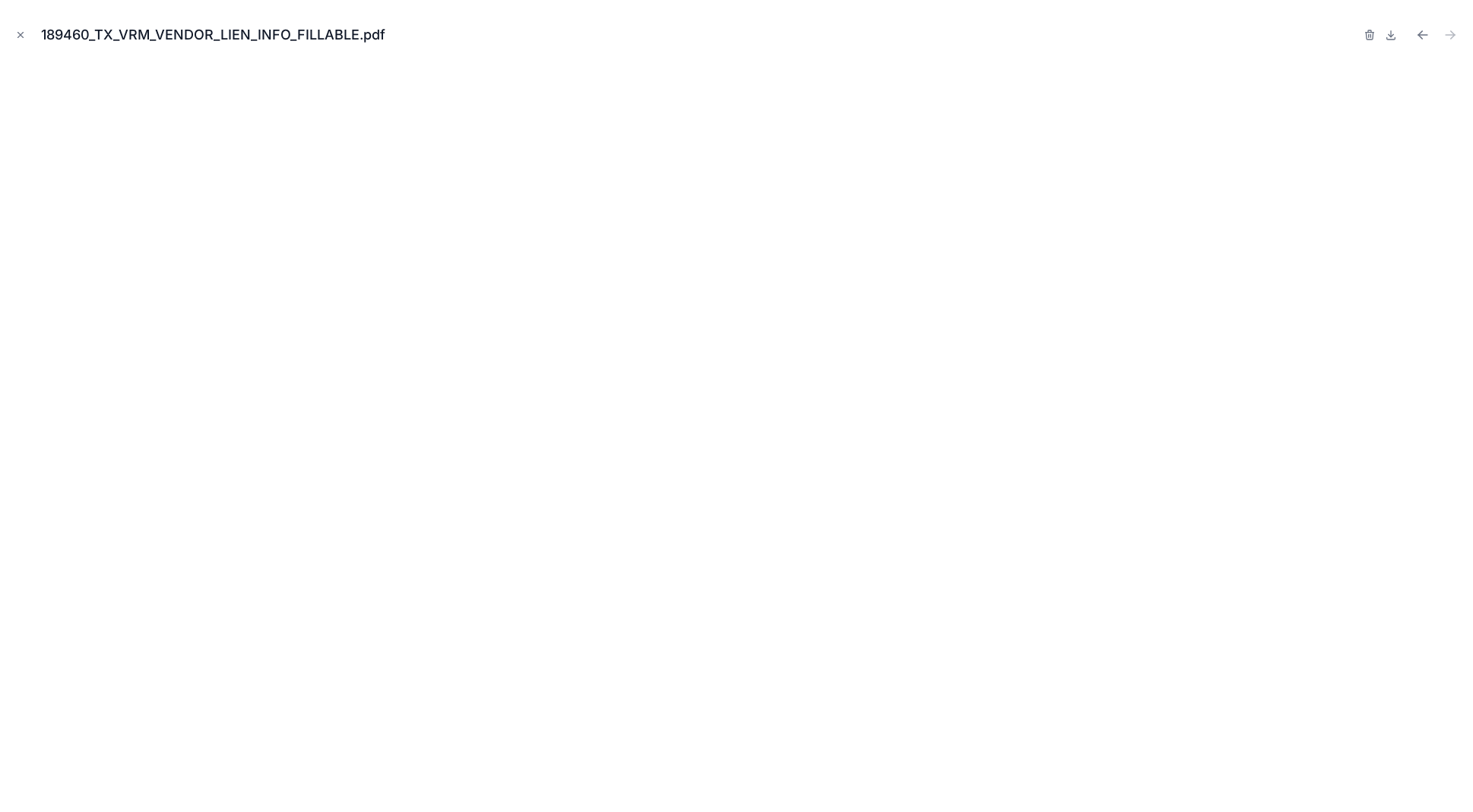
drag, startPoint x: 21, startPoint y: 33, endPoint x: 105, endPoint y: 129, distance: 127.6
click at [21, 33] on icon "Close modal" at bounding box center [21, 35] width 11 height 11
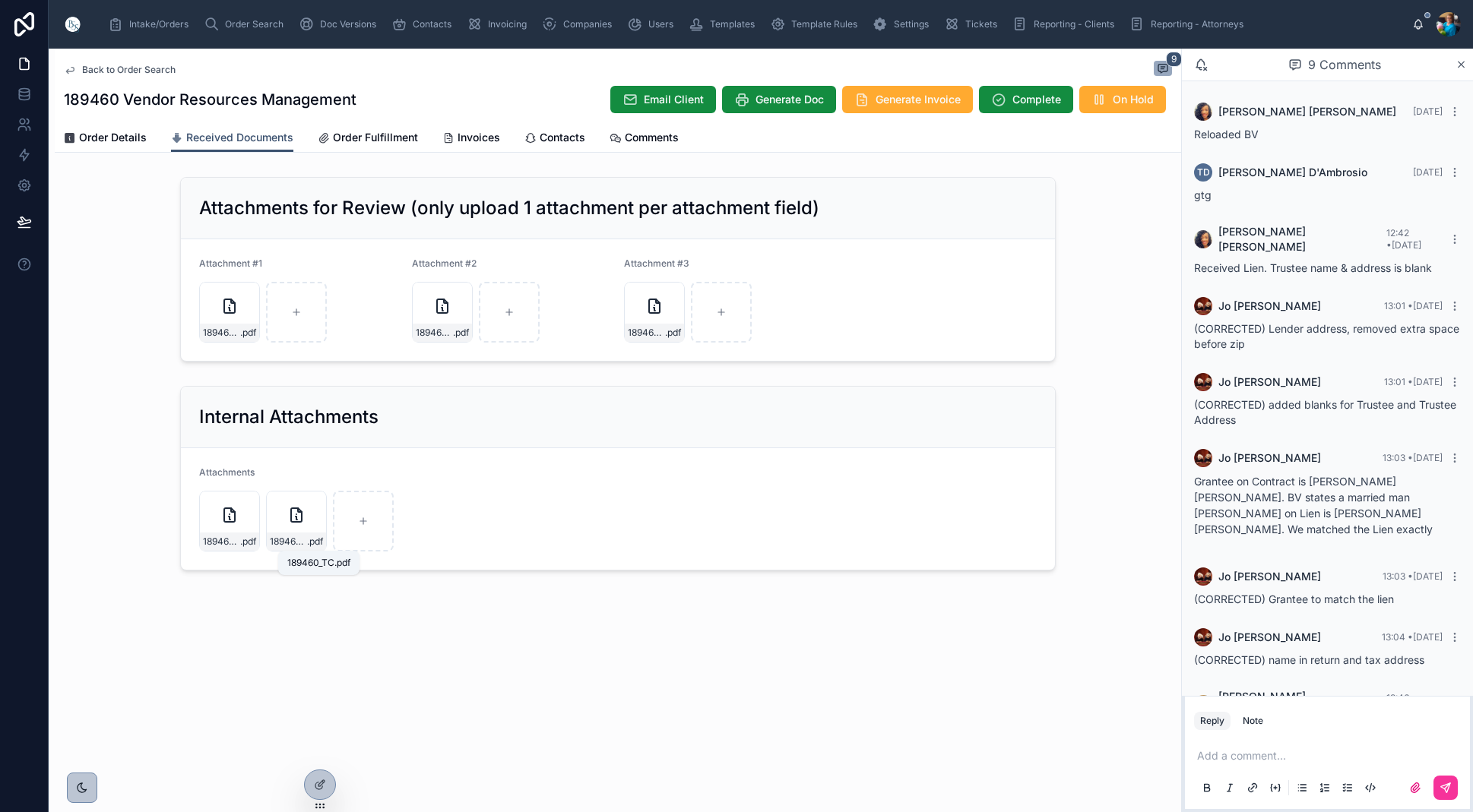
click at [237, 540] on span "189460_TC" at bounding box center [221, 542] width 37 height 12
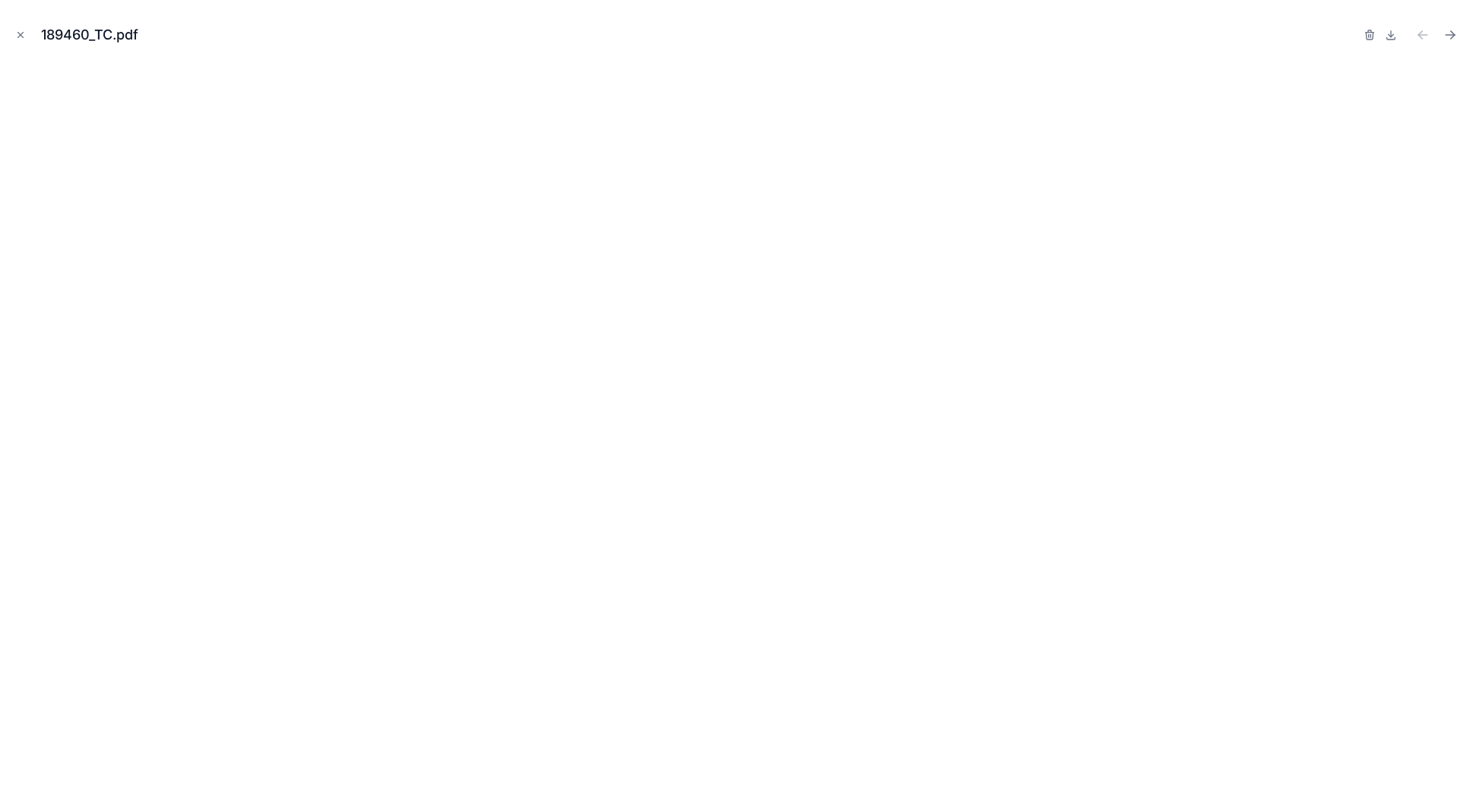
click at [21, 33] on icon "Close modal" at bounding box center [21, 35] width 11 height 11
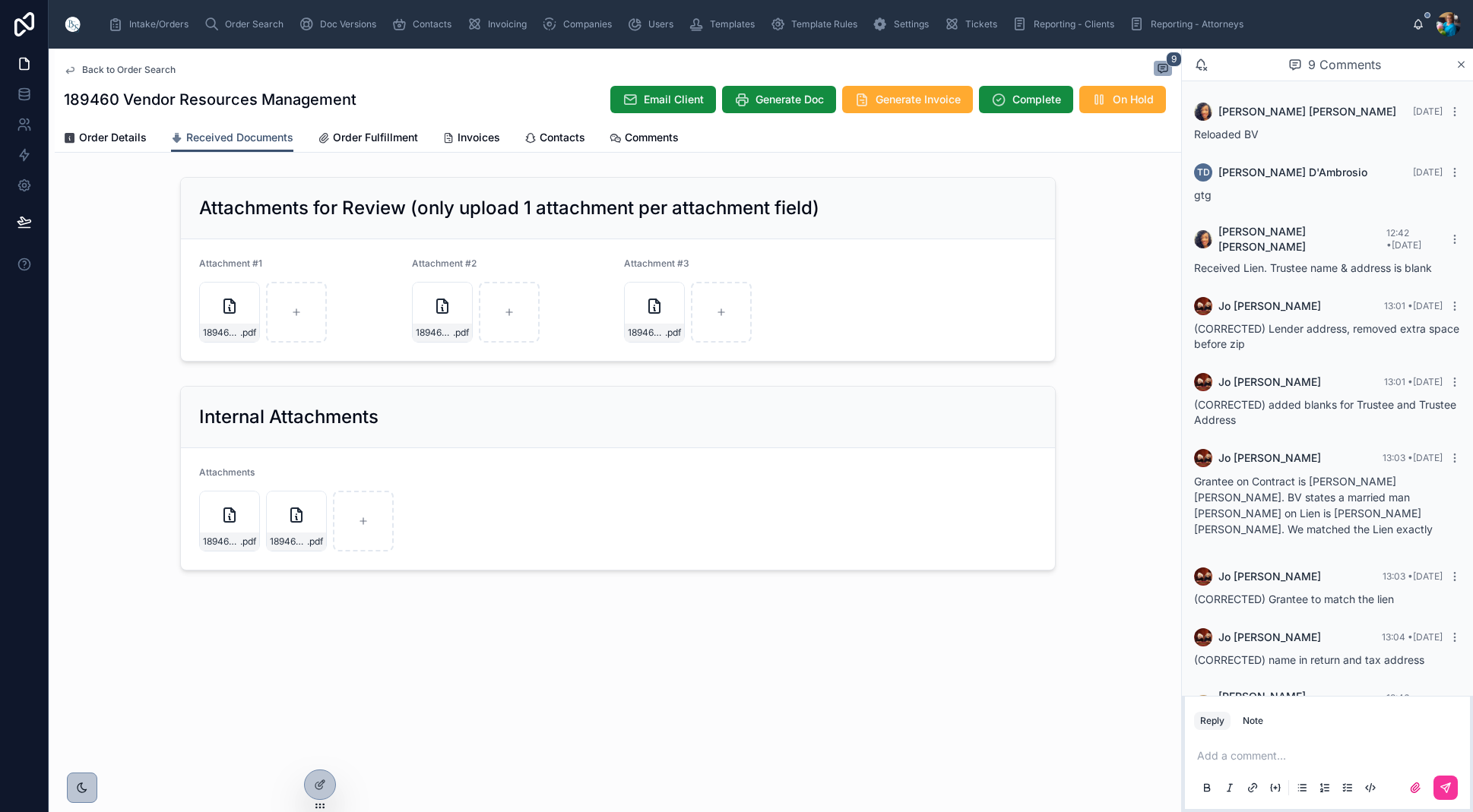
click at [630, 313] on div "189460_BV .pdf" at bounding box center [655, 312] width 61 height 61
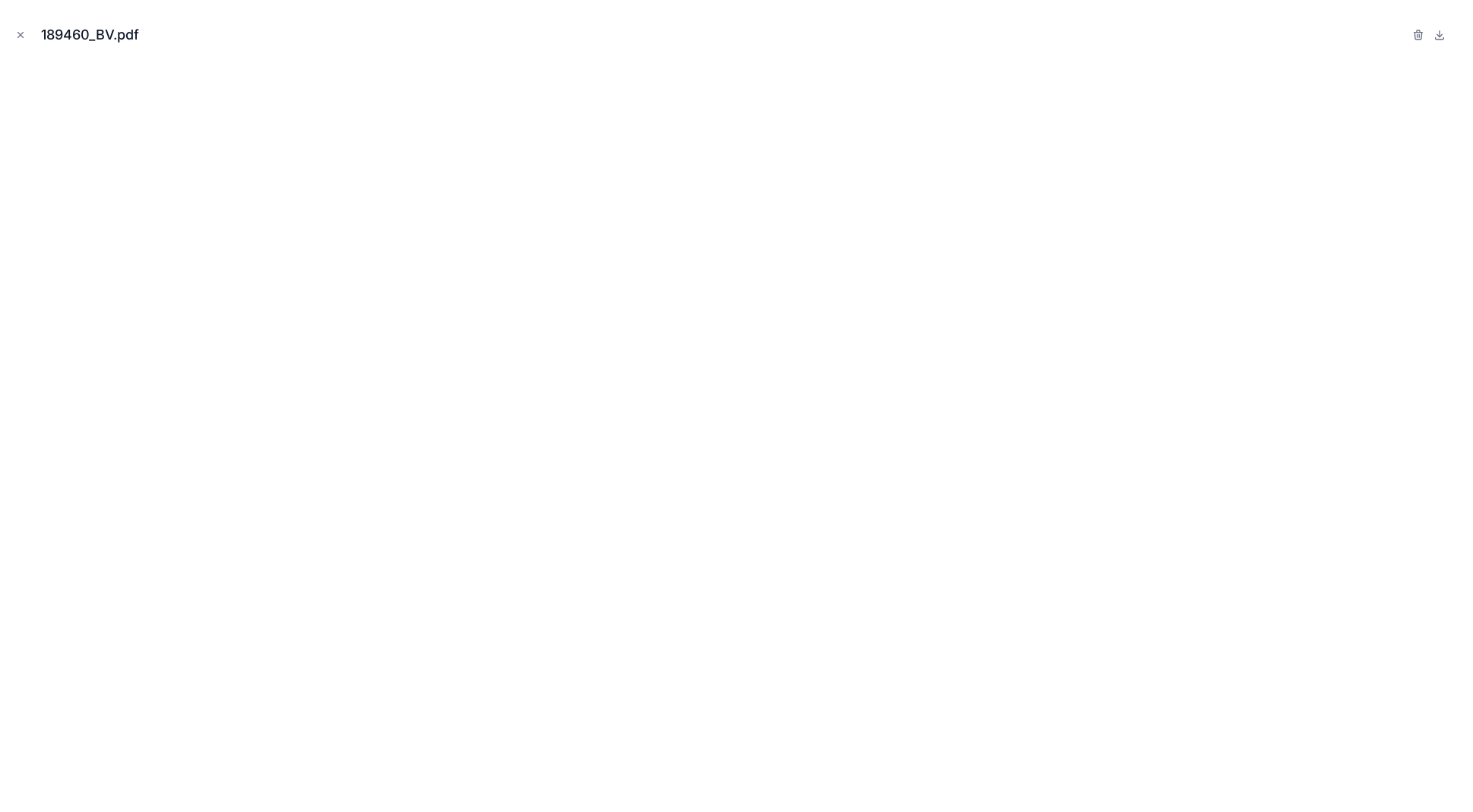
click at [17, 34] on icon "Close modal" at bounding box center [21, 35] width 11 height 11
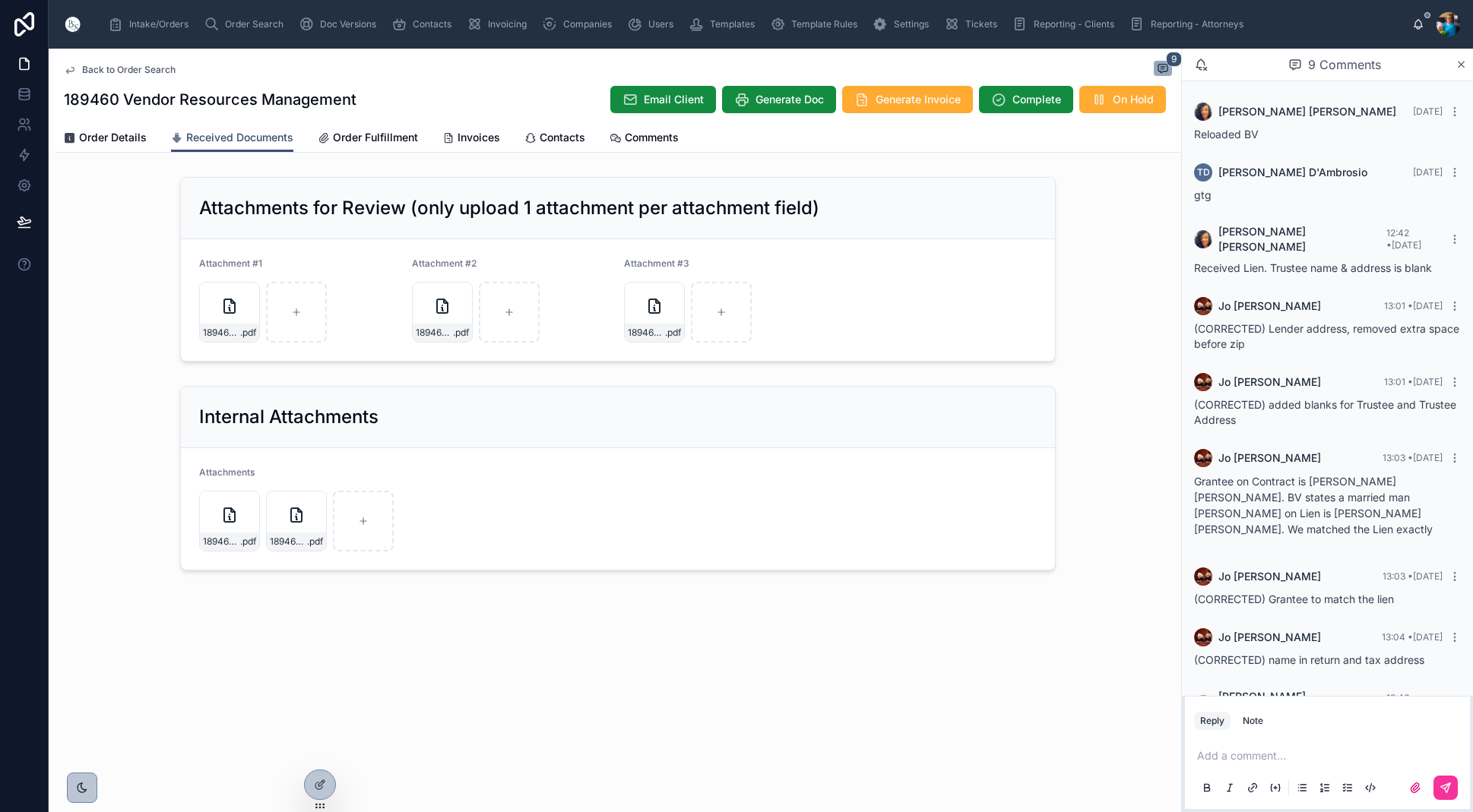
click at [110, 141] on span "Order Details" at bounding box center [113, 138] width 68 height 15
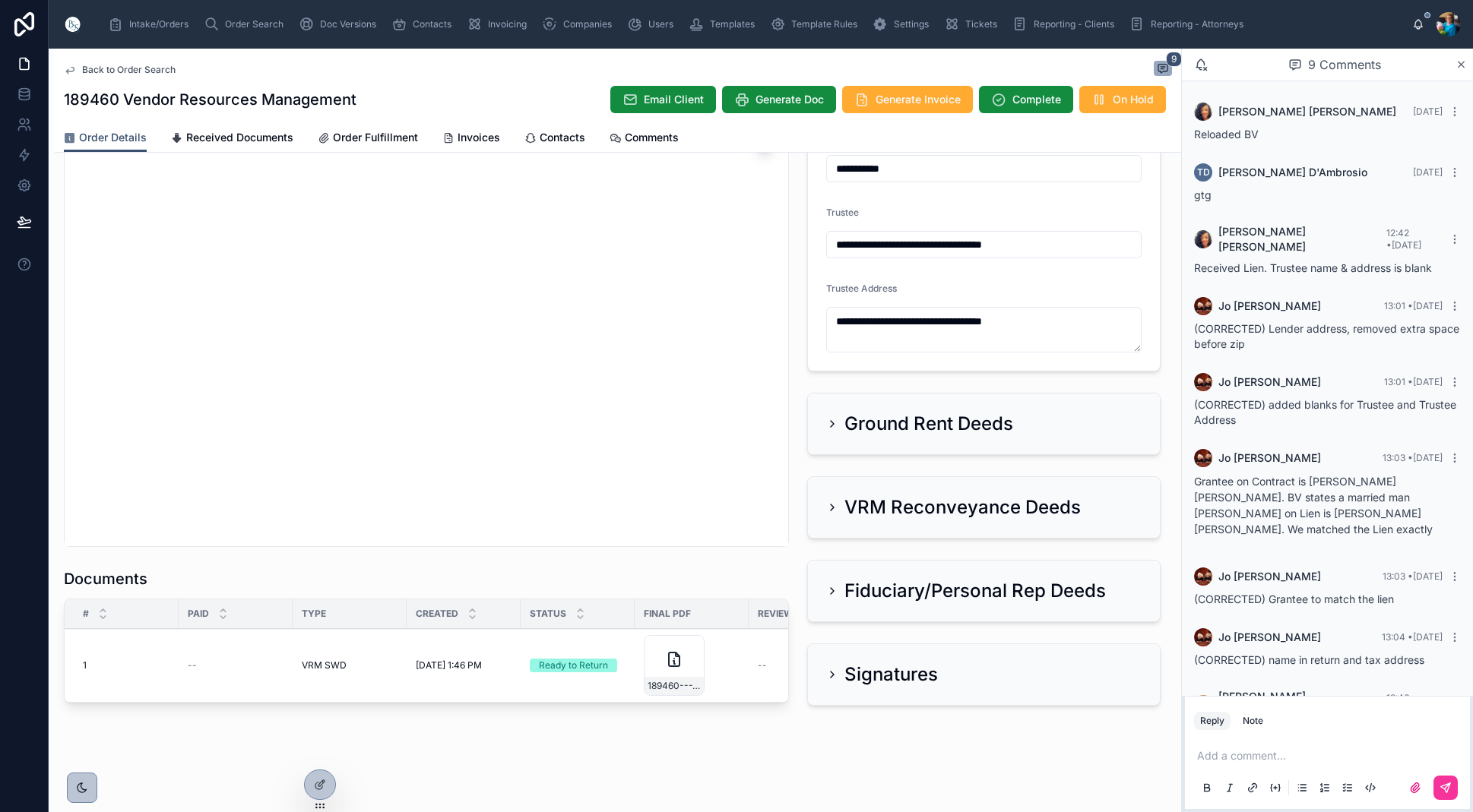
scroll to position [1408, 0]
click at [694, 684] on span "189460---VRM-SWD" at bounding box center [675, 687] width 53 height 12
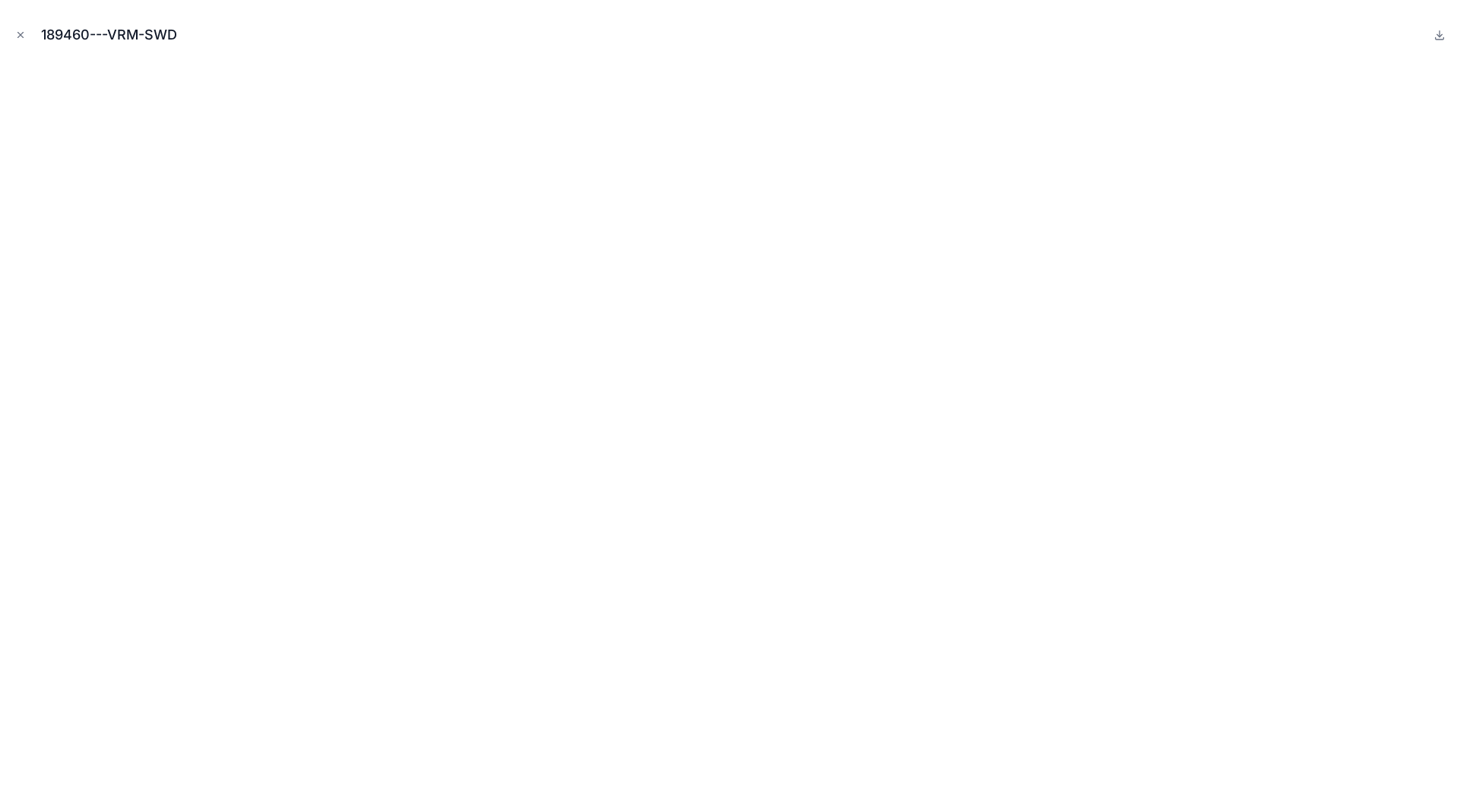
click at [20, 40] on icon "Close modal" at bounding box center [21, 35] width 11 height 11
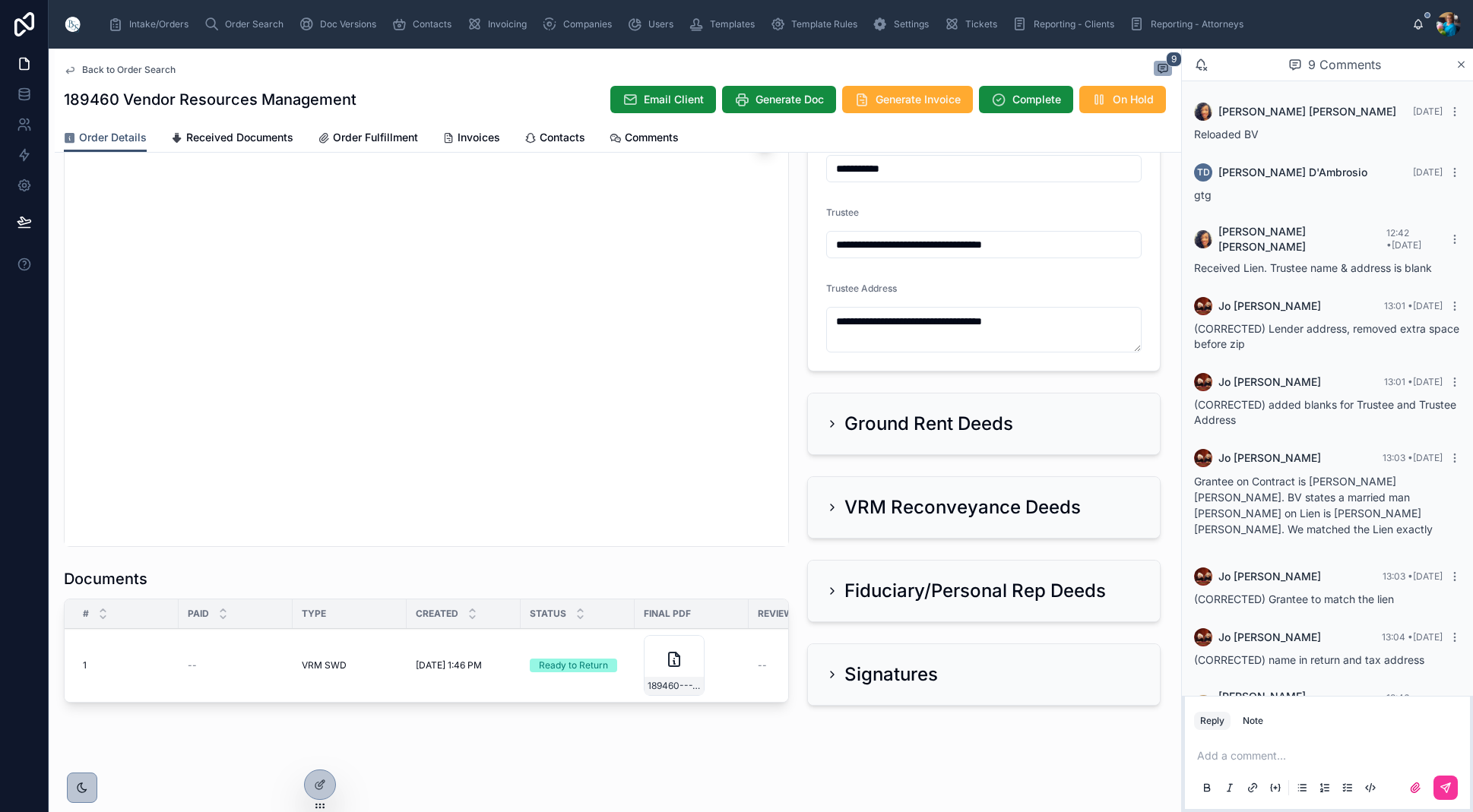
scroll to position [1408, 0]
click at [0, 0] on button "Sent to Client" at bounding box center [0, 0] width 0 height 0
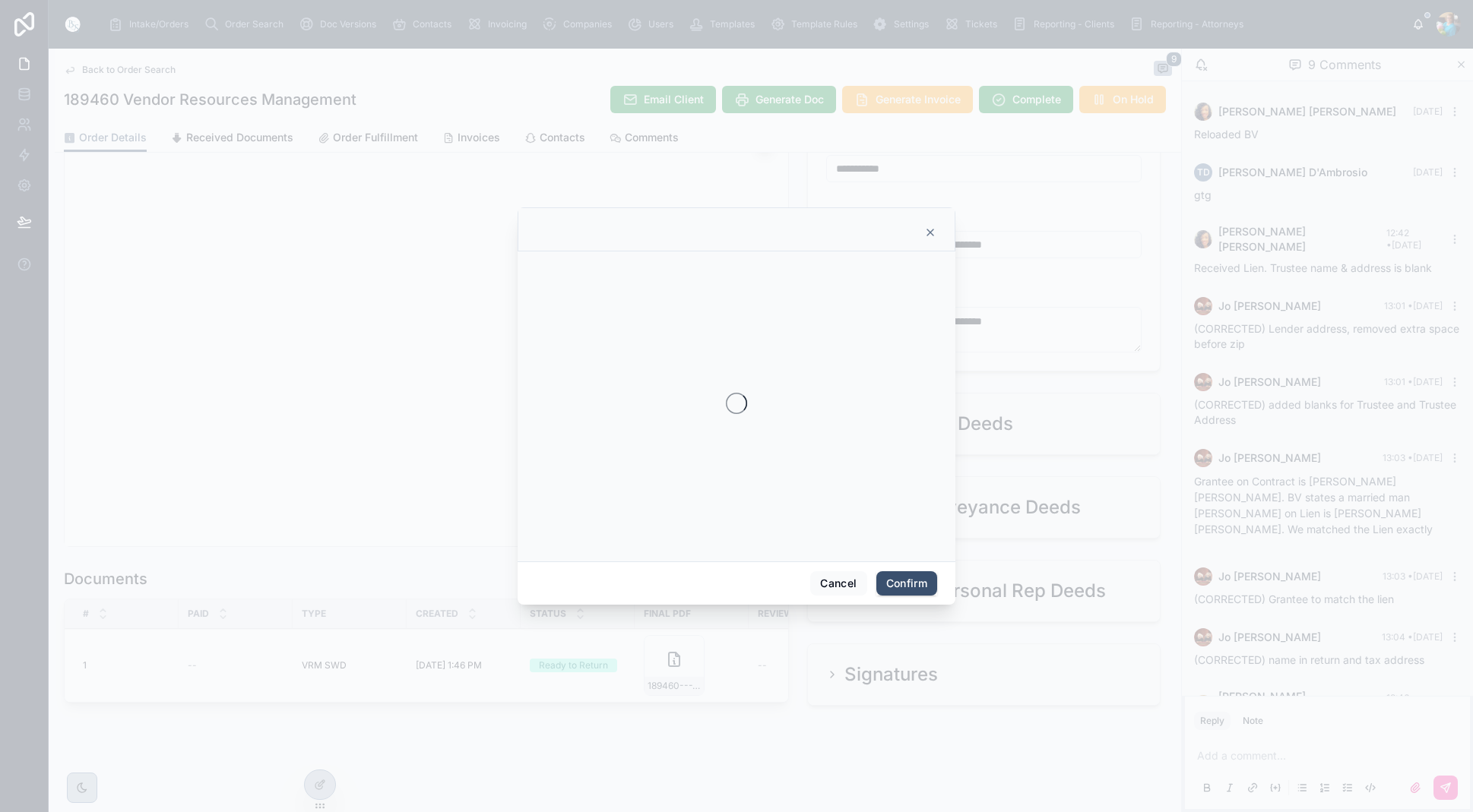
scroll to position [0, 0]
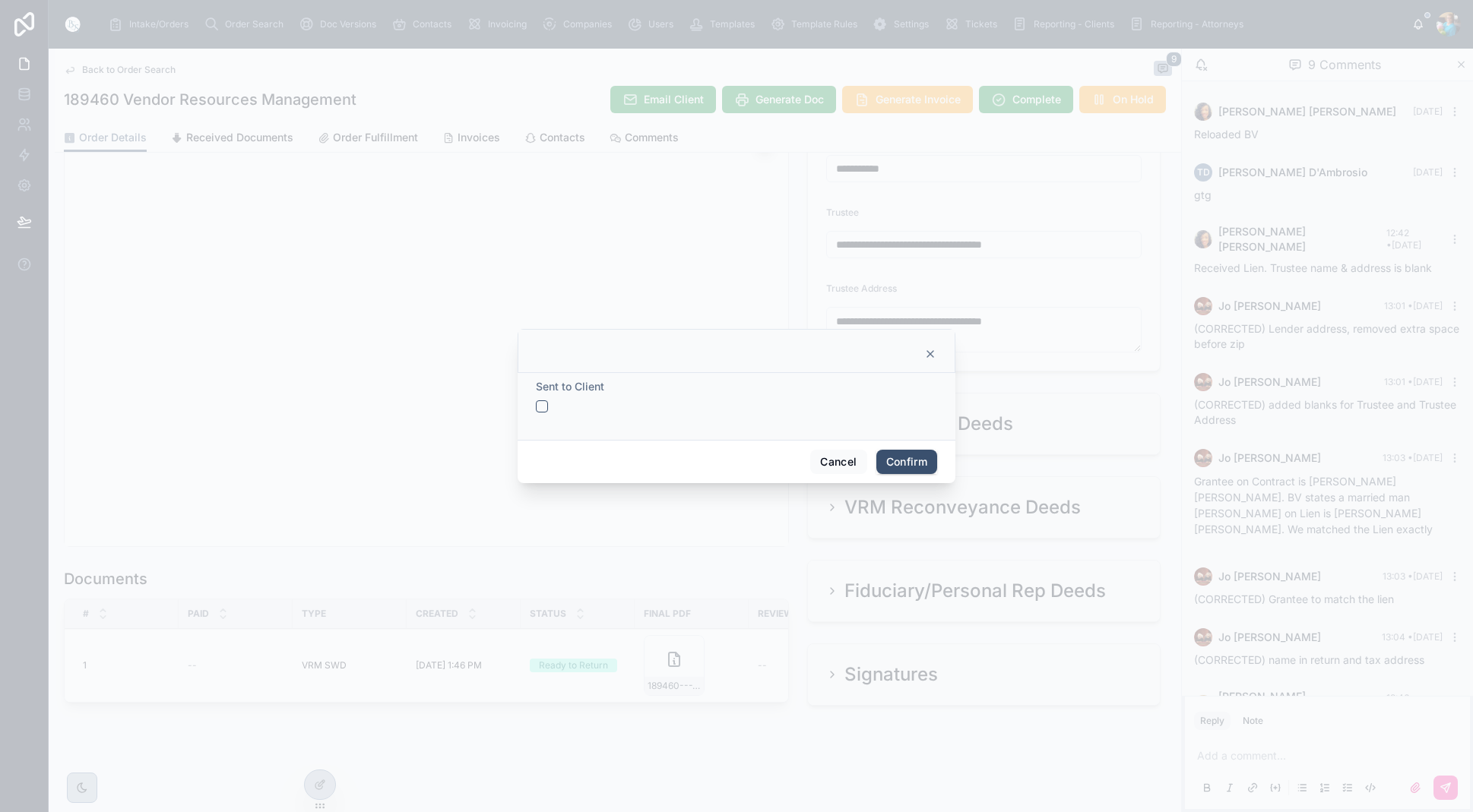
click at [539, 401] on button "button" at bounding box center [542, 407] width 12 height 12
click at [913, 458] on button "Confirm" at bounding box center [906, 462] width 61 height 24
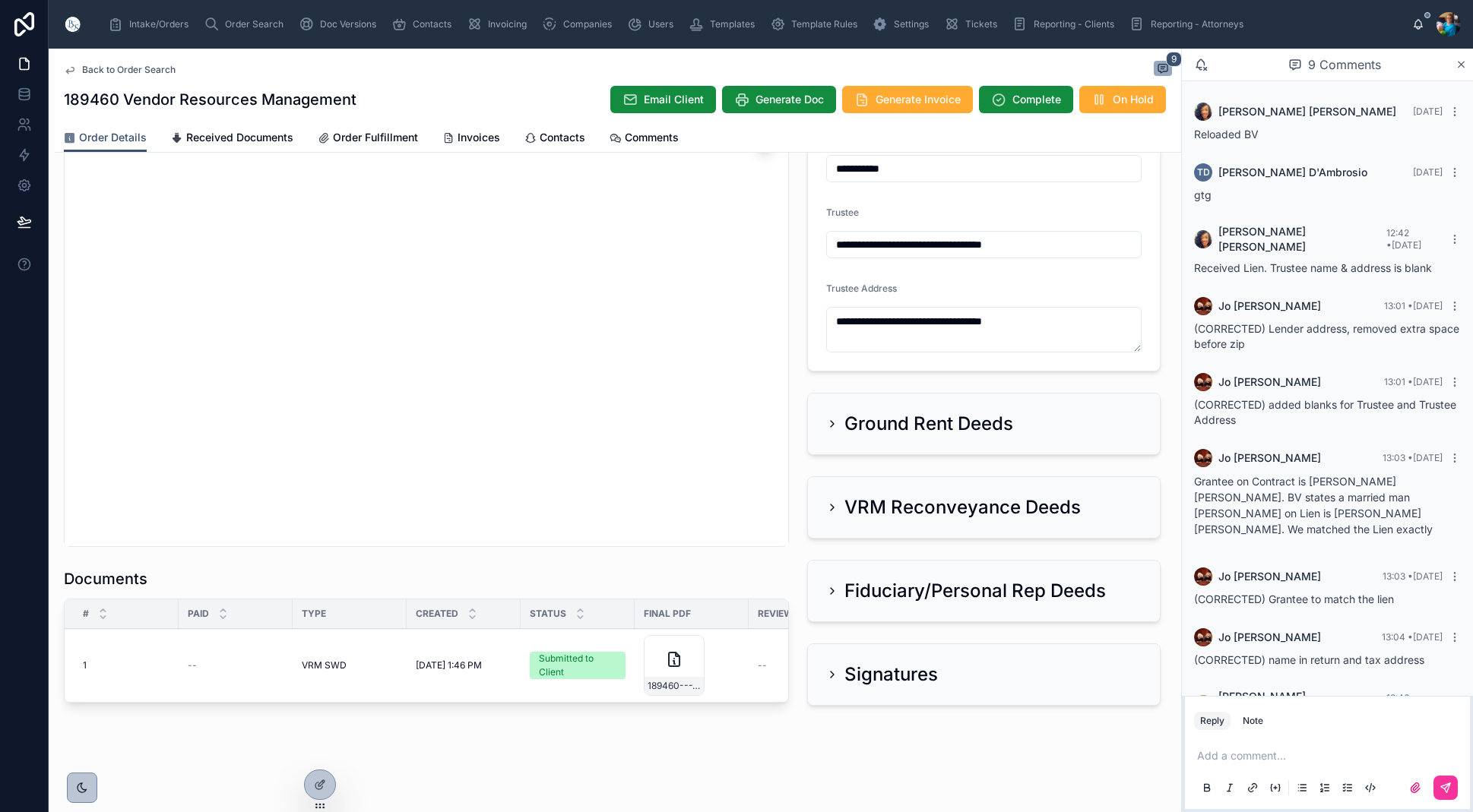
click at [0, 0] on span "Send for Review" at bounding box center [0, 0] width 0 height 0
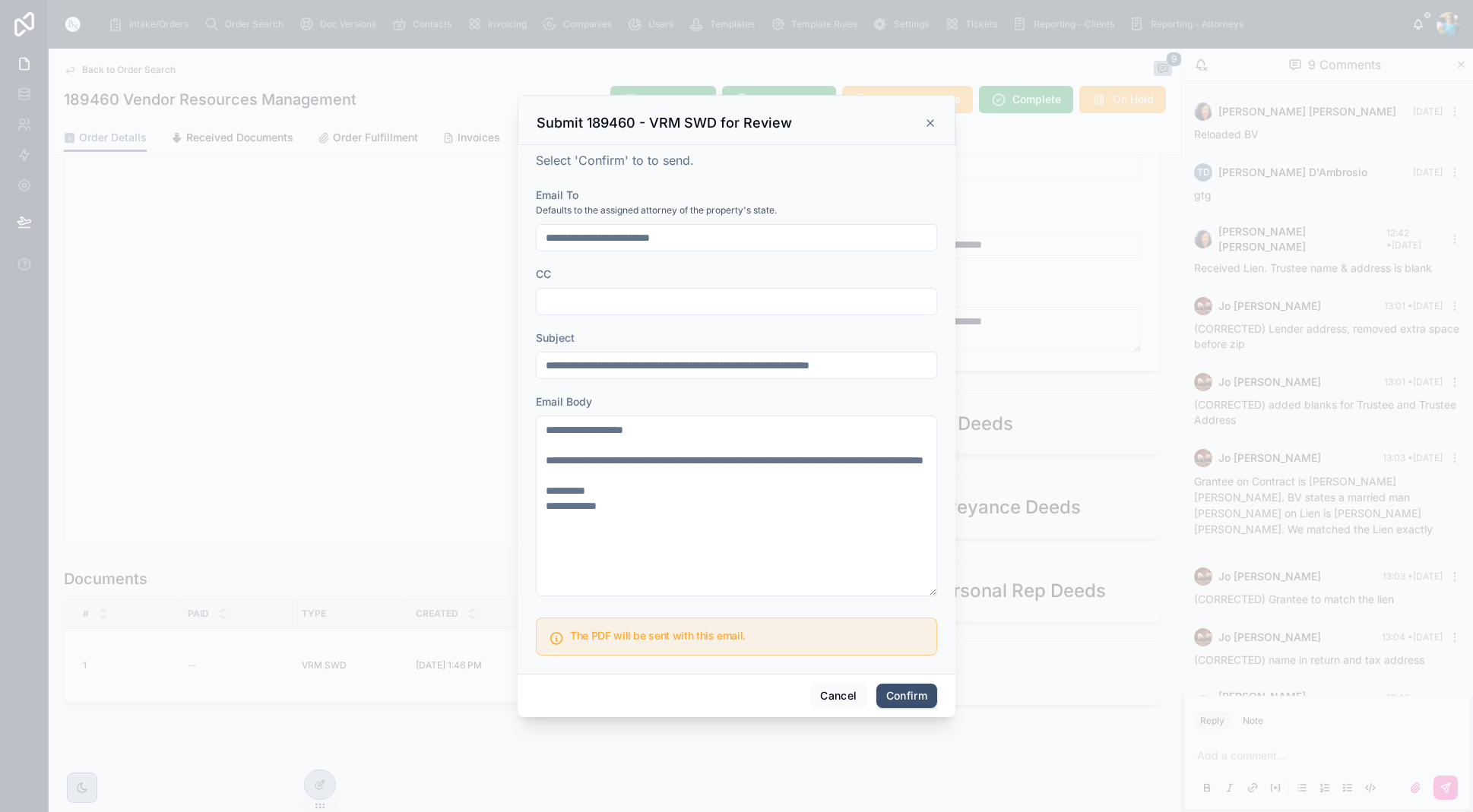
click at [911, 693] on button "Confirm" at bounding box center [906, 696] width 61 height 24
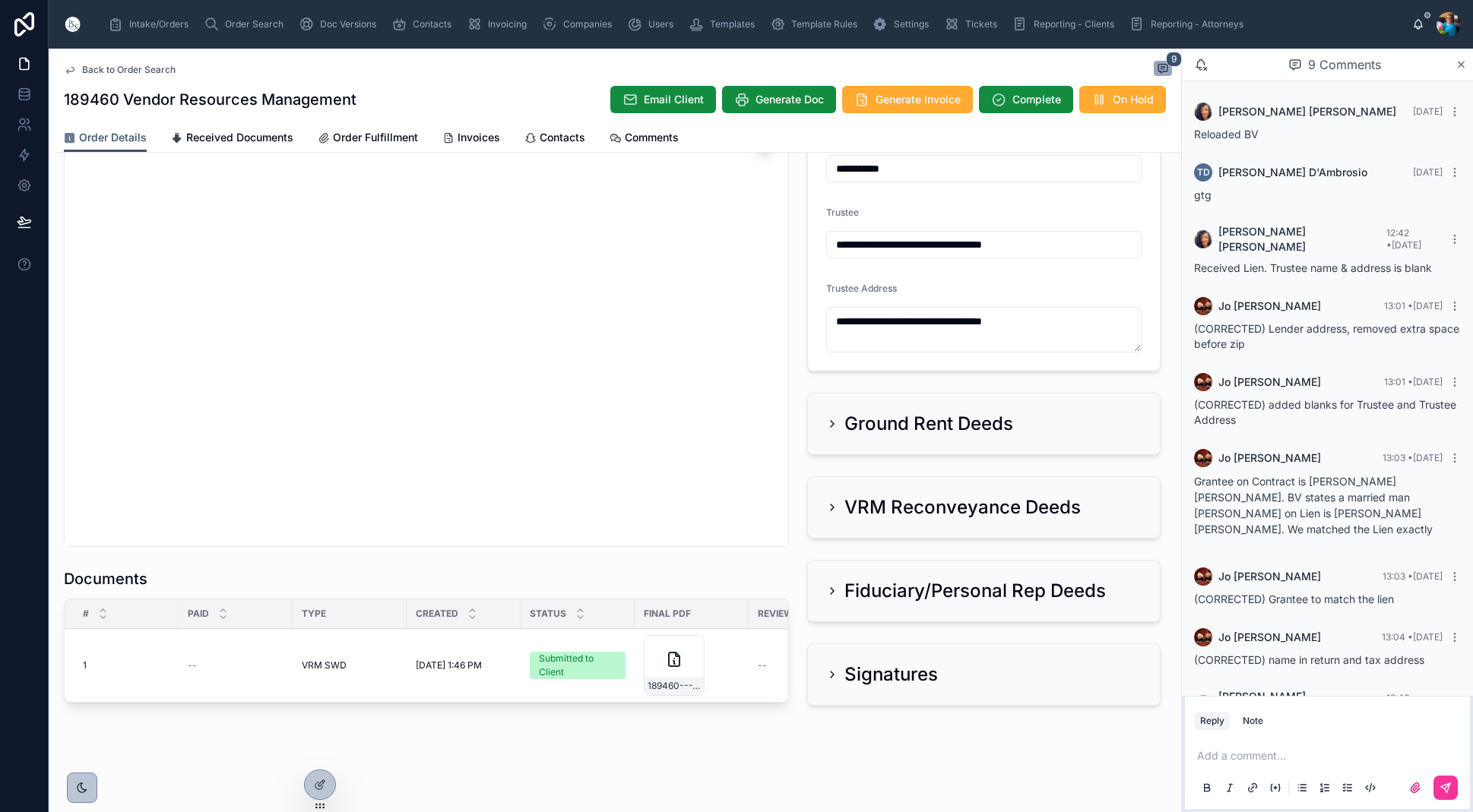
click at [914, 98] on span "Generate Invoice" at bounding box center [918, 100] width 85 height 15
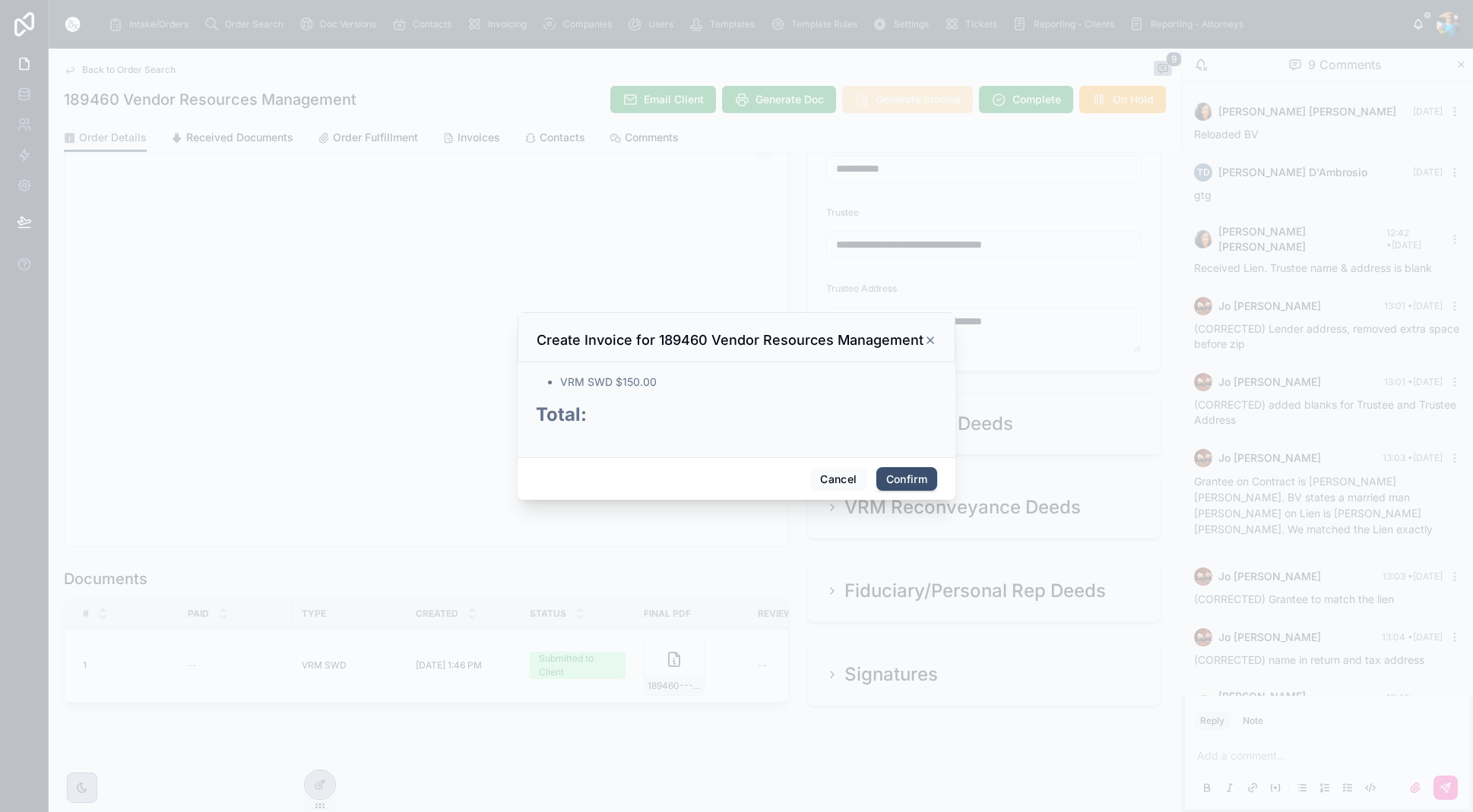
click at [897, 475] on button "Confirm" at bounding box center [906, 480] width 61 height 24
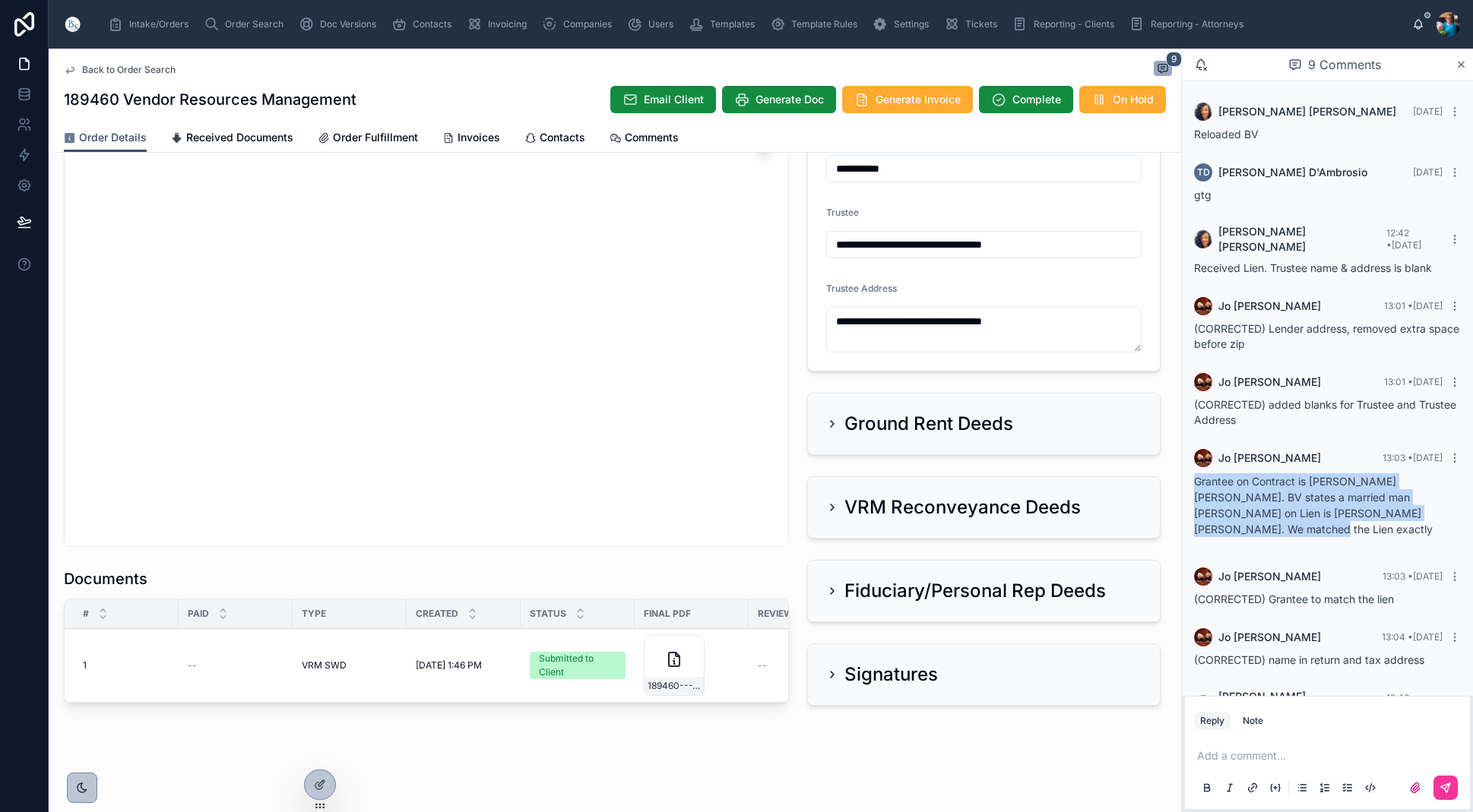
drag, startPoint x: 1194, startPoint y: 471, endPoint x: 1432, endPoint y: 507, distance: 240.7
click at [1432, 507] on p "Grantee on Contract is [PERSON_NAME] [PERSON_NAME]. BV states a married man [PE…" at bounding box center [1327, 506] width 267 height 64
copy p "Grantee on Contract is [PERSON_NAME] [PERSON_NAME]. BV states a married man [PE…"
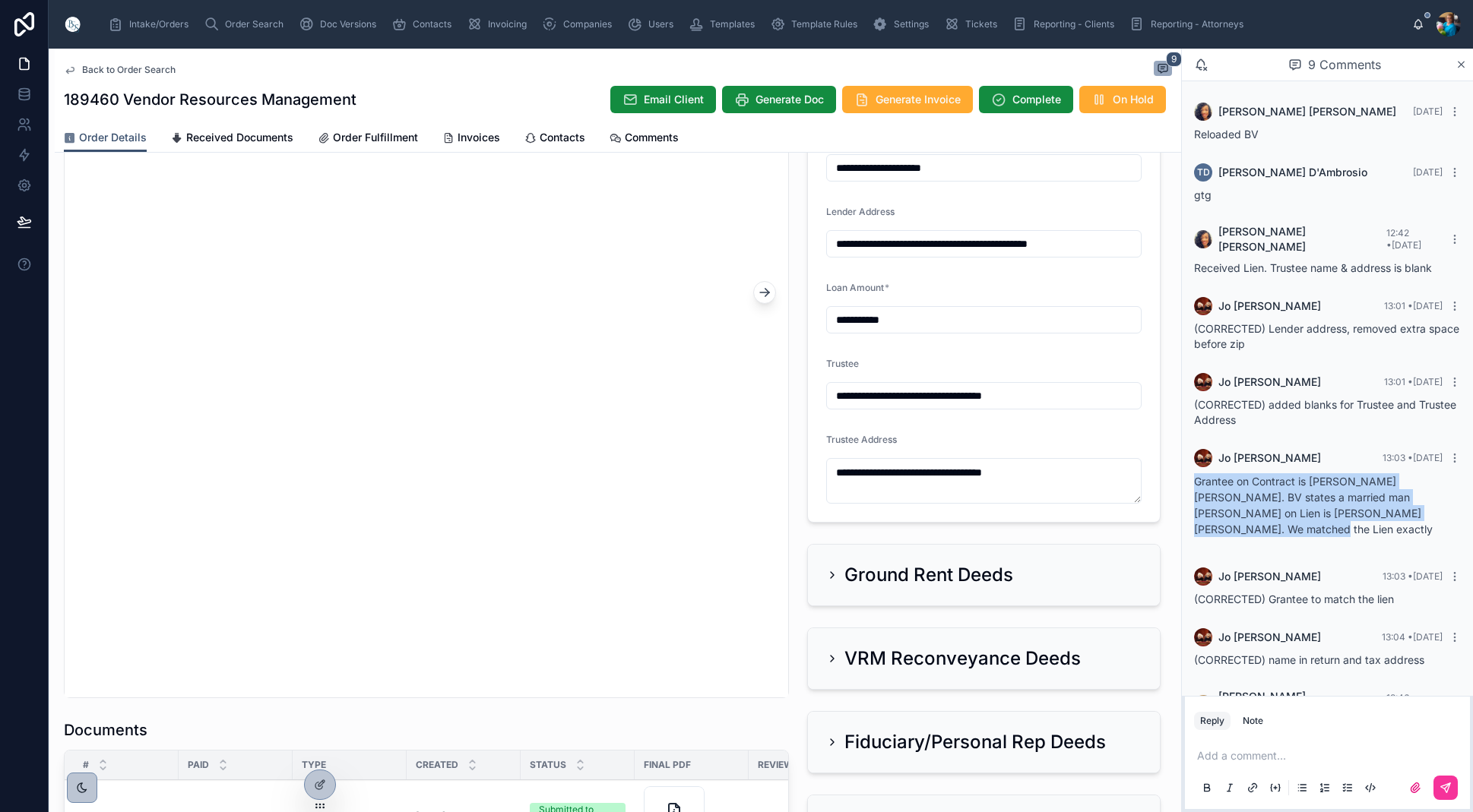
scroll to position [1253, 0]
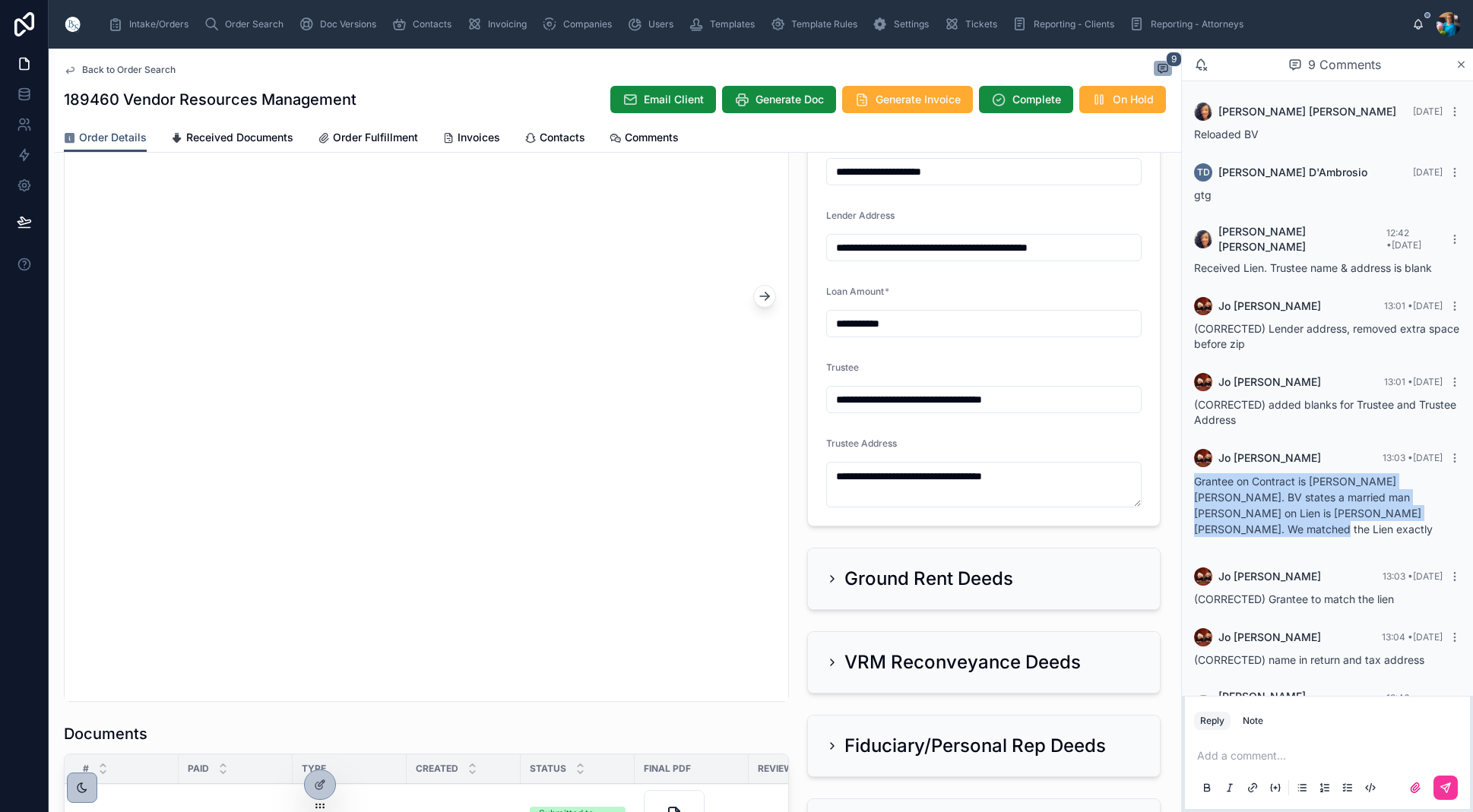
click at [459, 134] on span "Invoices" at bounding box center [479, 138] width 43 height 15
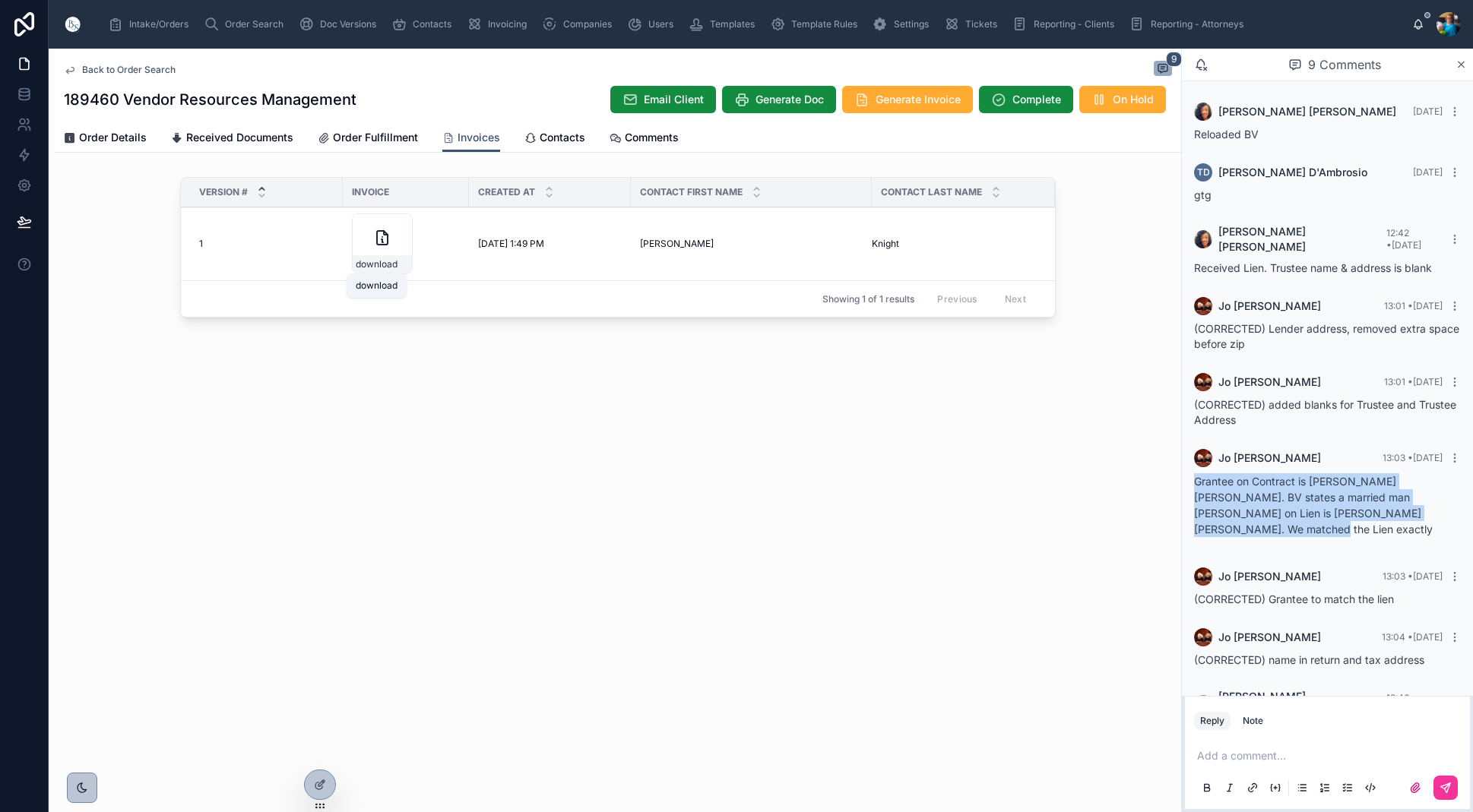
click at [395, 263] on span "download" at bounding box center [376, 265] width 42 height 12
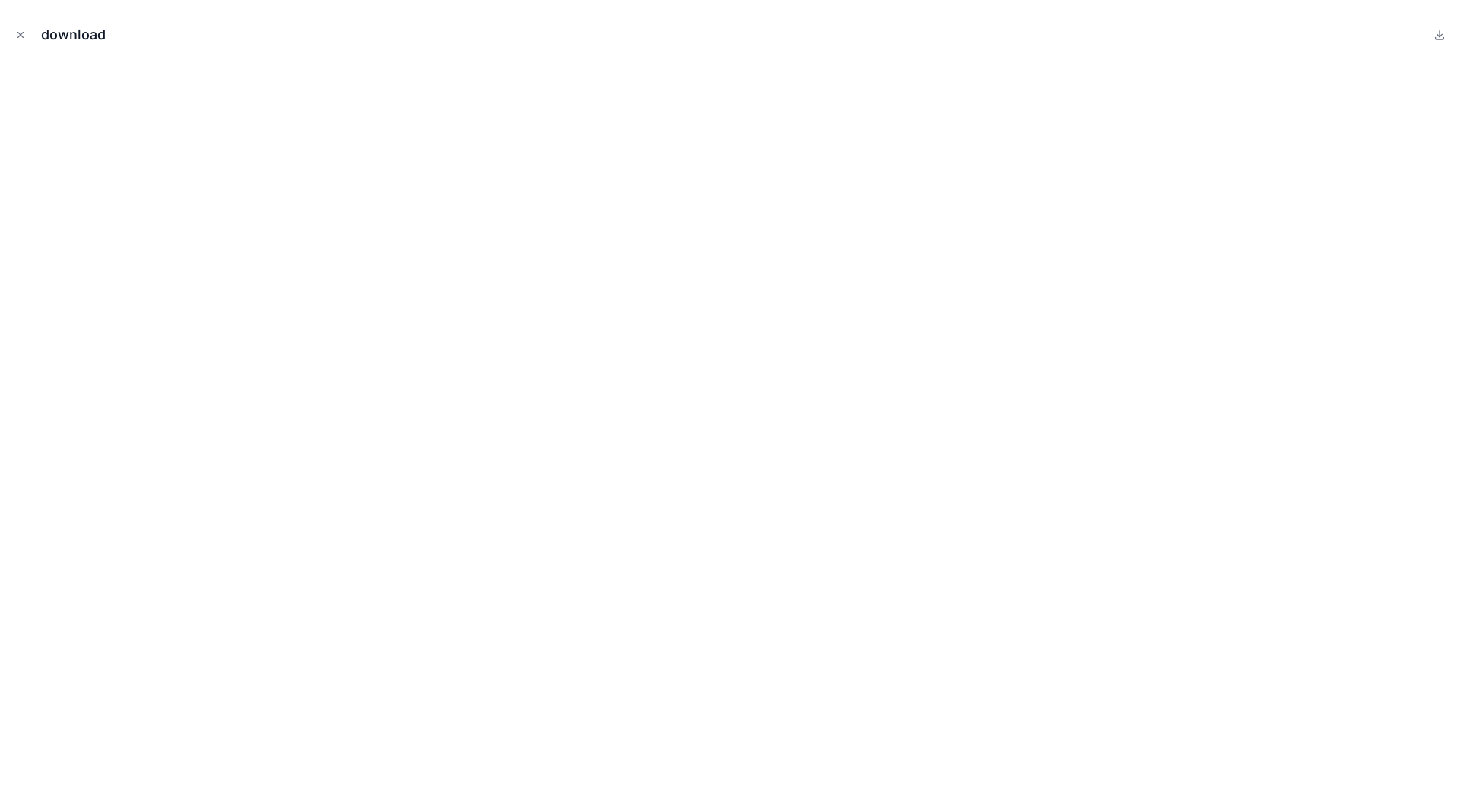
click at [17, 31] on icon "Close modal" at bounding box center [21, 35] width 11 height 11
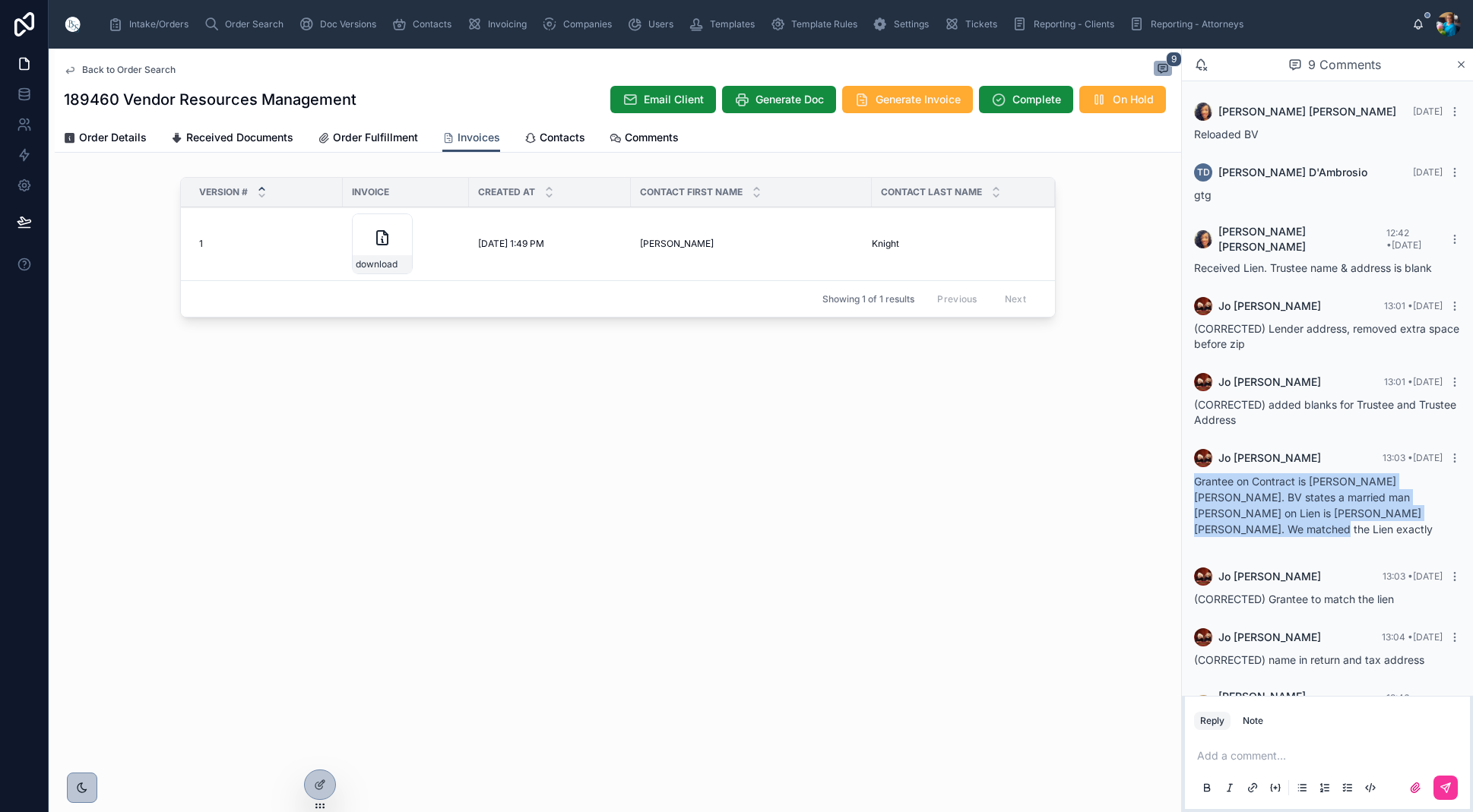
click at [0, 0] on icon at bounding box center [0, 0] width 0 height 0
click at [393, 248] on div "download" at bounding box center [383, 244] width 61 height 61
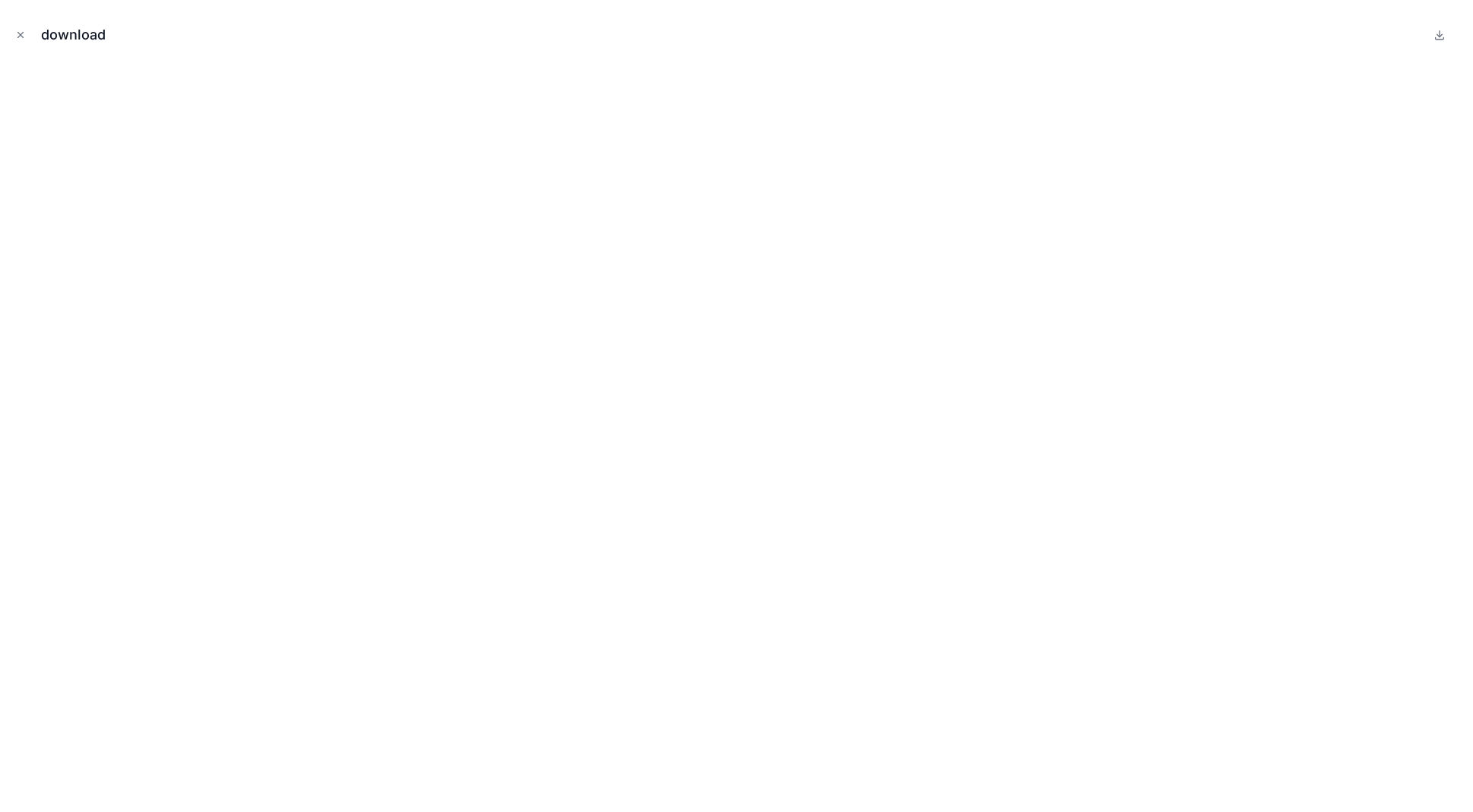
drag, startPoint x: 21, startPoint y: 30, endPoint x: 194, endPoint y: 29, distance: 173.0
click at [24, 30] on icon "Close modal" at bounding box center [21, 35] width 11 height 11
